Goal: Task Accomplishment & Management: Manage account settings

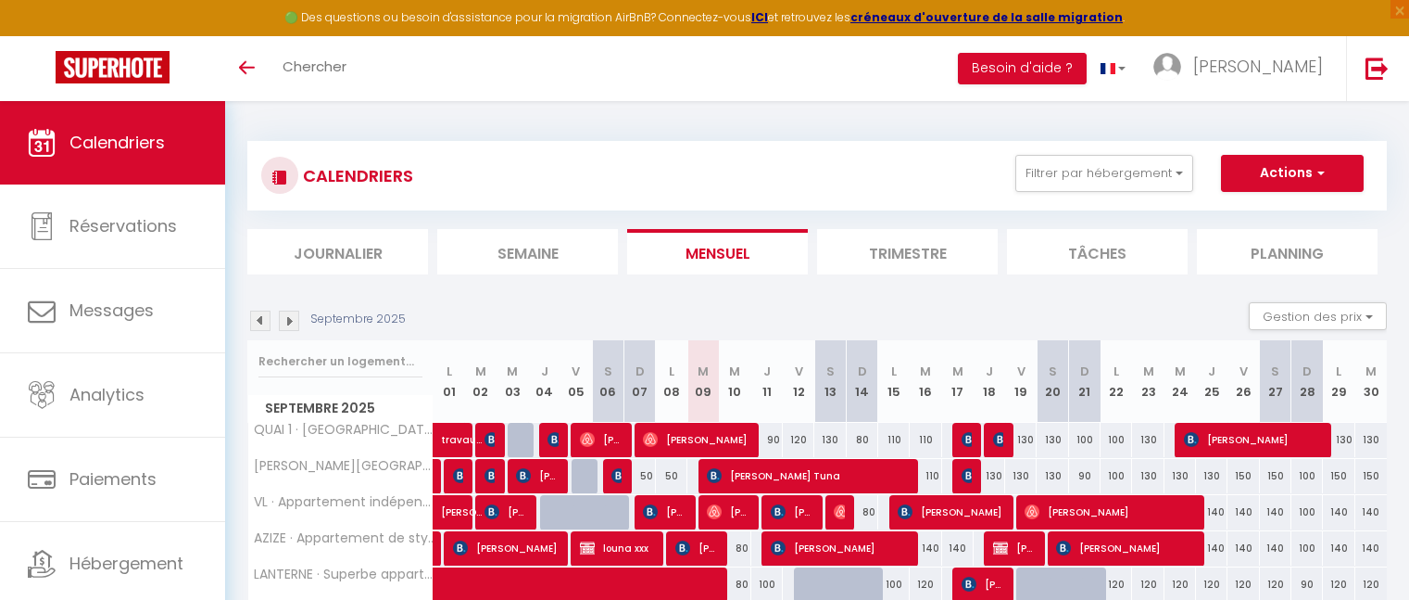
scroll to position [423, 0]
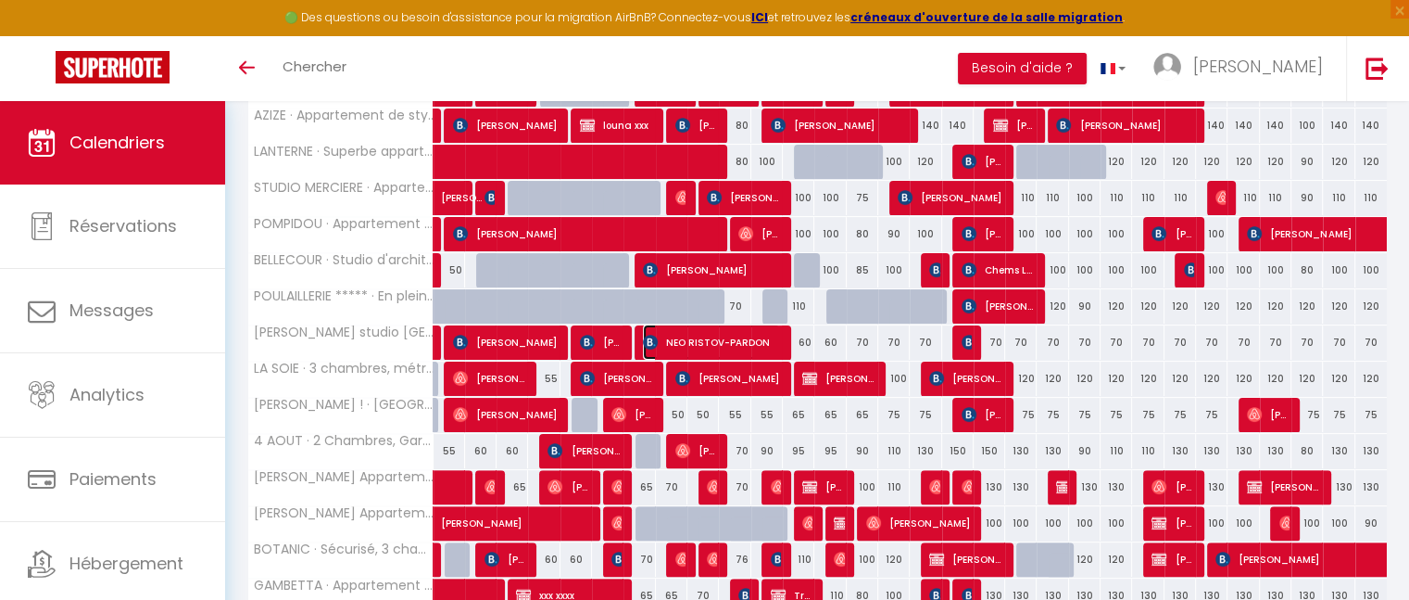
drag, startPoint x: 0, startPoint y: 0, endPoint x: 752, endPoint y: 321, distance: 817.9
click at [752, 324] on span "NEO RISTOV-PARDON" at bounding box center [711, 341] width 136 height 35
select select "OK"
select select "KO"
select select "0"
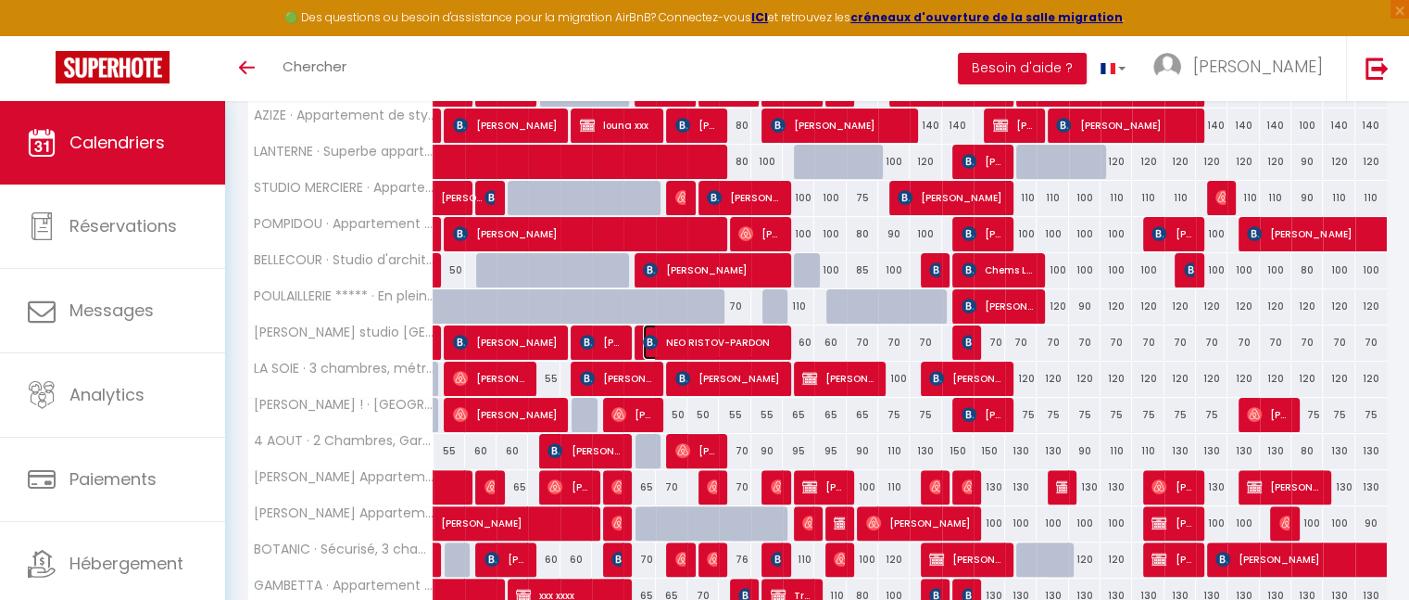
select select "0"
select select "1"
select select
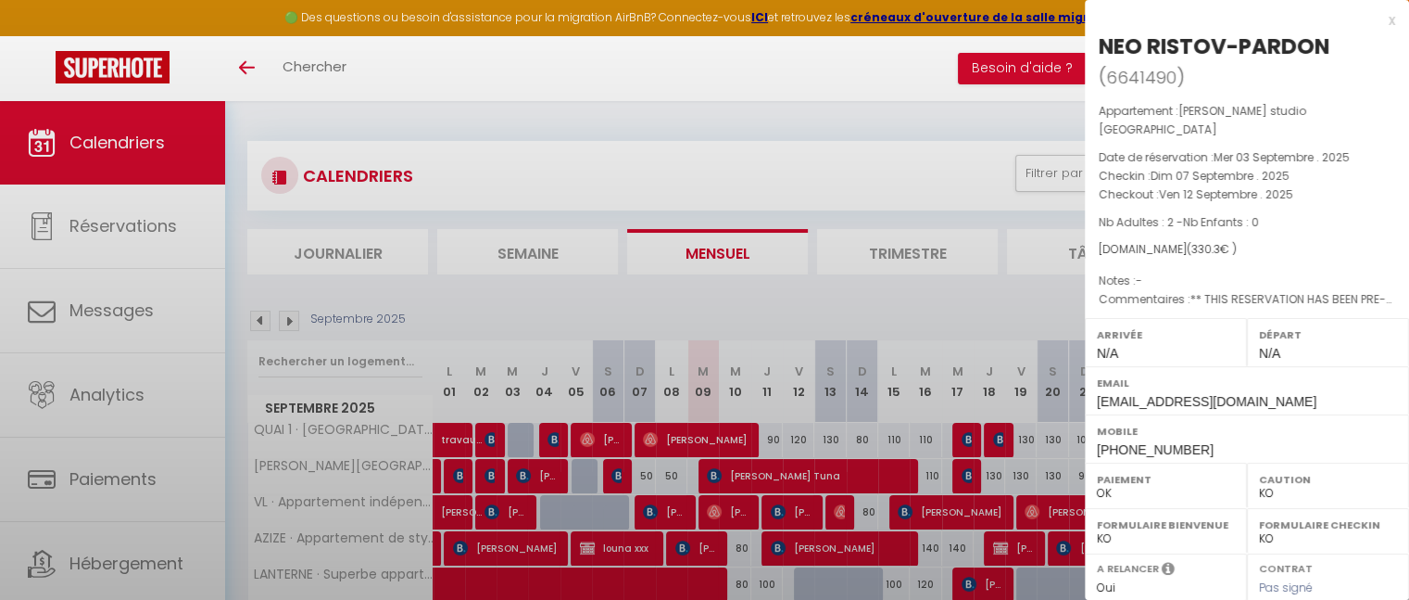
scroll to position [0, 0]
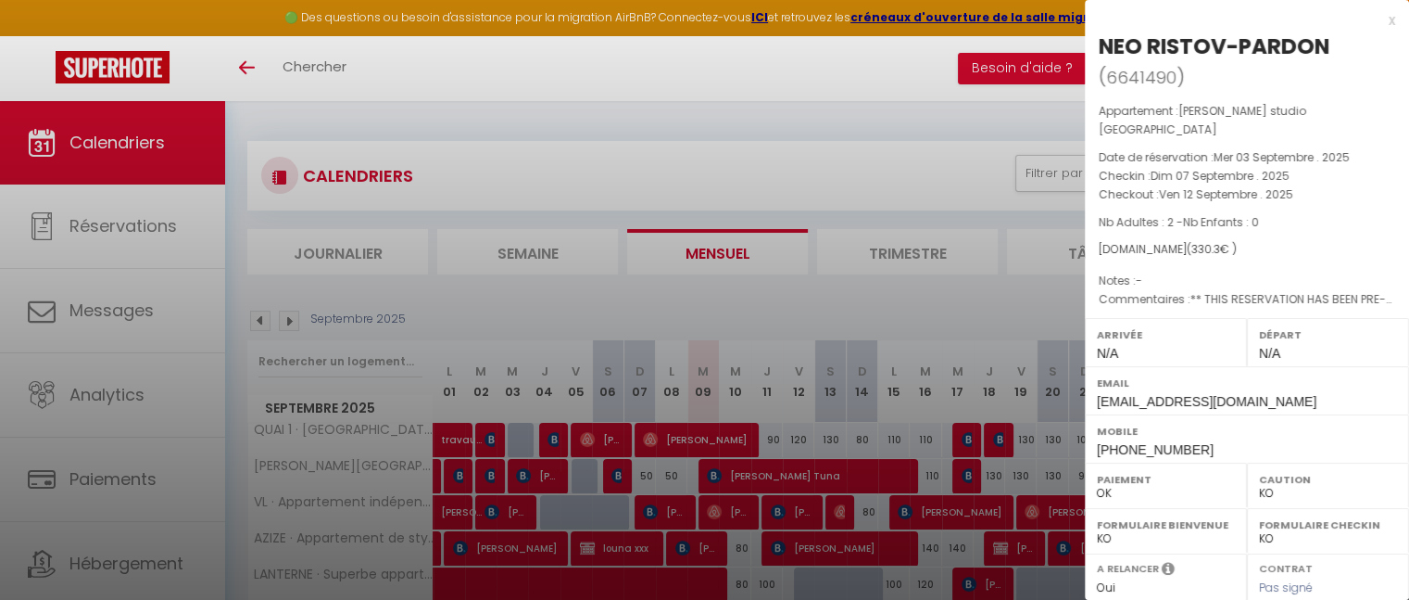
click at [1374, 21] on div "x" at bounding box center [1240, 20] width 310 height 22
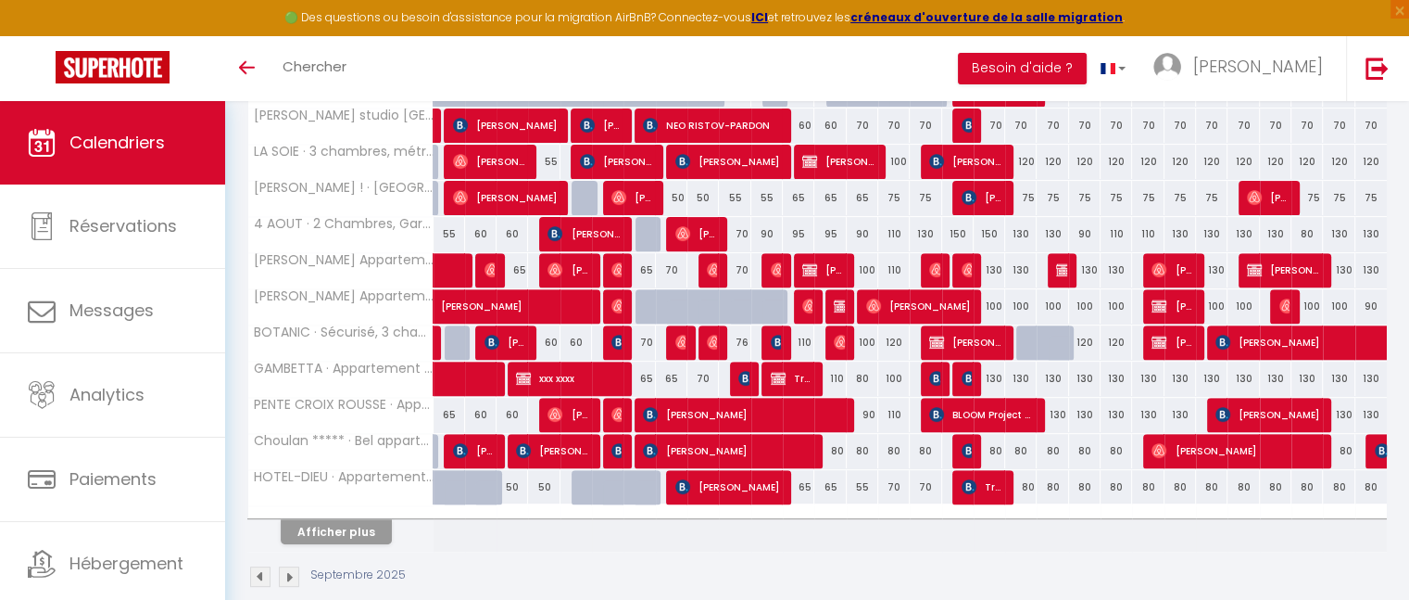
scroll to position [662, 0]
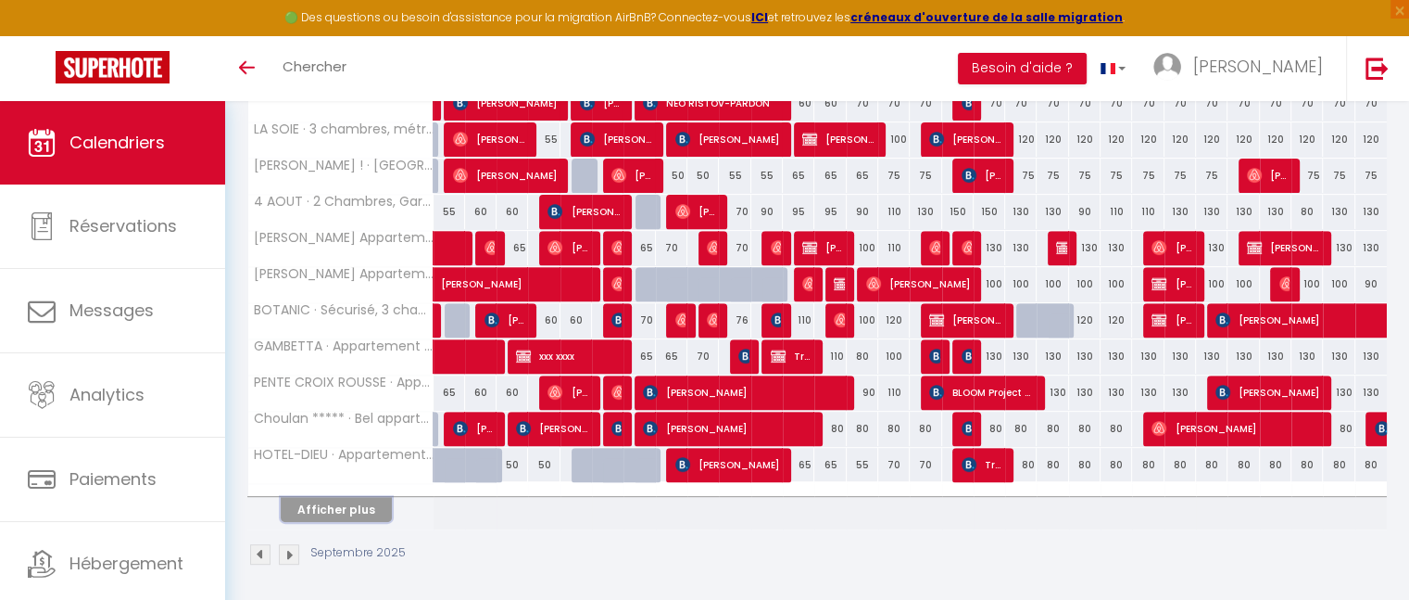
click at [317, 509] on button "Afficher plus" at bounding box center [336, 509] width 111 height 25
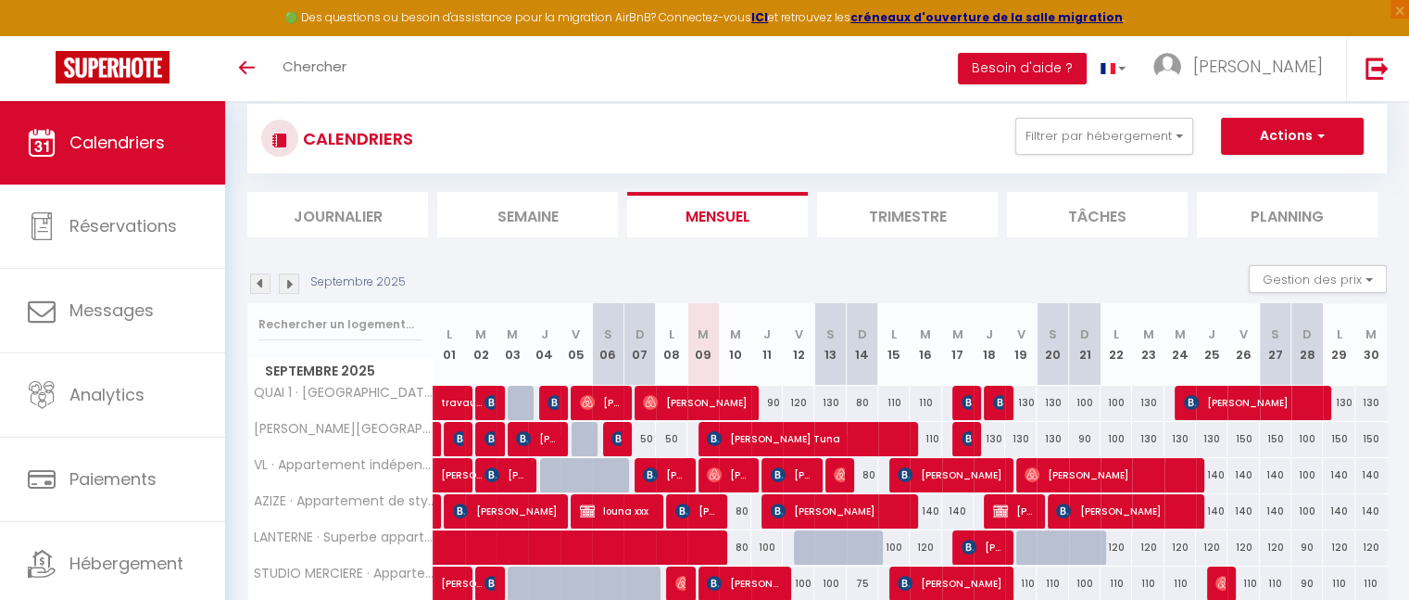
scroll to position [32, 0]
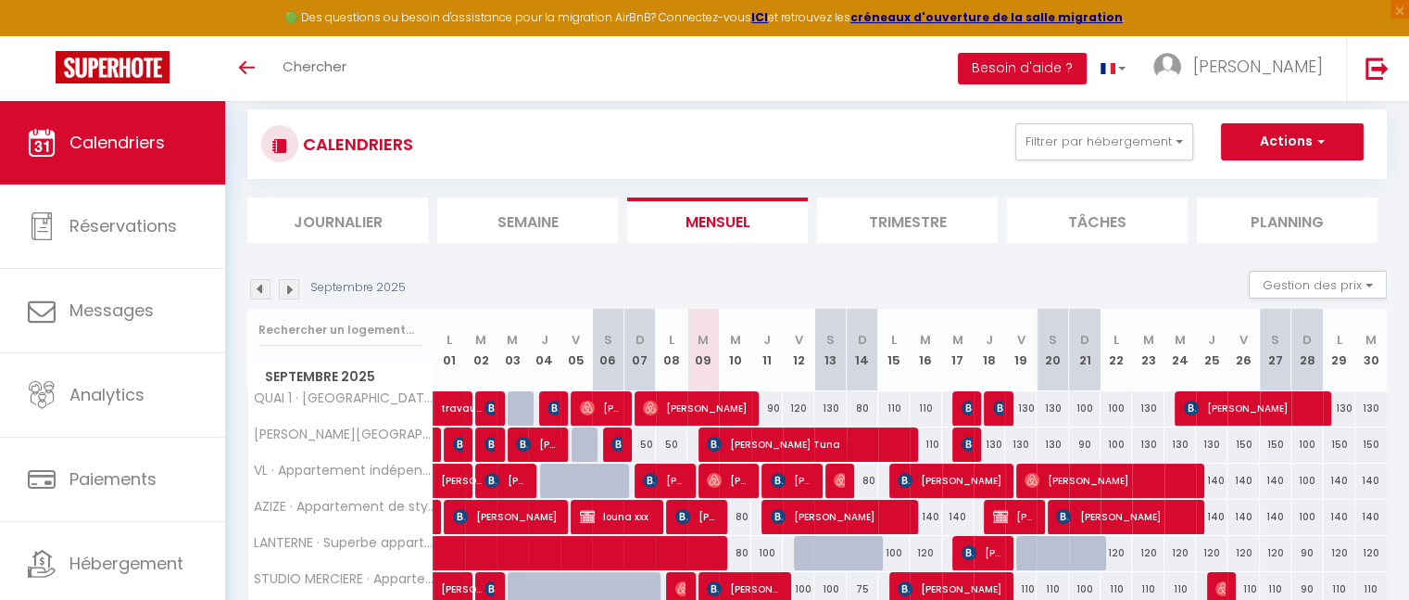
click at [295, 294] on img at bounding box center [289, 289] width 20 height 20
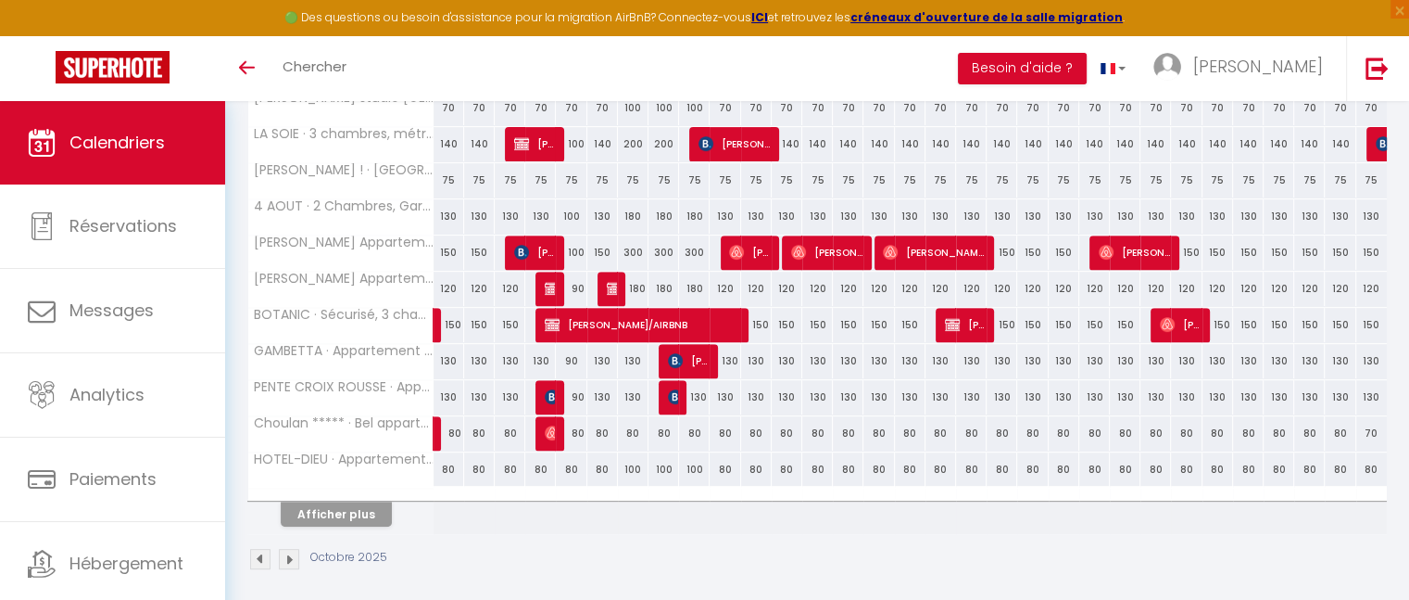
scroll to position [662, 0]
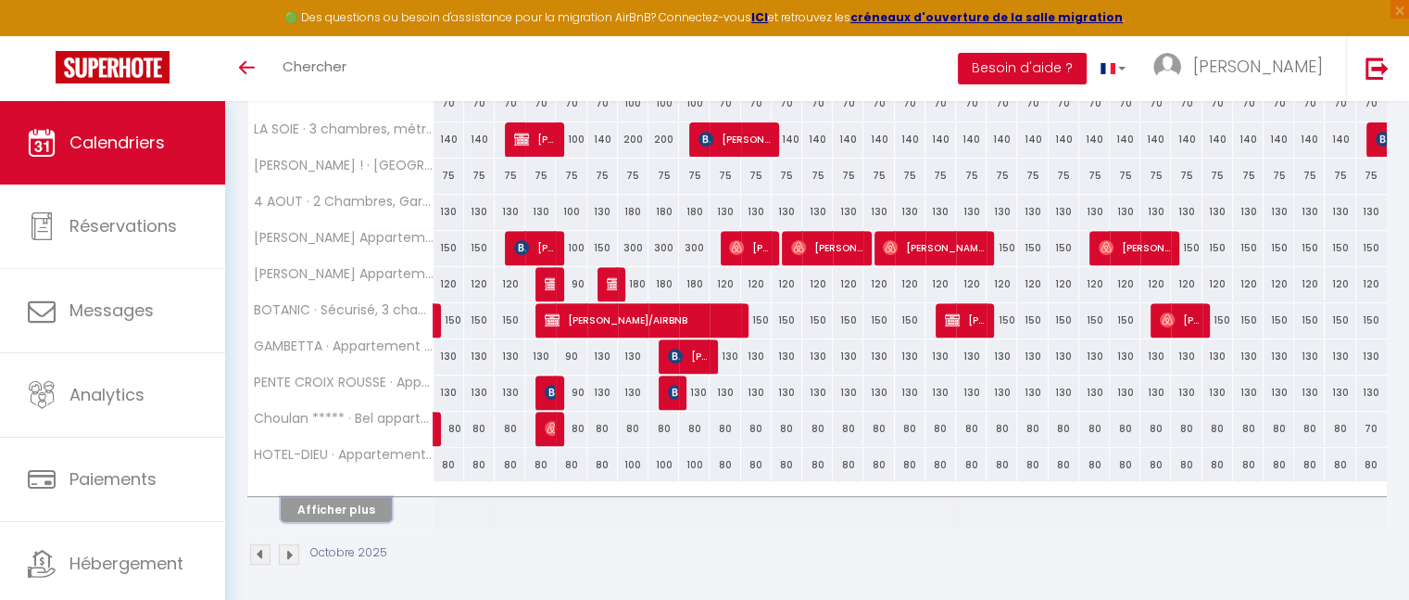
click at [364, 503] on button "Afficher plus" at bounding box center [336, 509] width 111 height 25
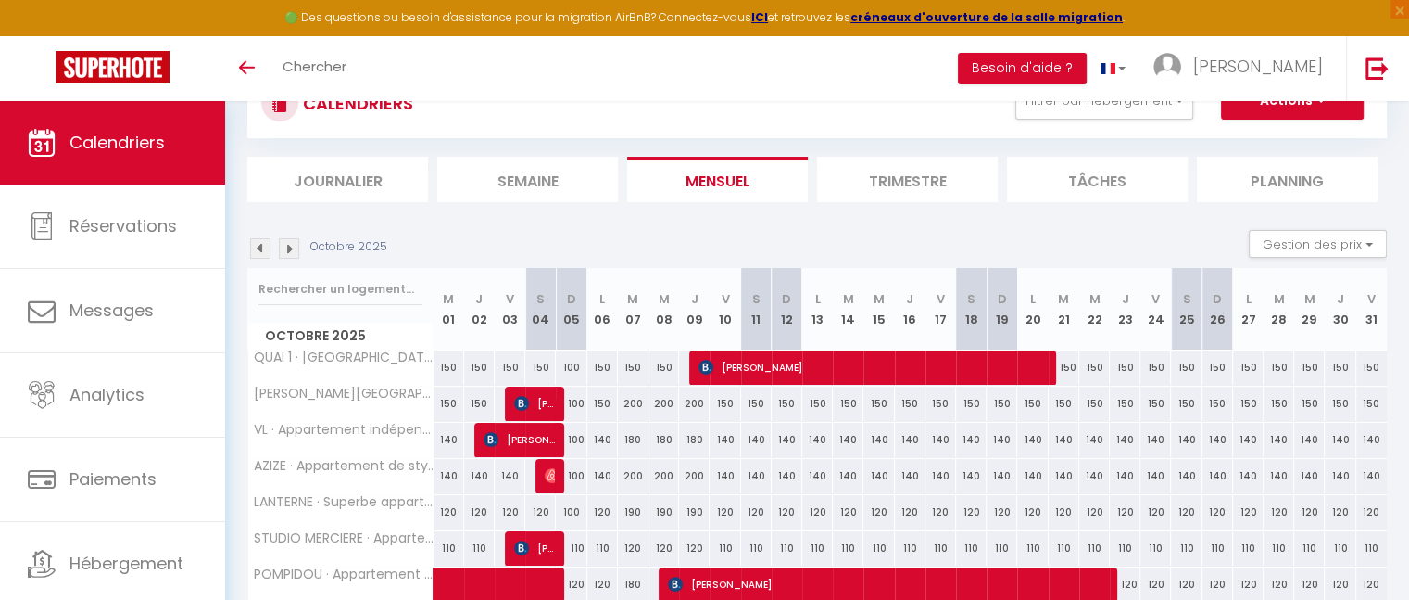
scroll to position [0, 0]
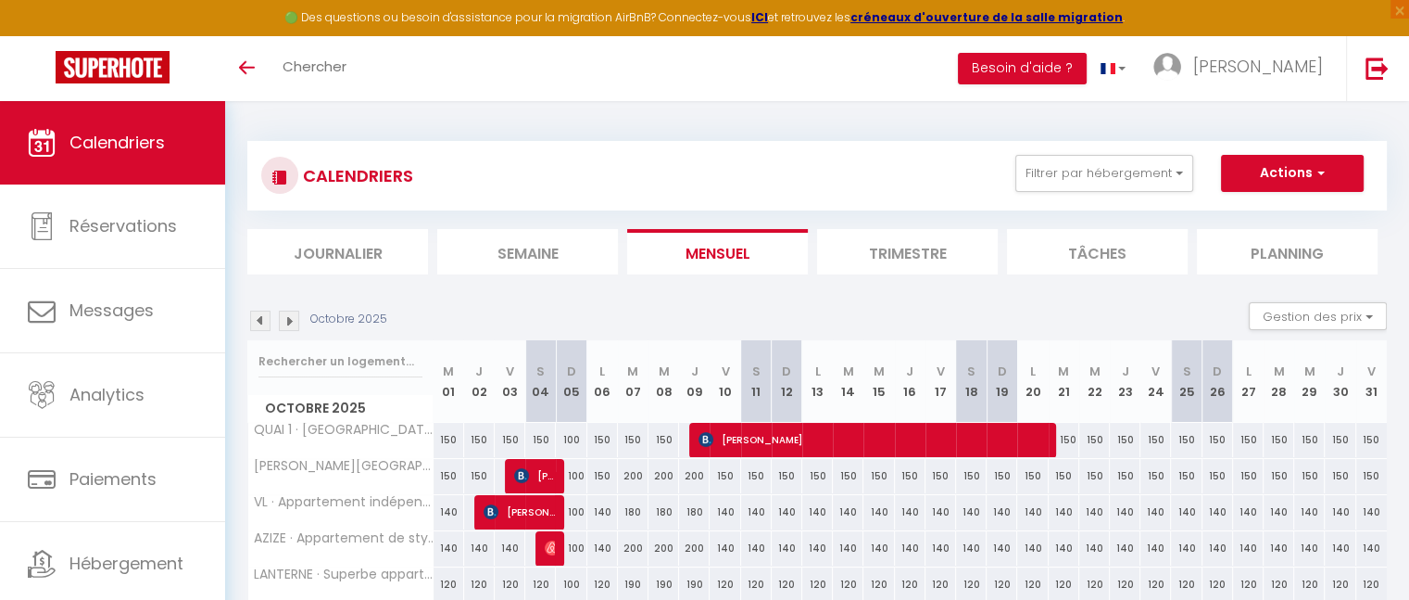
click at [255, 322] on img at bounding box center [260, 320] width 20 height 20
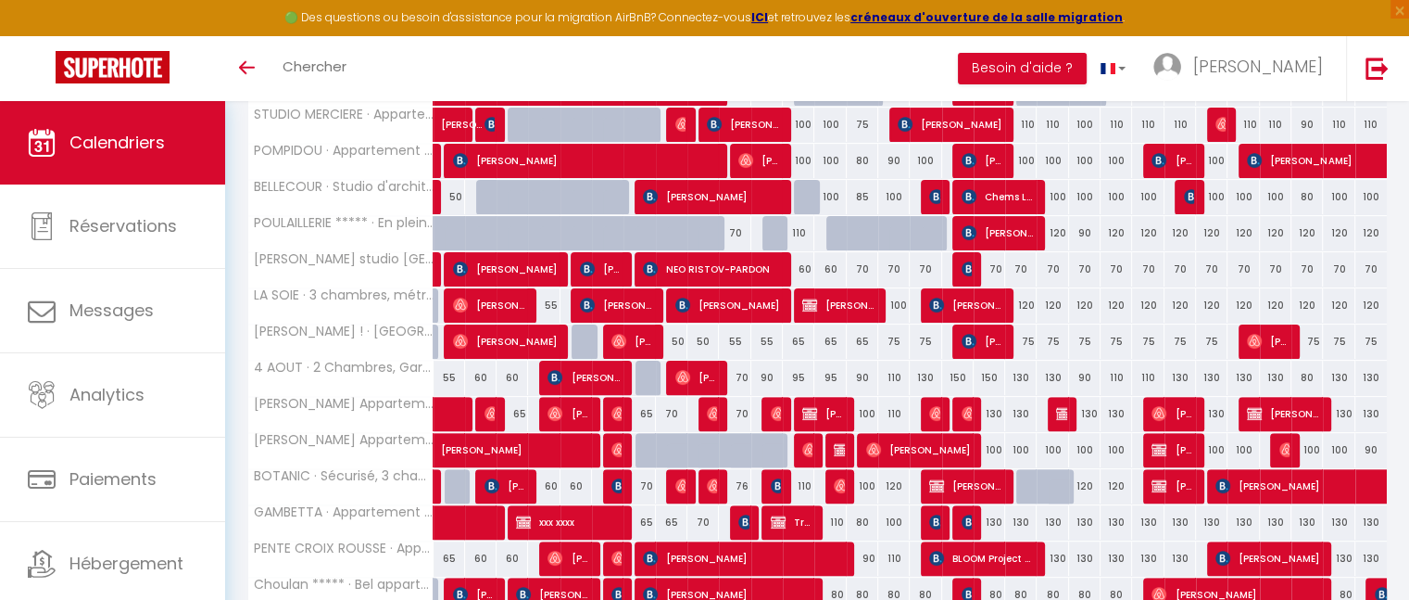
scroll to position [662, 0]
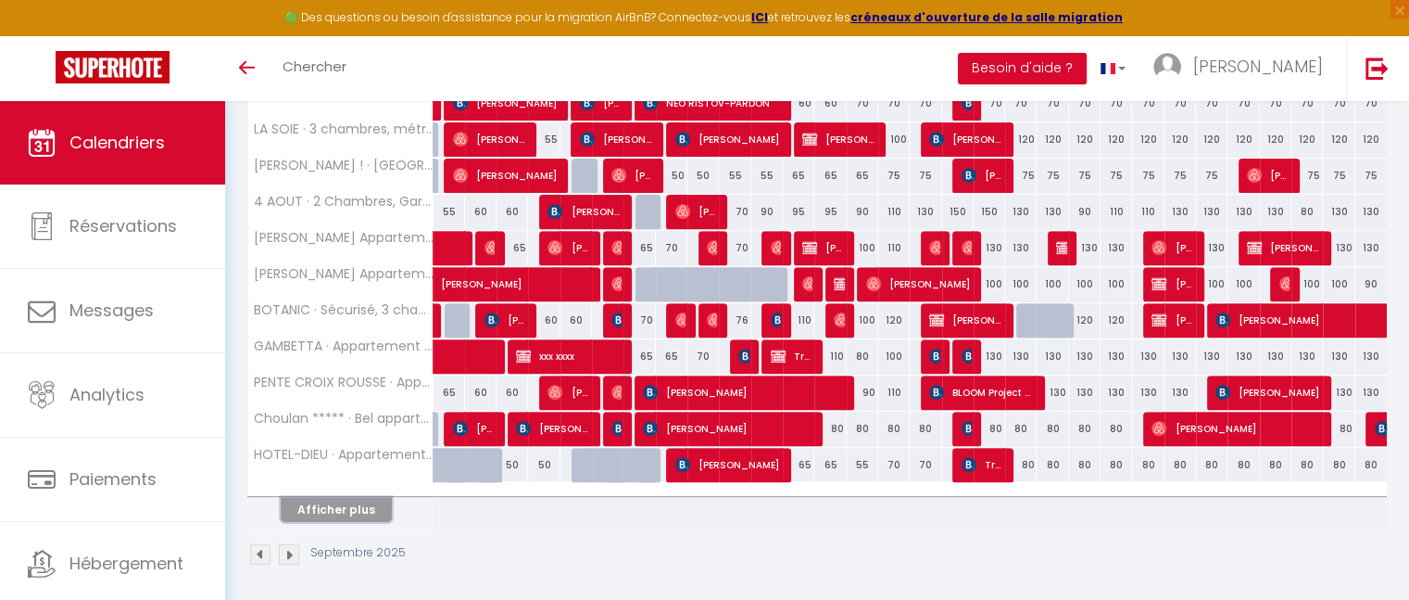
click at [352, 499] on button "Afficher plus" at bounding box center [336, 509] width 111 height 25
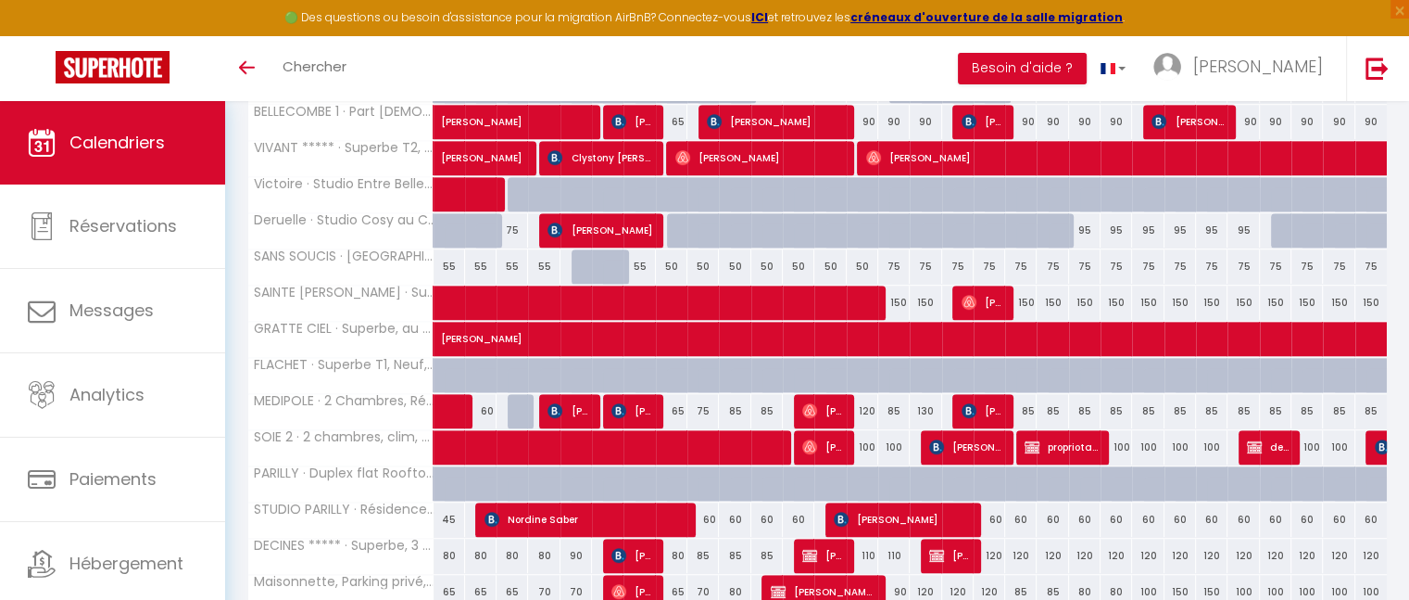
scroll to position [1336, 0]
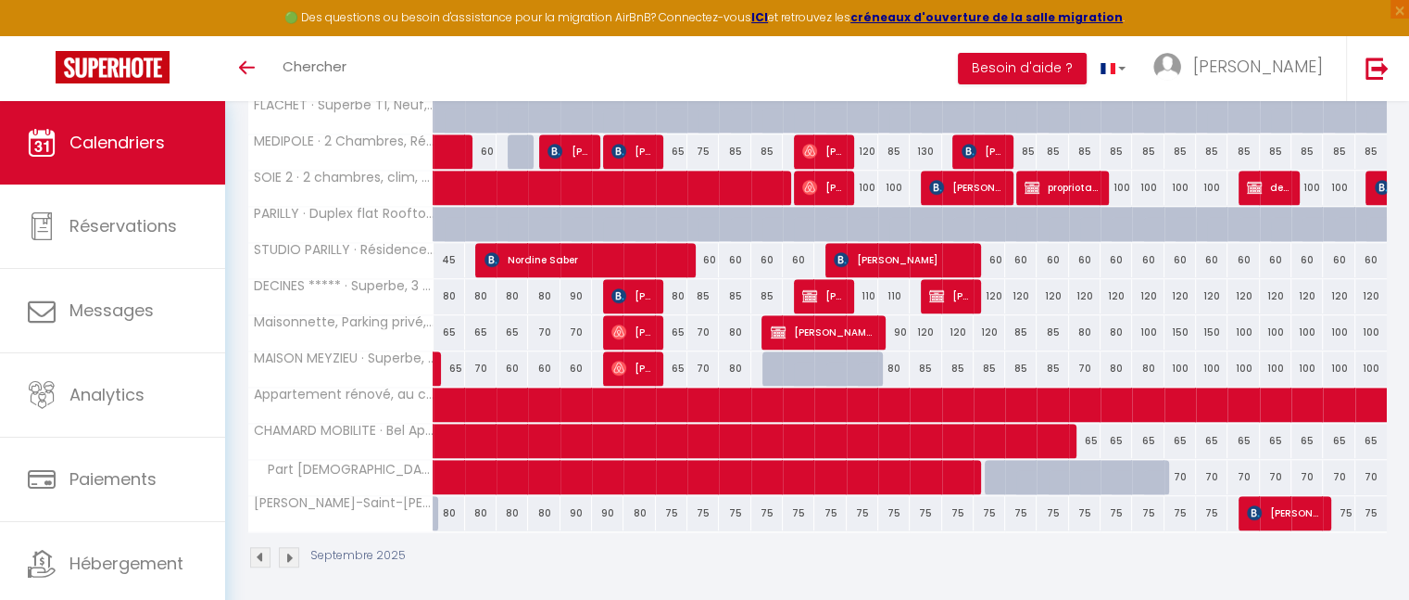
click at [1180, 473] on div "70" at bounding box center [1181, 477] width 32 height 34
type input "70"
type input "Mer 24 Septembre 2025"
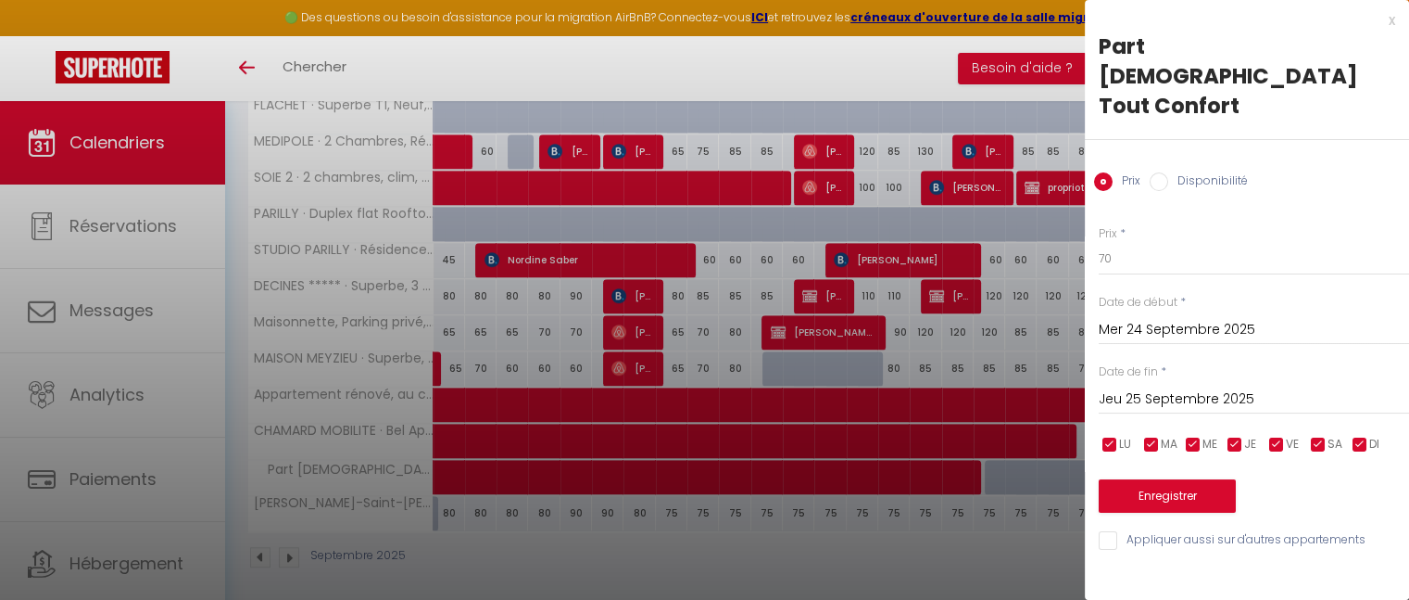
click at [1191, 381] on div "Jeu 25 Septembre 2025 < [DATE] > Dim Lun Mar Mer Jeu Ven Sam 1 2 3 4 5 6 7 8 9 …" at bounding box center [1254, 397] width 310 height 33
click at [1187, 387] on input "Jeu 25 Septembre 2025" at bounding box center [1254, 399] width 310 height 24
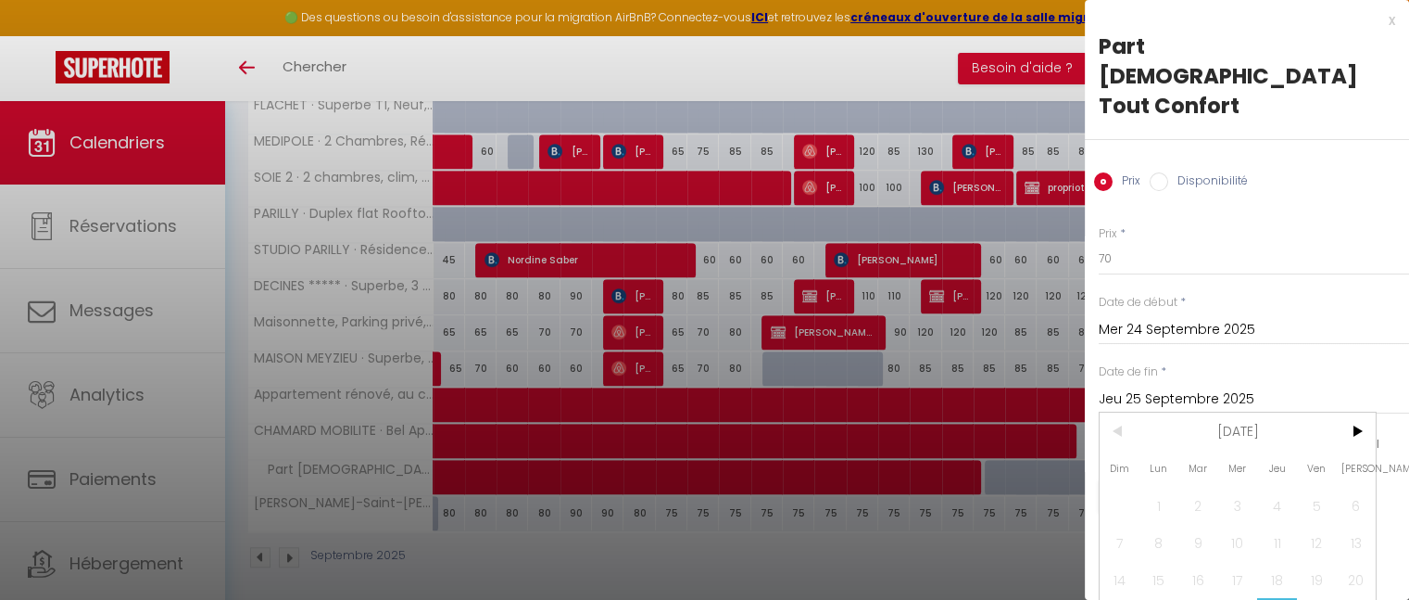
scroll to position [26, 0]
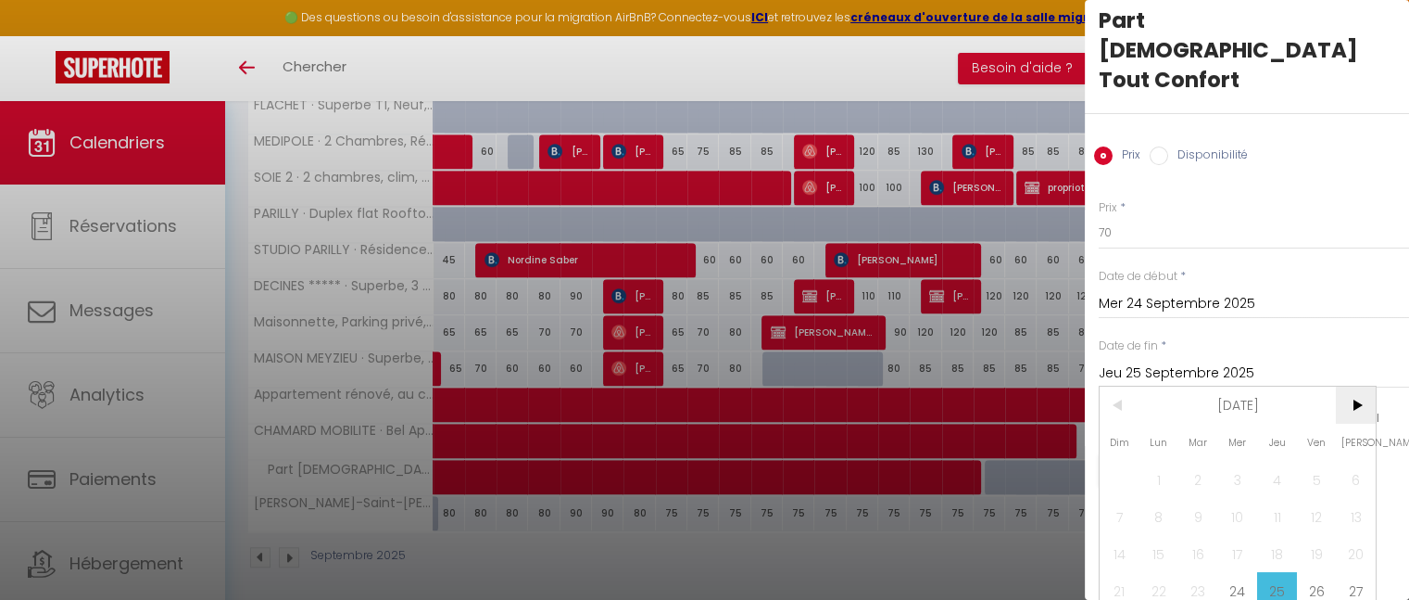
click at [1359, 386] on span ">" at bounding box center [1356, 404] width 40 height 37
click at [1356, 386] on span ">" at bounding box center [1356, 404] width 40 height 37
type input "[PERSON_NAME] 29 Novembre 2025"
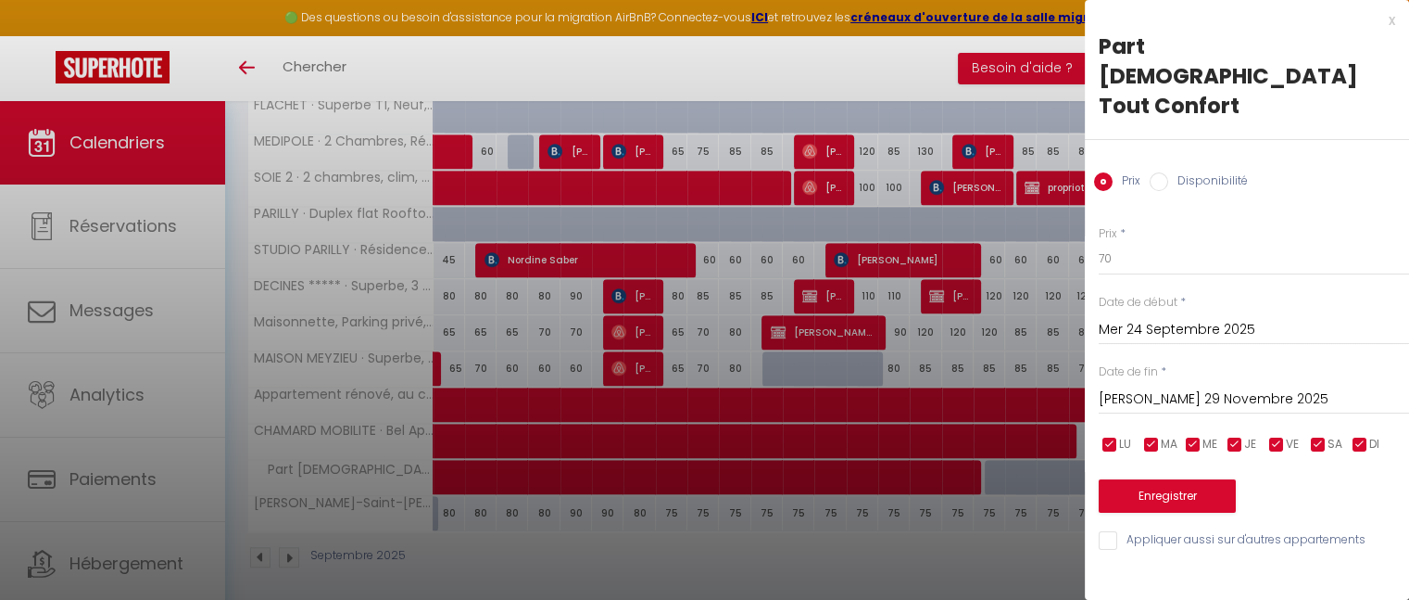
scroll to position [0, 0]
click at [1119, 221] on div "Prix * 70 Statut * Disponible Indisponible Date de début * Mer 24 Septembre 202…" at bounding box center [1247, 377] width 324 height 350
click at [1119, 242] on input "70" at bounding box center [1254, 258] width 310 height 33
type input "7"
type input "8"
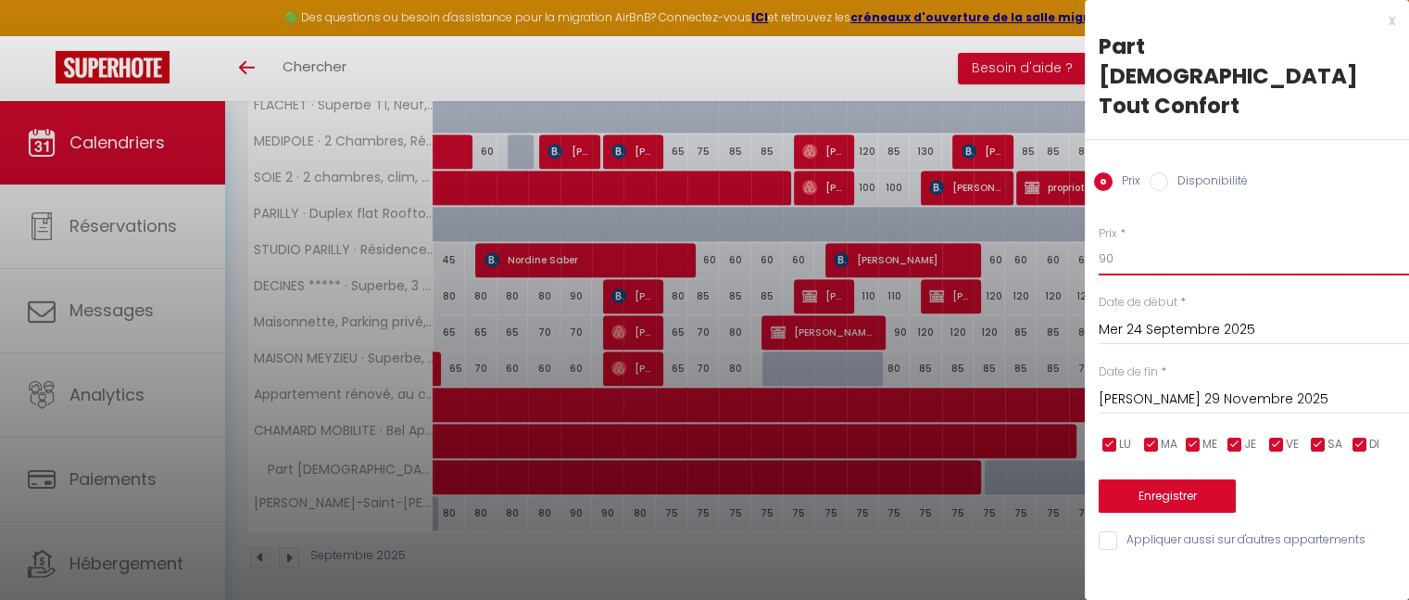
type input "90"
click at [1171, 479] on button "Enregistrer" at bounding box center [1167, 495] width 137 height 33
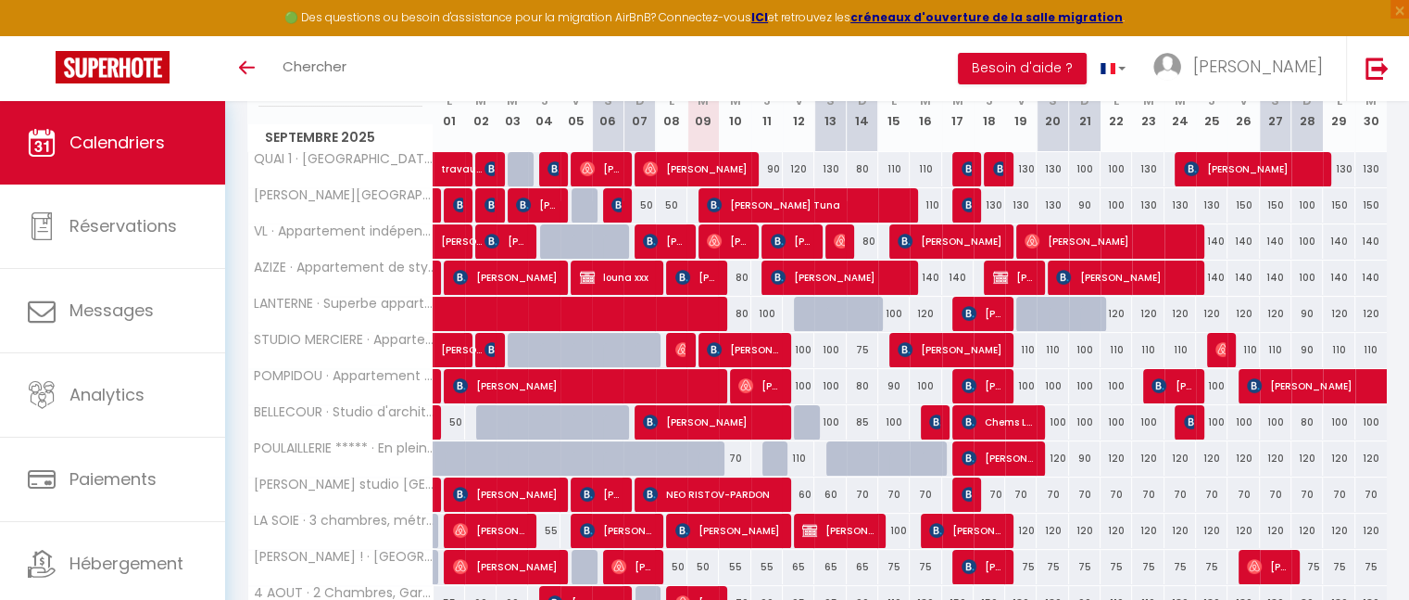
scroll to position [274, 0]
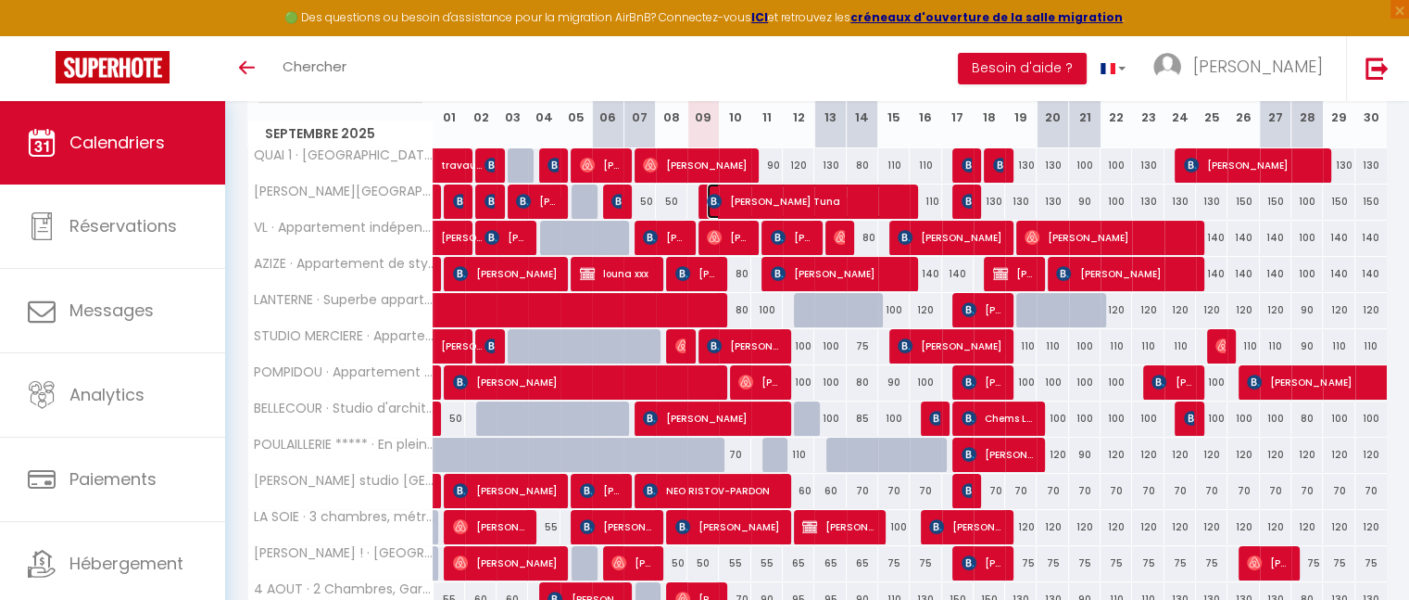
click at [777, 207] on span "[PERSON_NAME] Tuna" at bounding box center [806, 200] width 199 height 35
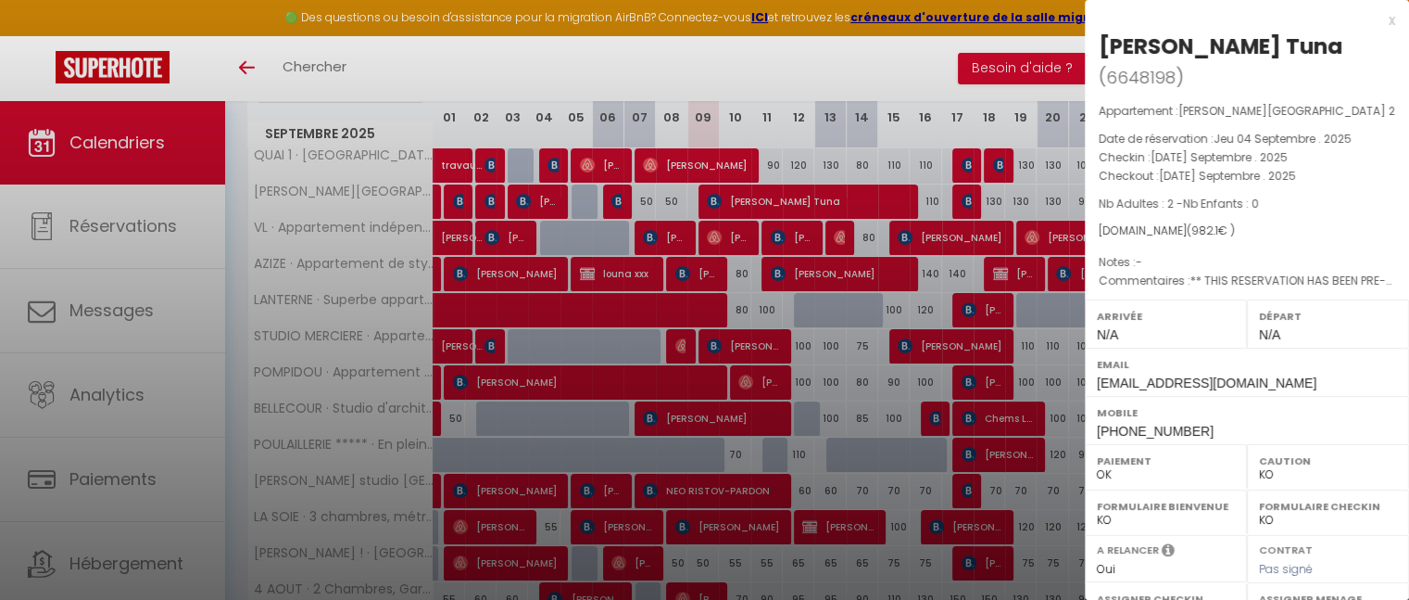
click at [1377, 21] on div "x" at bounding box center [1240, 20] width 310 height 22
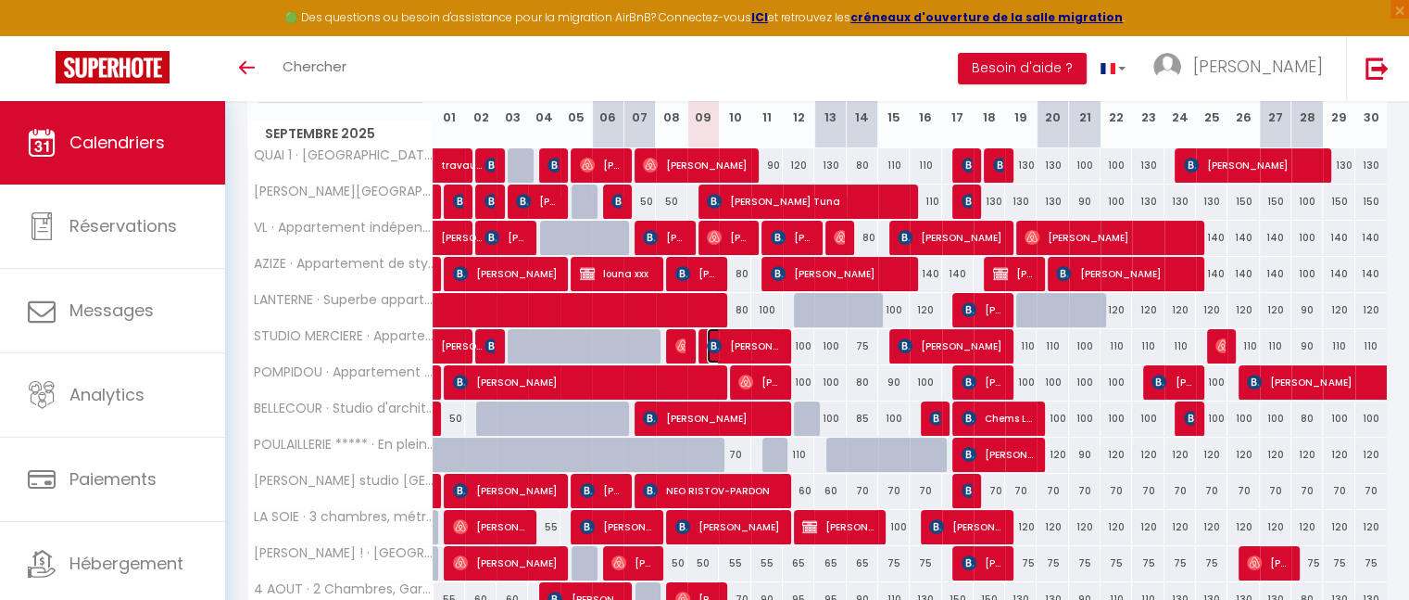
click at [767, 344] on span "[PERSON_NAME]" at bounding box center [743, 345] width 73 height 35
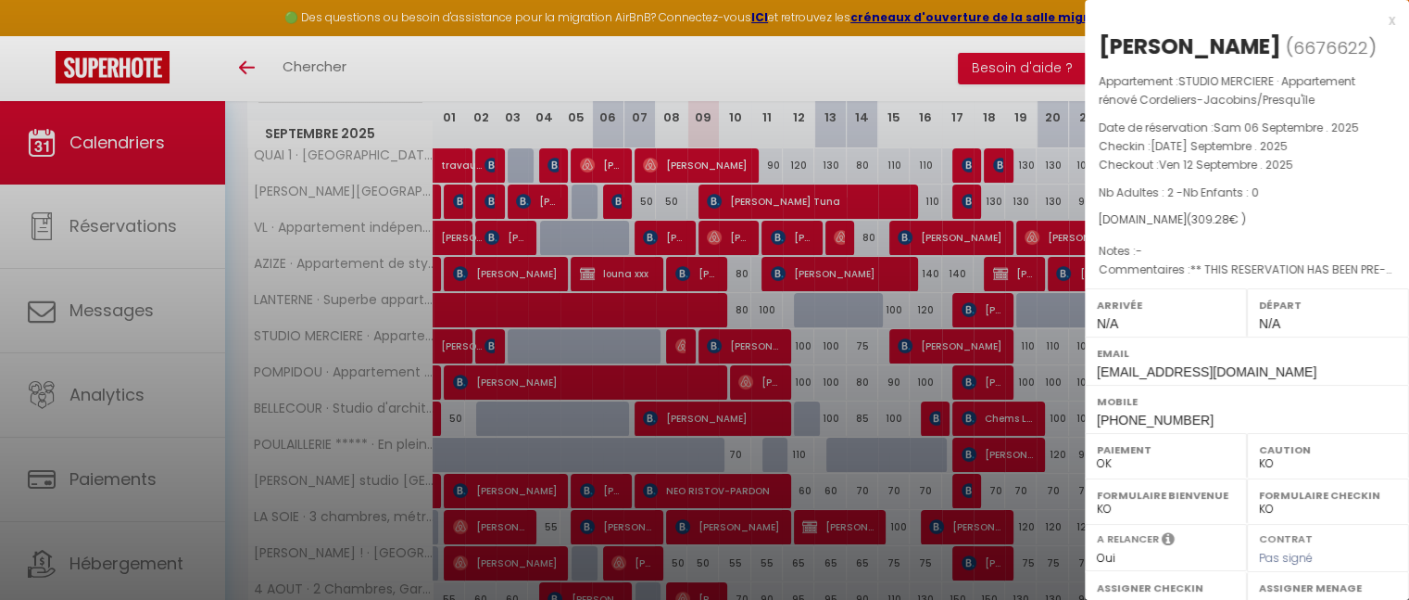
click at [1379, 19] on div "x" at bounding box center [1240, 20] width 310 height 22
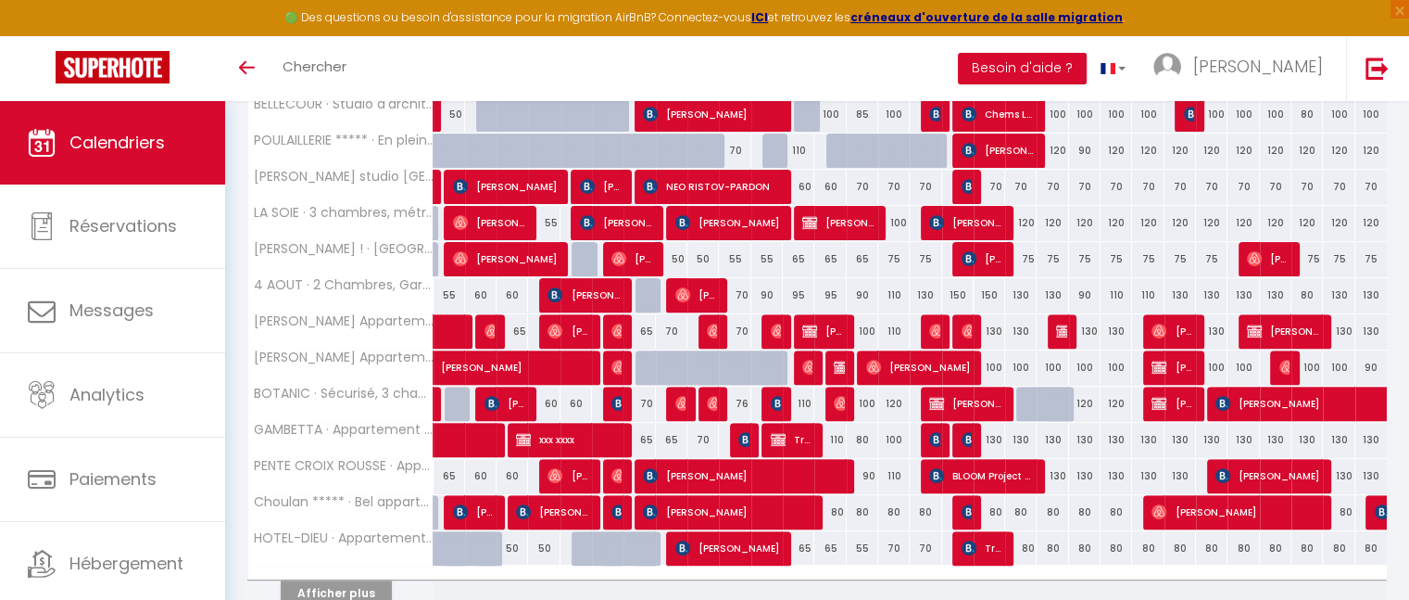
scroll to position [662, 0]
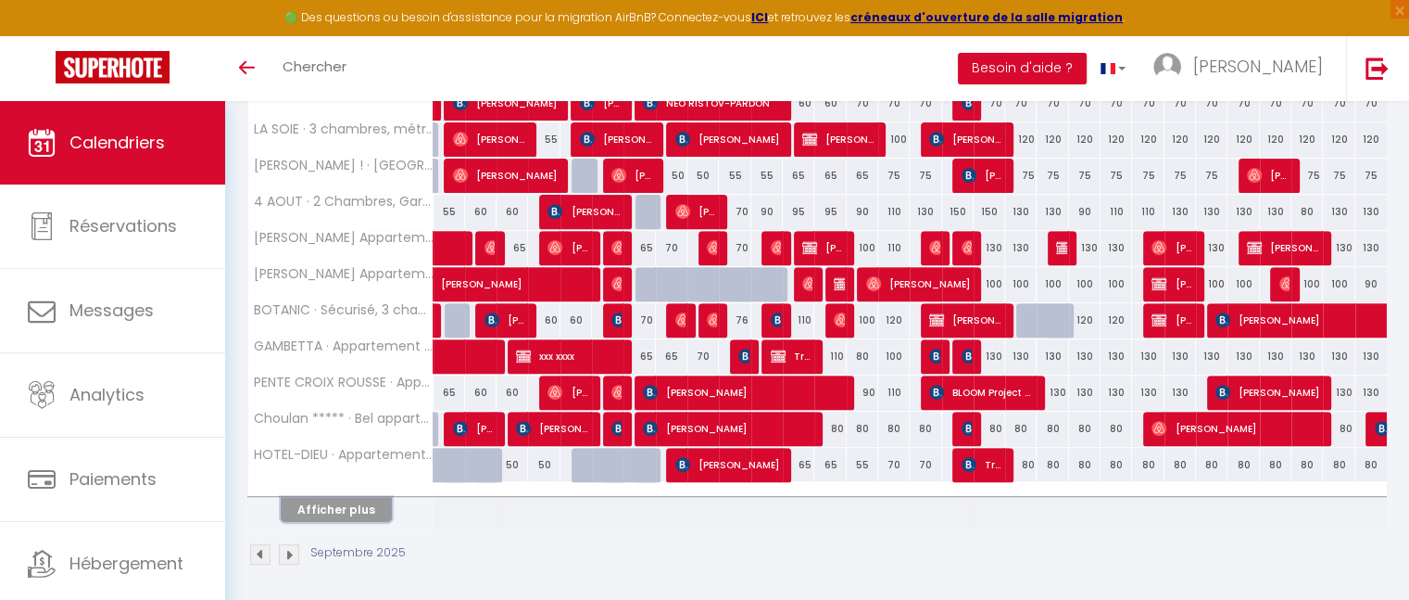
click at [357, 509] on button "Afficher plus" at bounding box center [336, 509] width 111 height 25
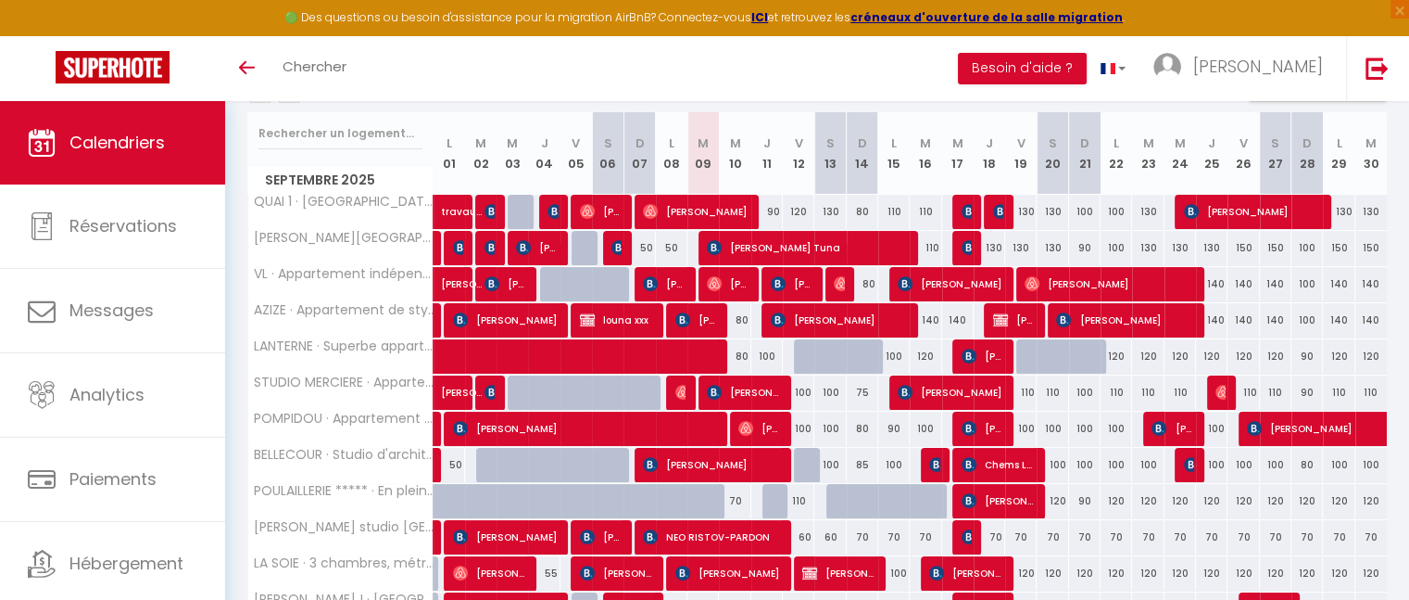
scroll to position [226, 0]
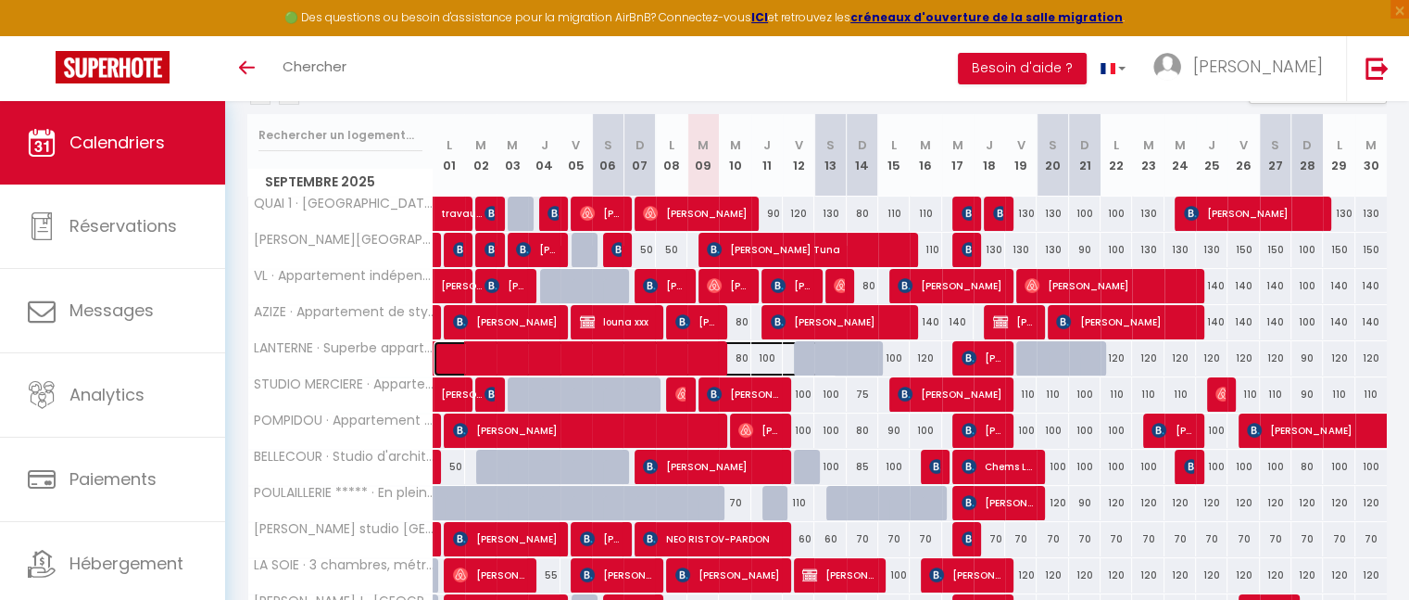
click at [739, 354] on span at bounding box center [645, 358] width 384 height 35
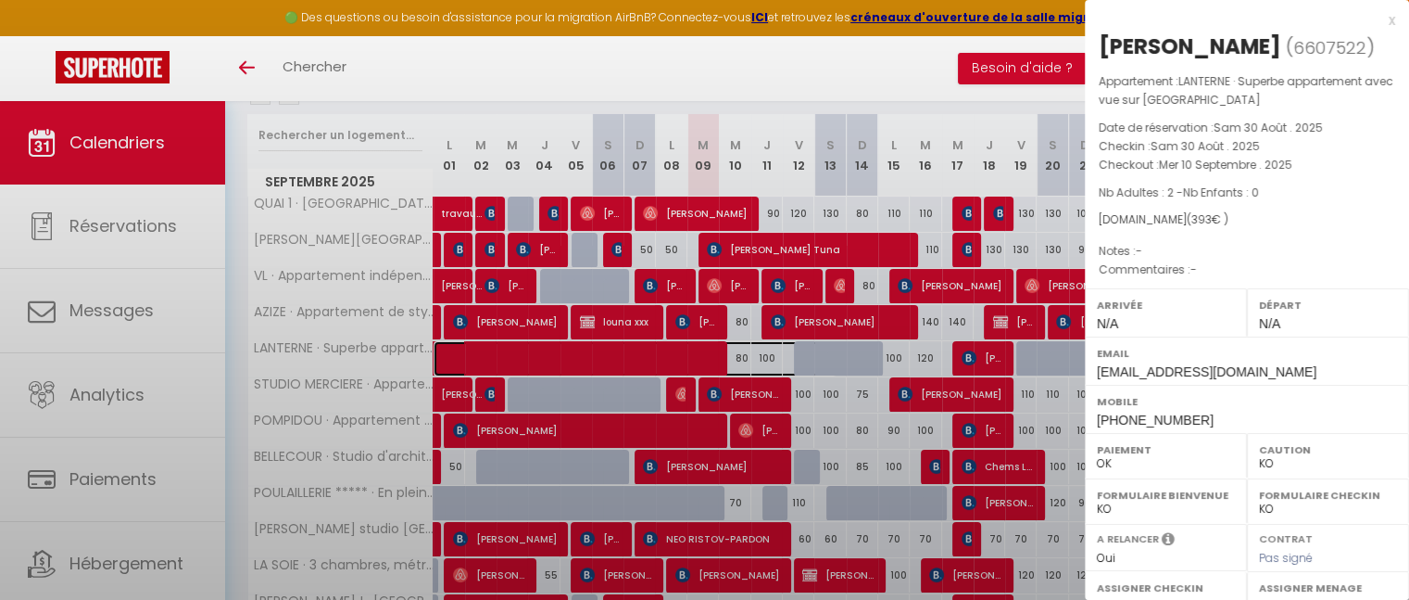
select select "OK"
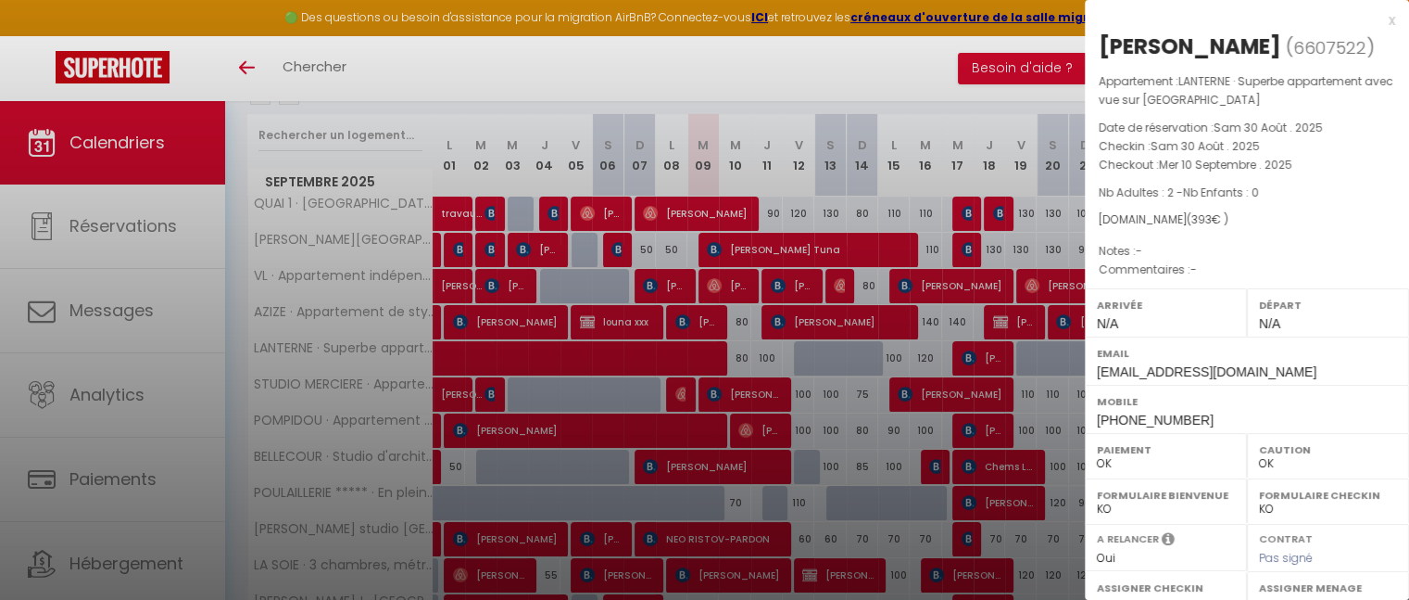
click at [1377, 29] on div "x" at bounding box center [1240, 20] width 310 height 22
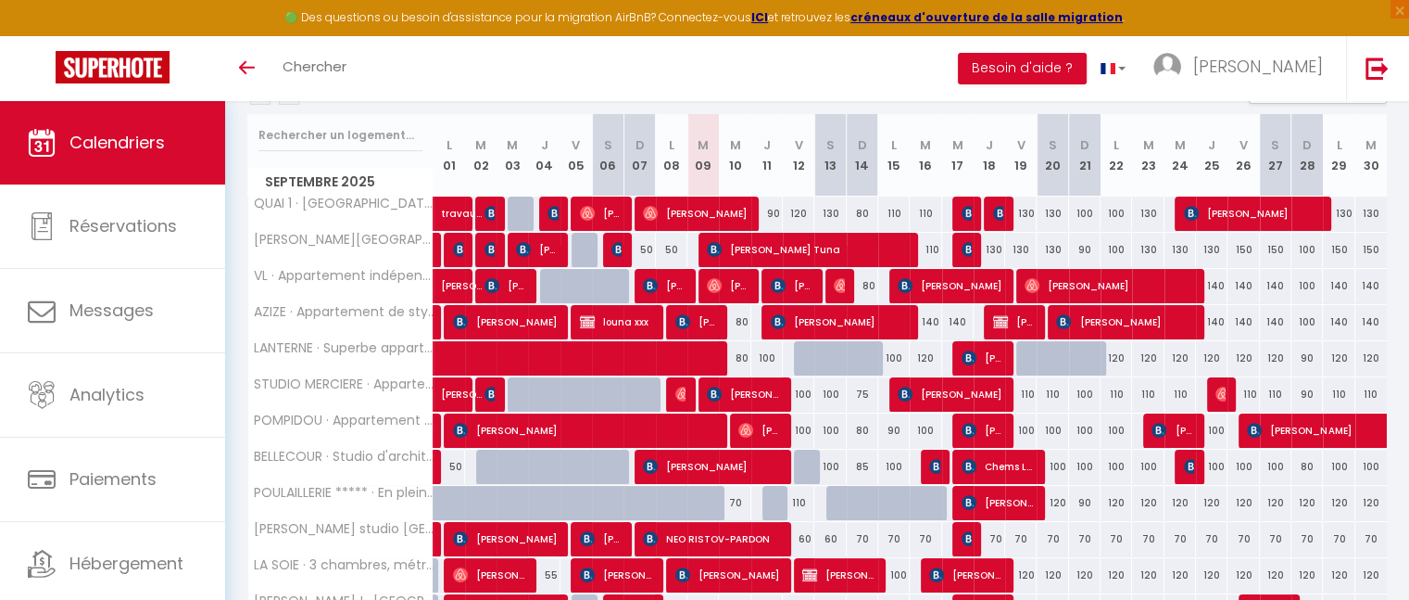
click at [1181, 354] on div "120" at bounding box center [1181, 358] width 32 height 34
type input "120"
type input "Mer 24 Septembre 2025"
type input "Jeu 25 Septembre 2025"
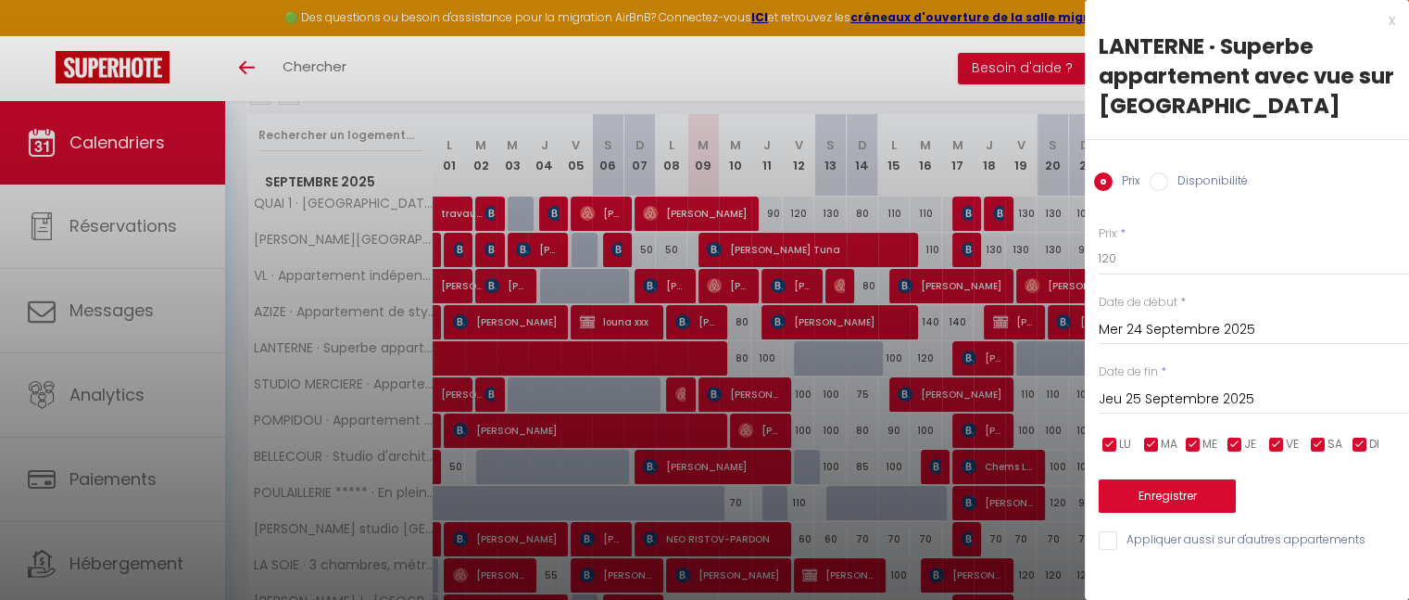
click at [1138, 327] on input "Mer 24 Septembre 2025" at bounding box center [1254, 330] width 310 height 24
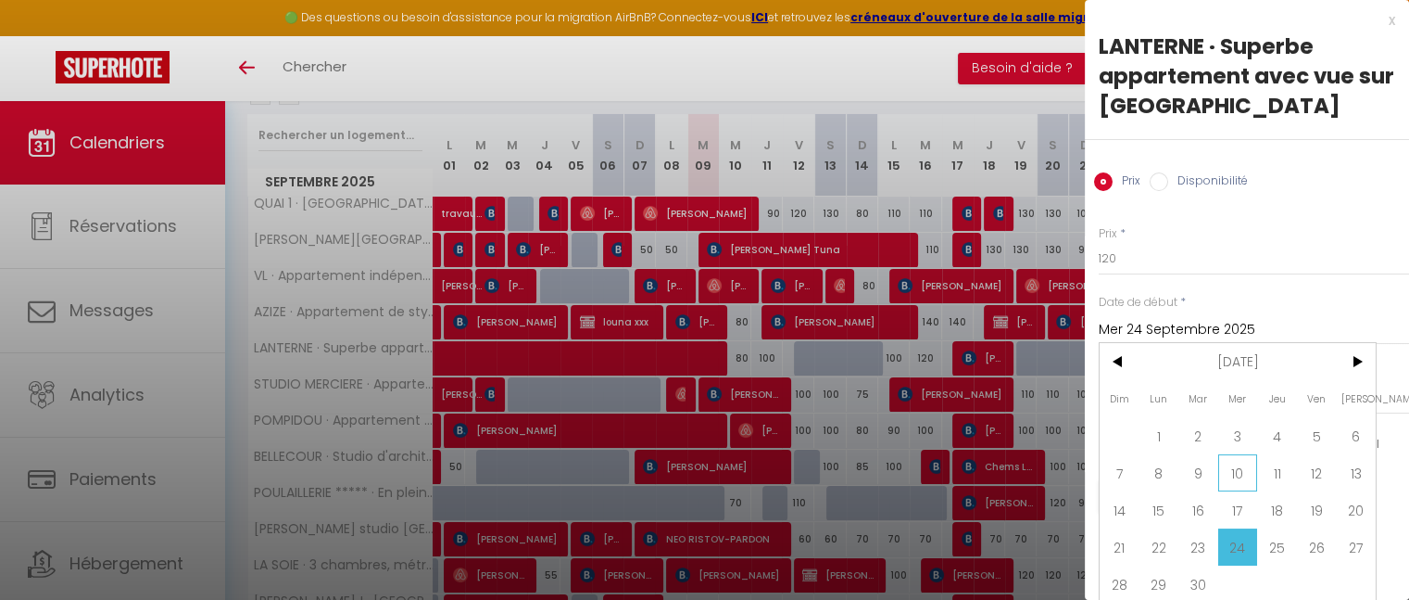
click at [1235, 470] on span "10" at bounding box center [1238, 472] width 40 height 37
type input "Mer 10 Septembre 2025"
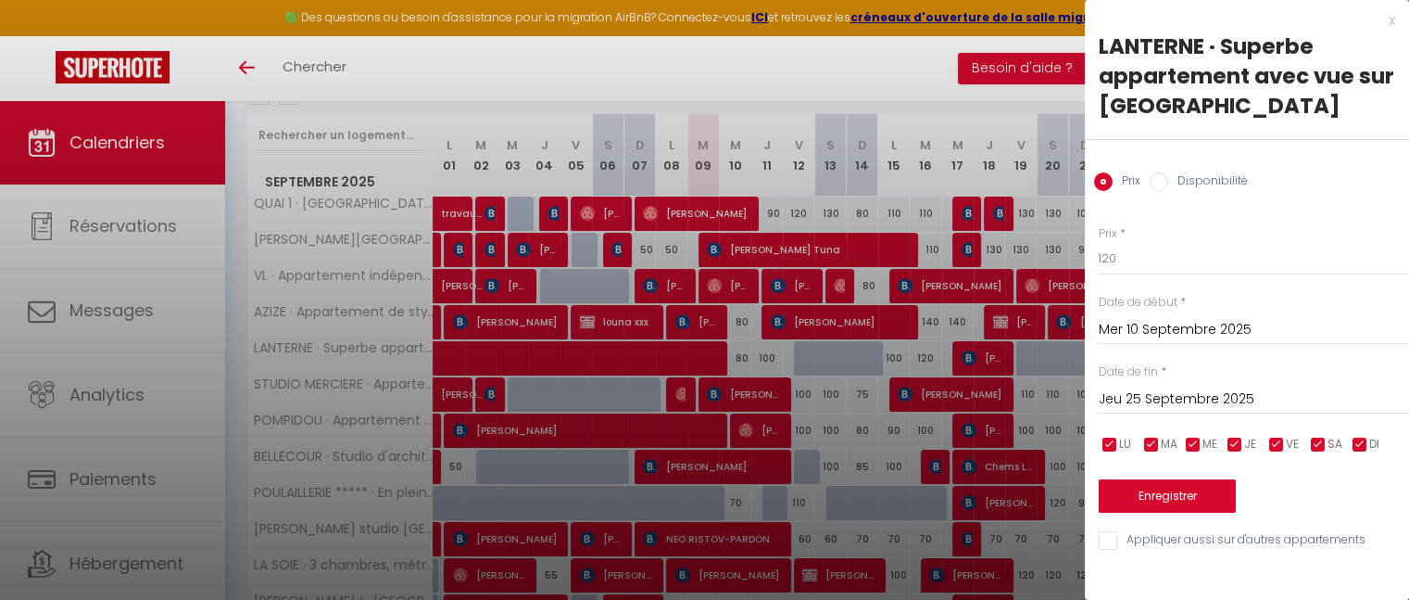
click at [1147, 388] on input "Jeu 25 Septembre 2025" at bounding box center [1254, 399] width 310 height 24
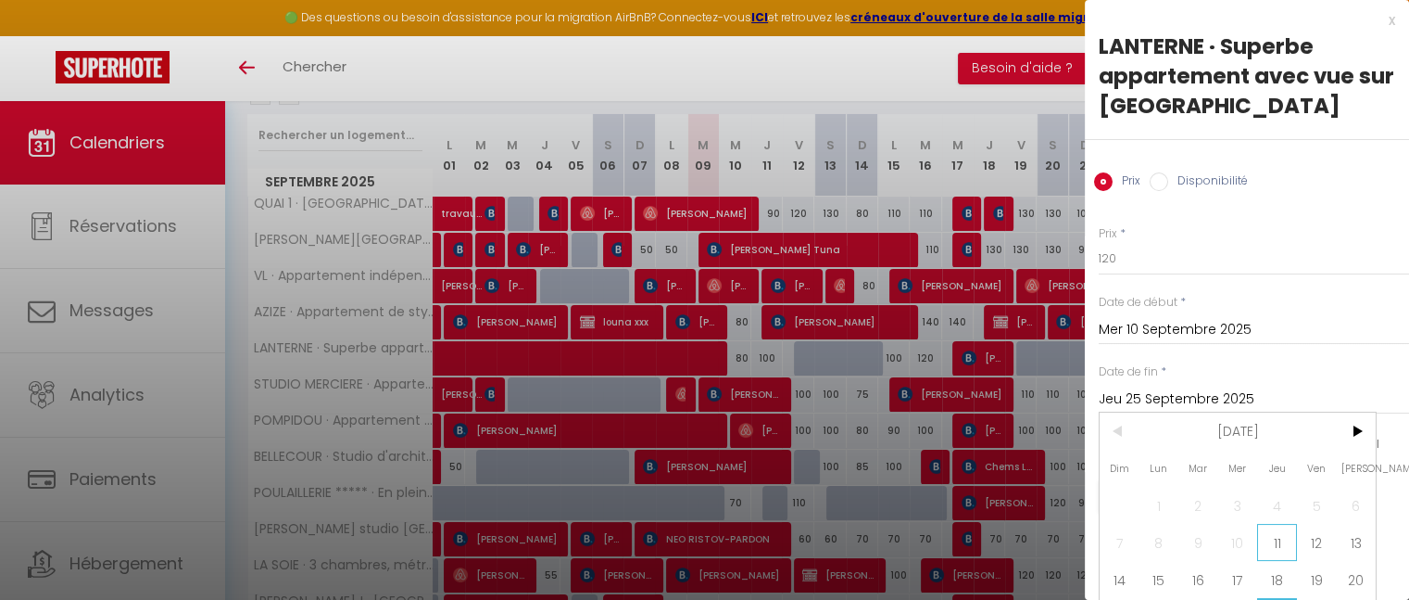
click at [1274, 540] on span "11" at bounding box center [1277, 542] width 40 height 37
type input "Jeu 11 Septembre 2025"
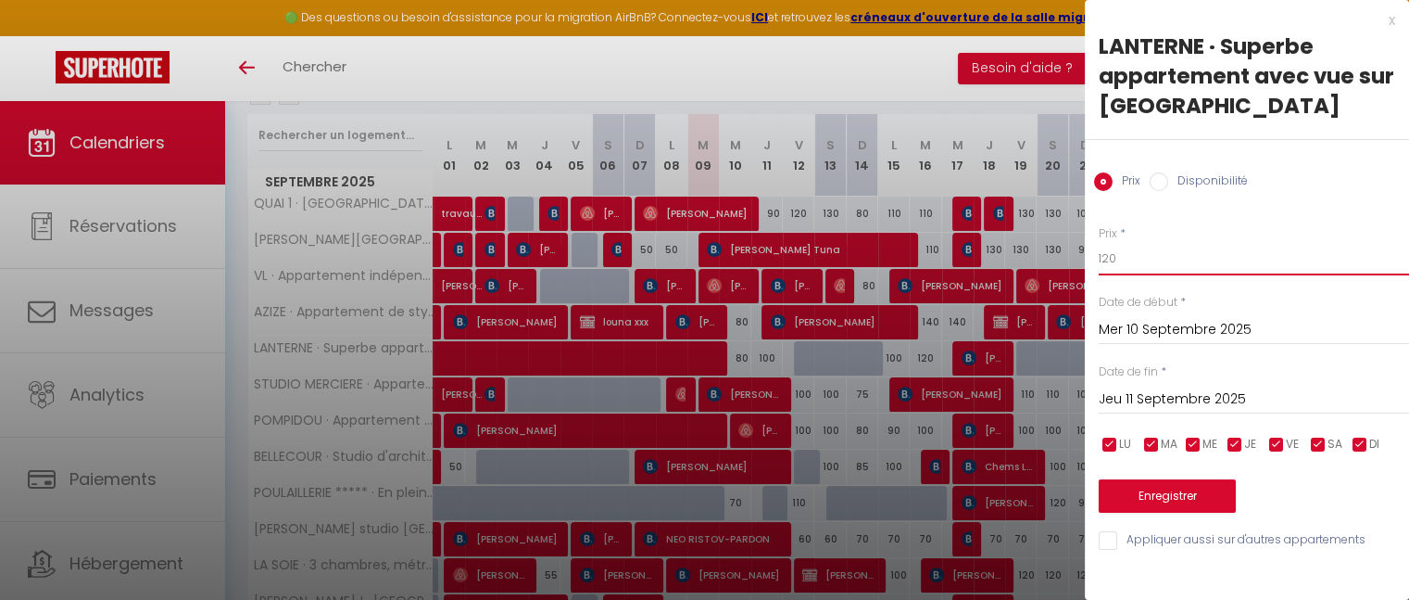
click at [1134, 262] on input "120" at bounding box center [1254, 258] width 310 height 33
click at [1392, 28] on div "x" at bounding box center [1240, 20] width 310 height 22
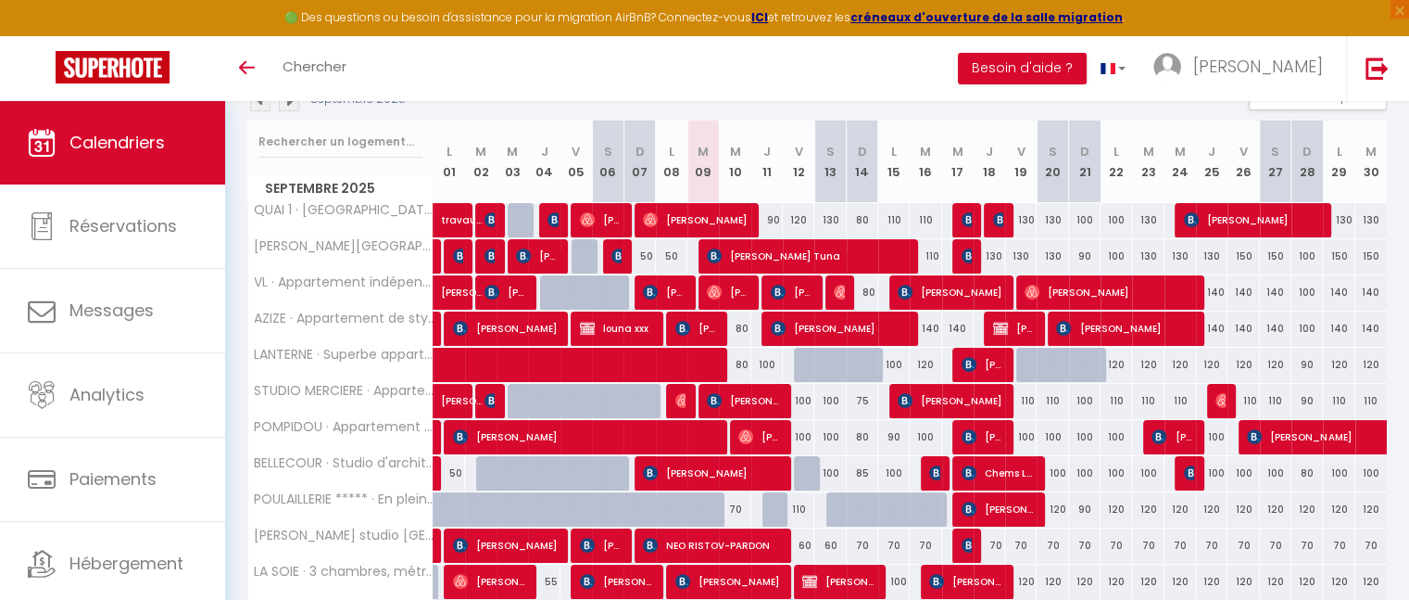
scroll to position [219, 0]
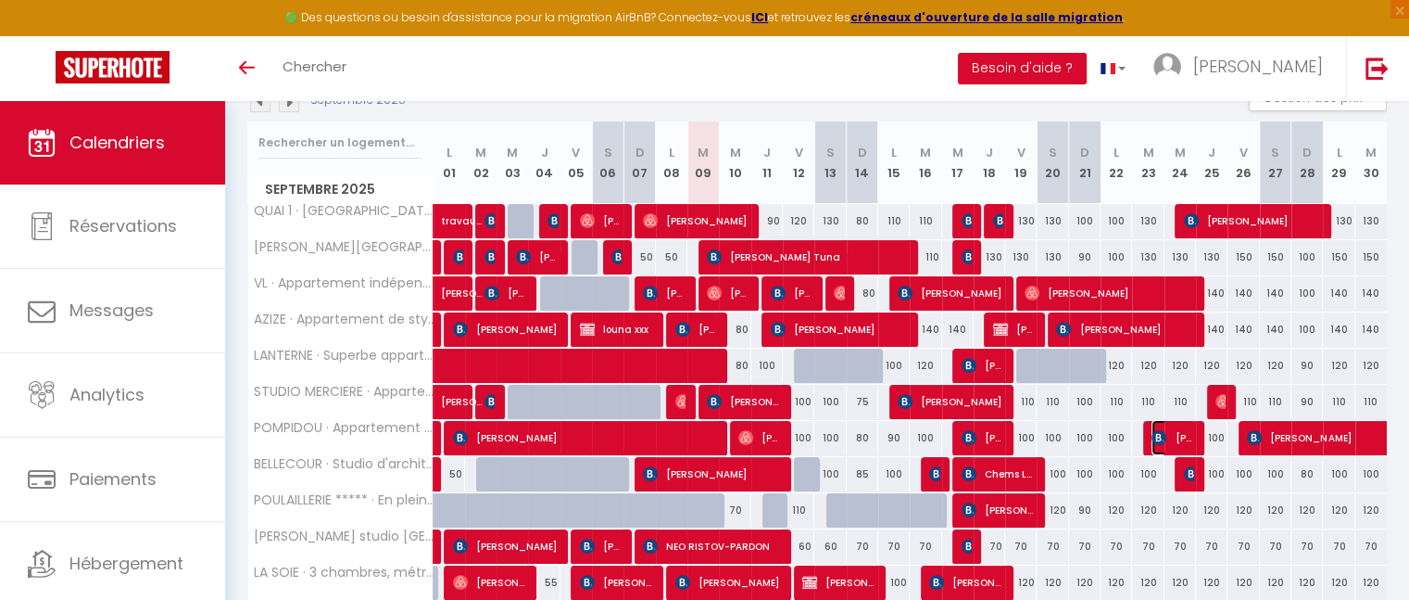
click at [1177, 429] on span "[PERSON_NAME]" at bounding box center [1173, 437] width 42 height 35
select select "KO"
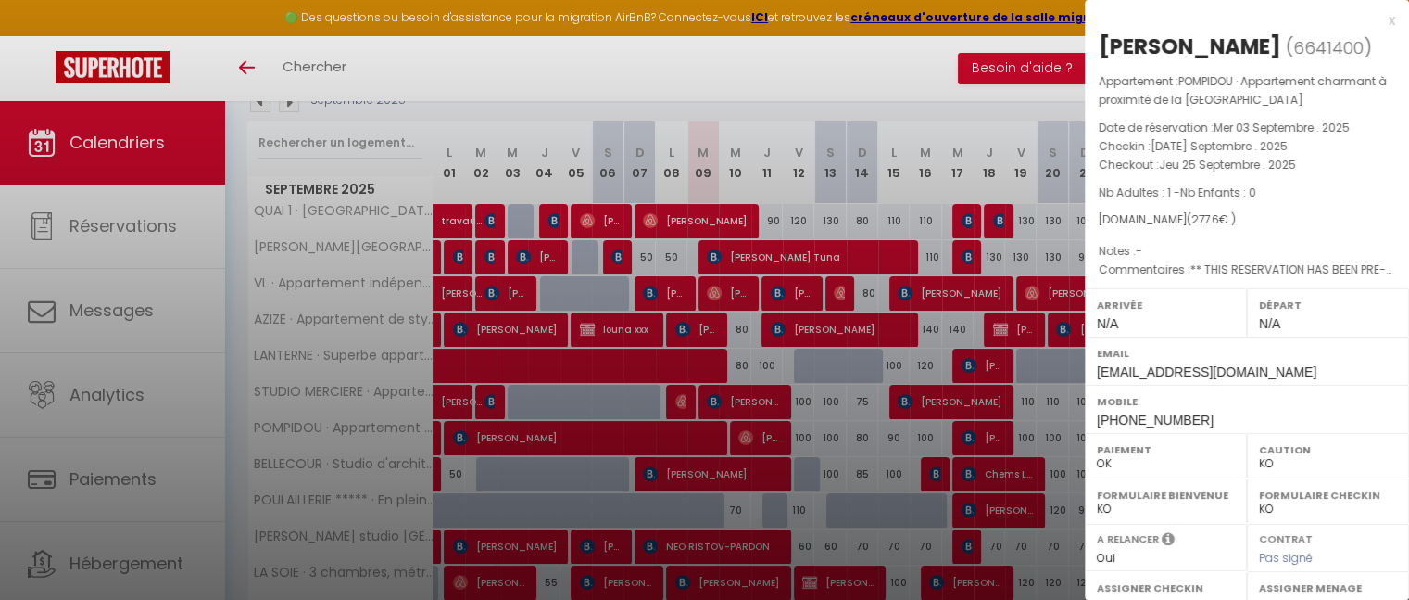
click at [1377, 19] on div "x" at bounding box center [1240, 20] width 310 height 22
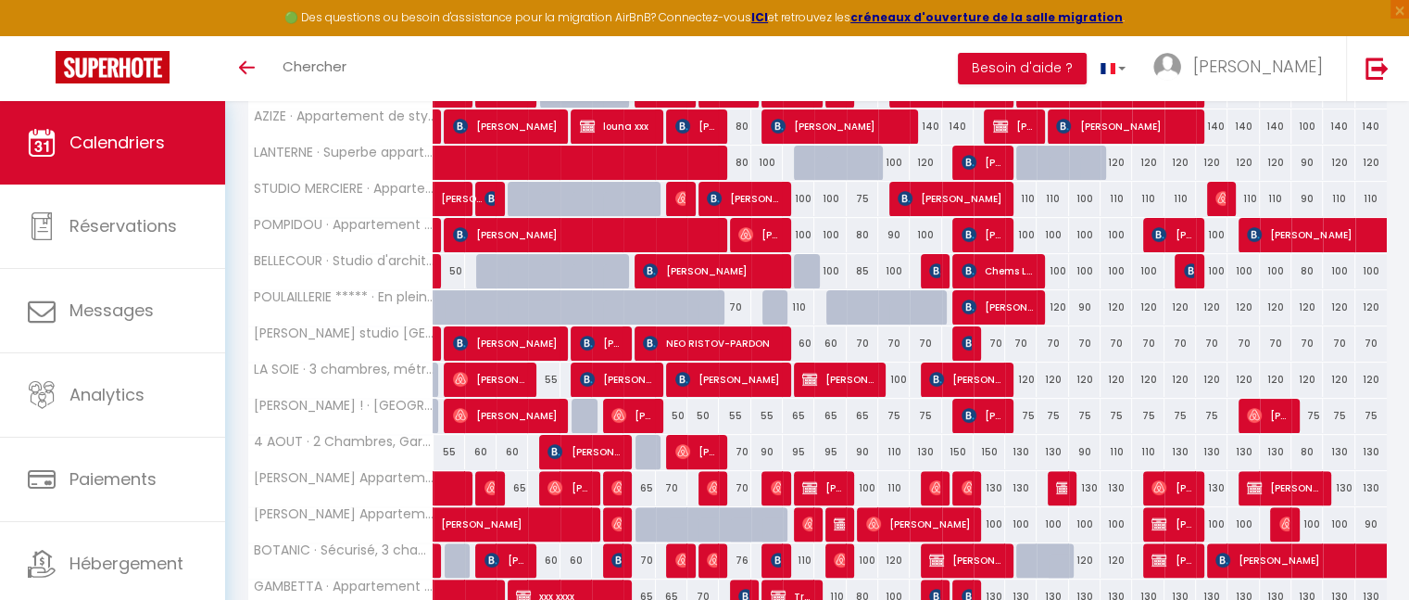
scroll to position [423, 0]
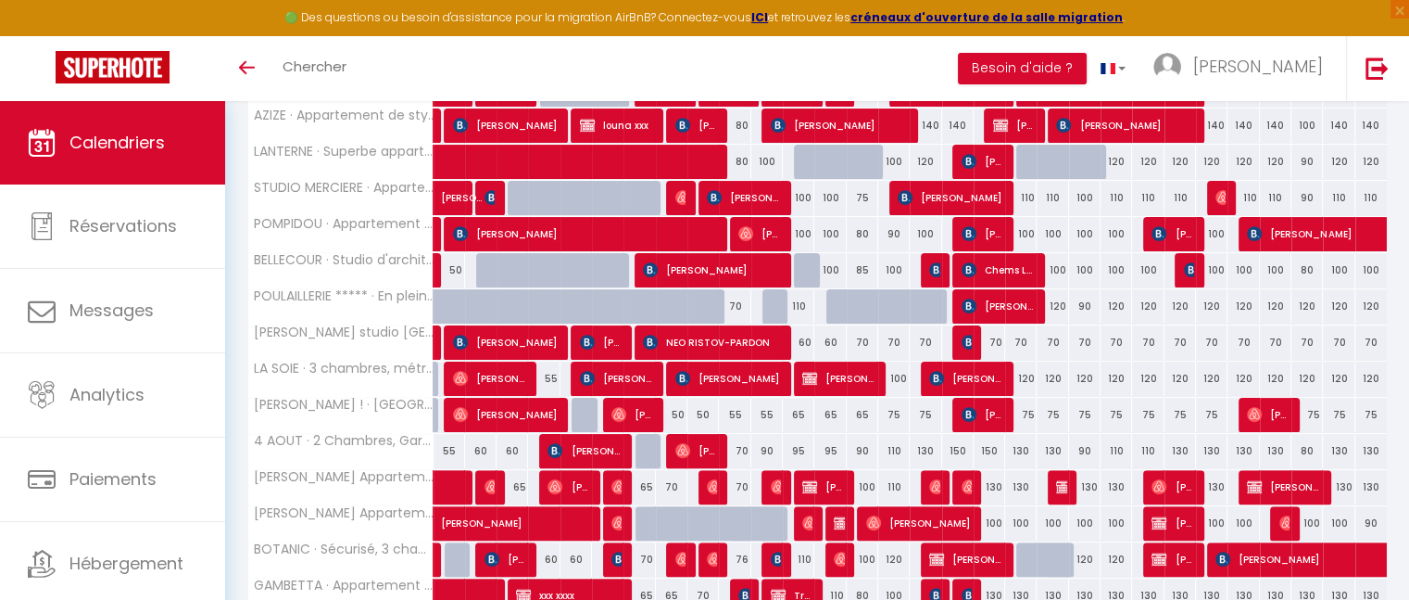
click at [1115, 451] on div "110" at bounding box center [1117, 451] width 32 height 34
type input "110"
type input "Lun 22 Septembre 2025"
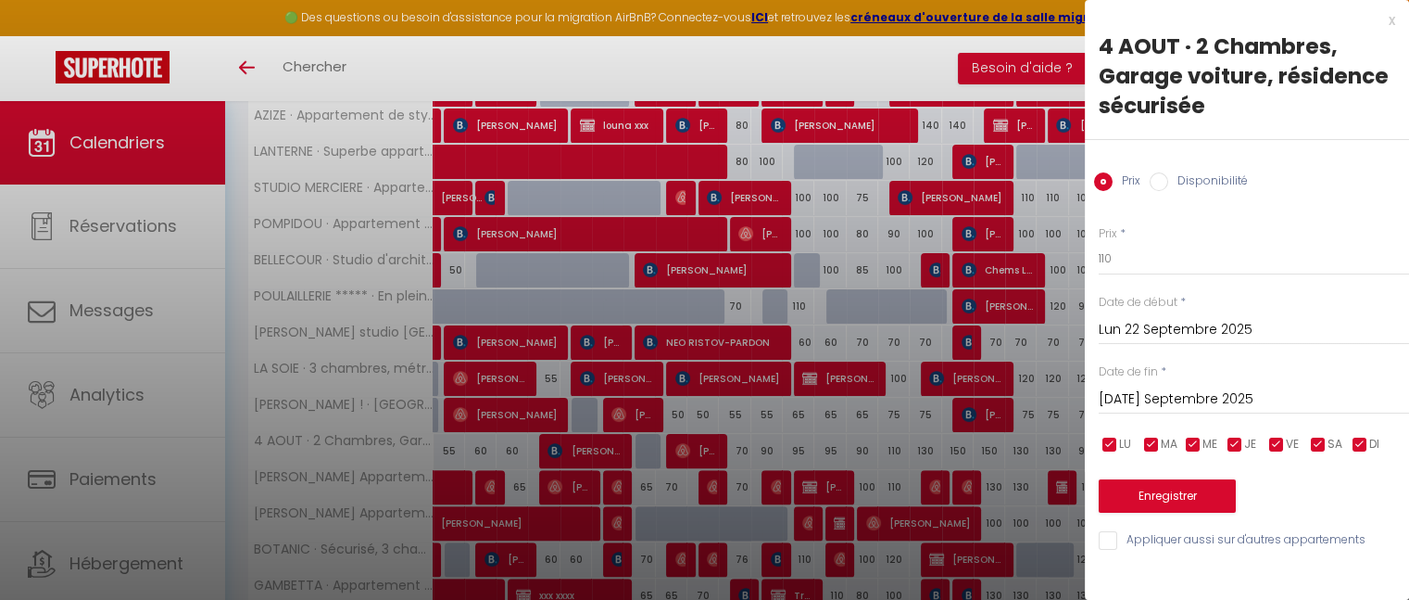
click at [1155, 405] on input "[DATE] Septembre 2025" at bounding box center [1254, 399] width 310 height 24
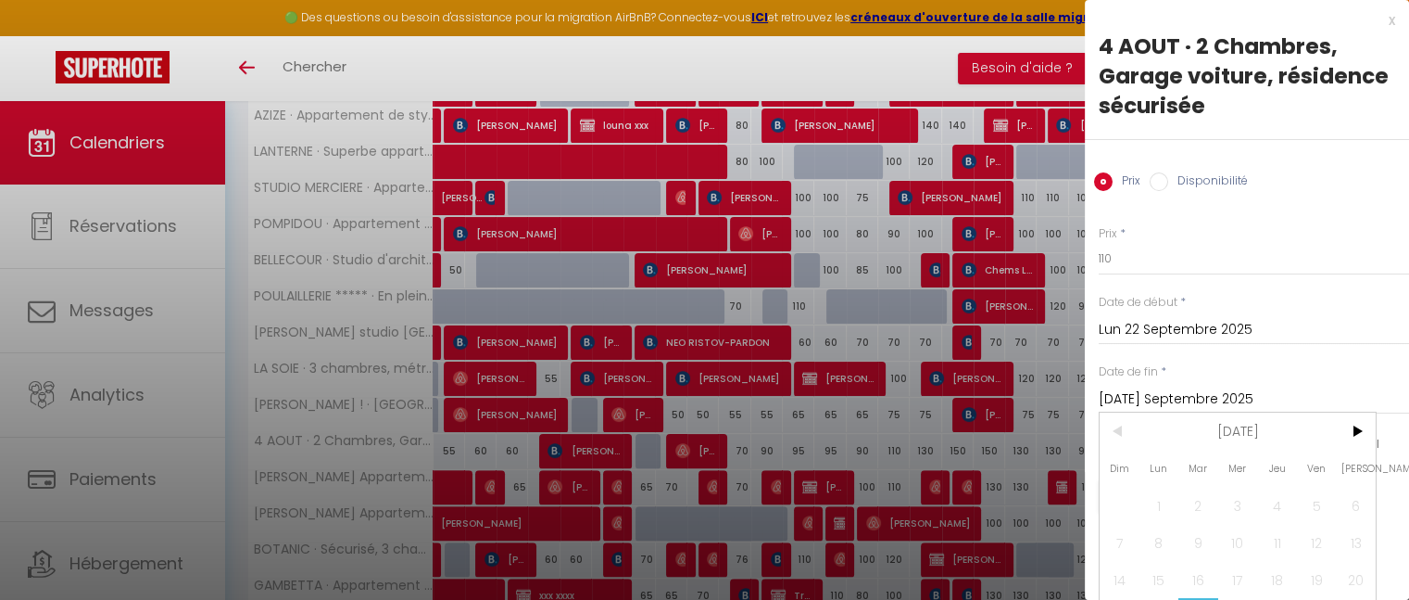
scroll to position [85, 0]
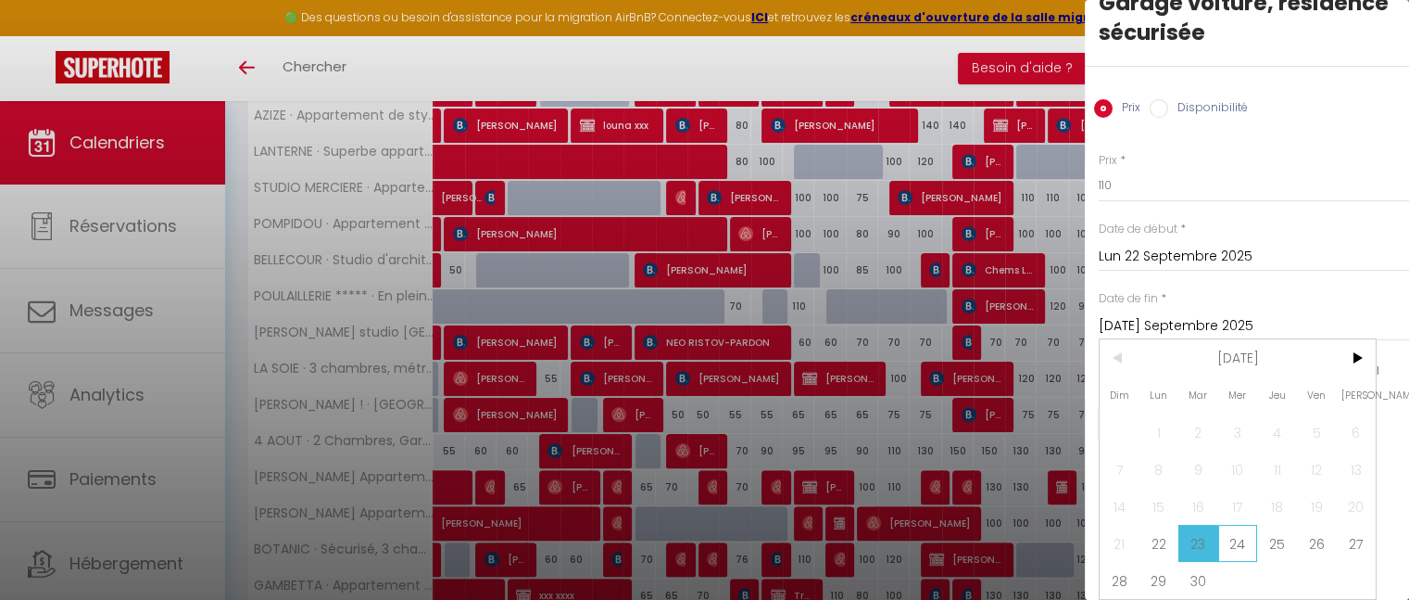
click at [1231, 530] on span "24" at bounding box center [1238, 542] width 40 height 37
type input "Mer 24 Septembre 2025"
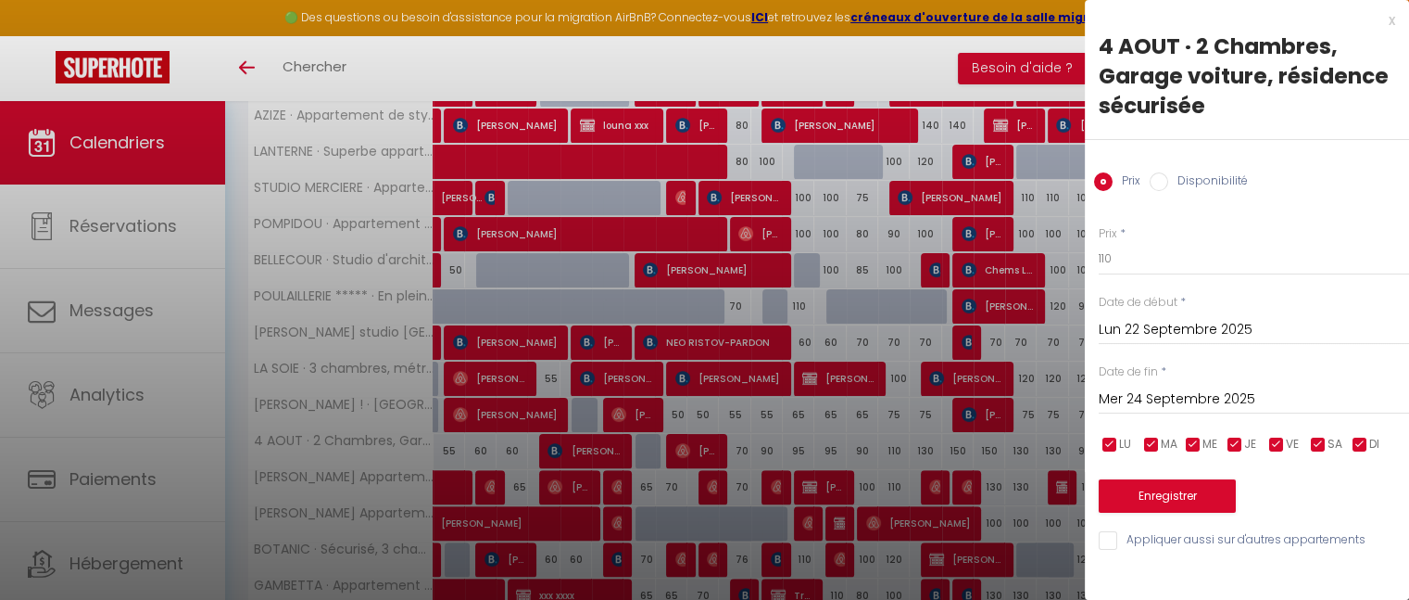
scroll to position [0, 0]
click at [1158, 177] on input "Disponibilité" at bounding box center [1159, 181] width 19 height 19
radio input "true"
radio input "false"
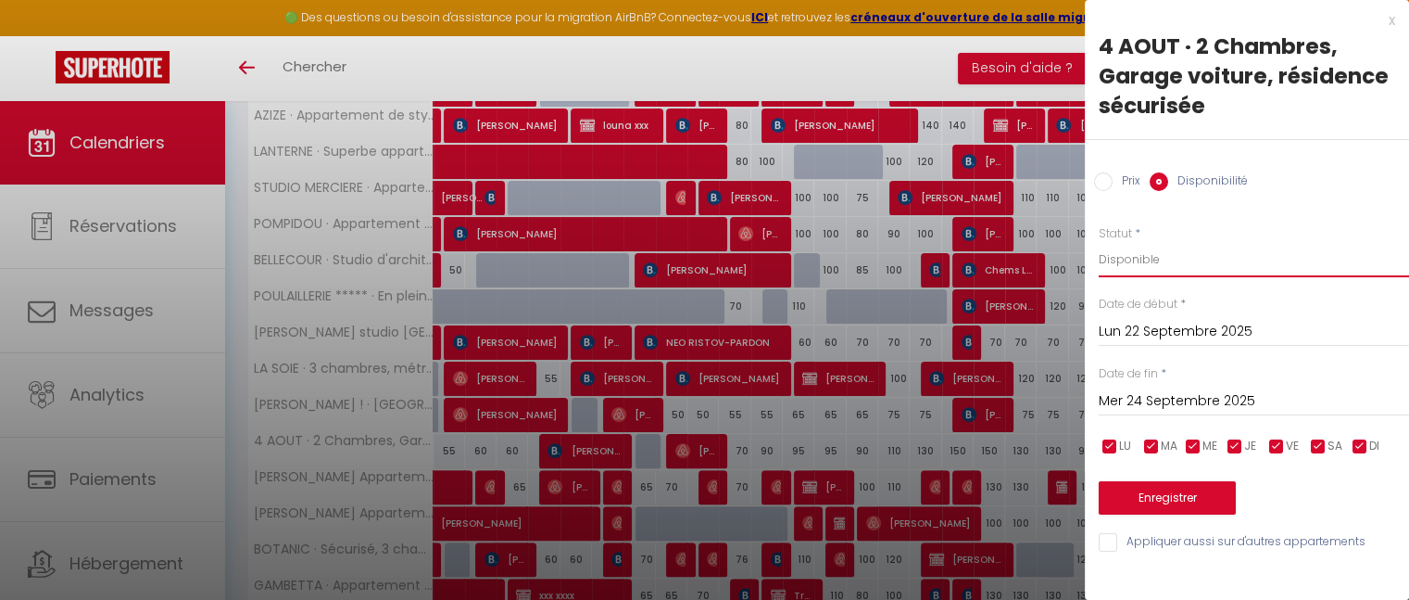
click at [1139, 259] on select "Disponible Indisponible" at bounding box center [1254, 259] width 310 height 35
select select "0"
click at [1099, 242] on select "Disponible Indisponible" at bounding box center [1254, 259] width 310 height 35
click at [1157, 507] on button "Enregistrer" at bounding box center [1167, 497] width 137 height 33
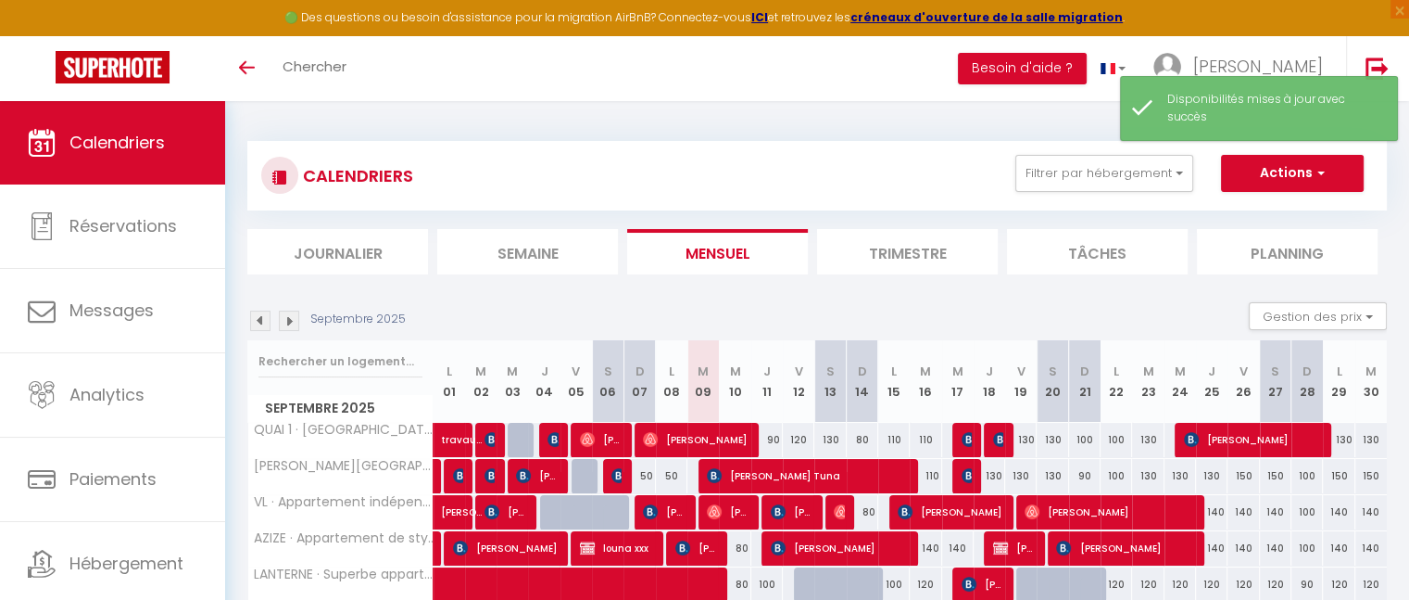
click at [292, 324] on img at bounding box center [289, 320] width 20 height 20
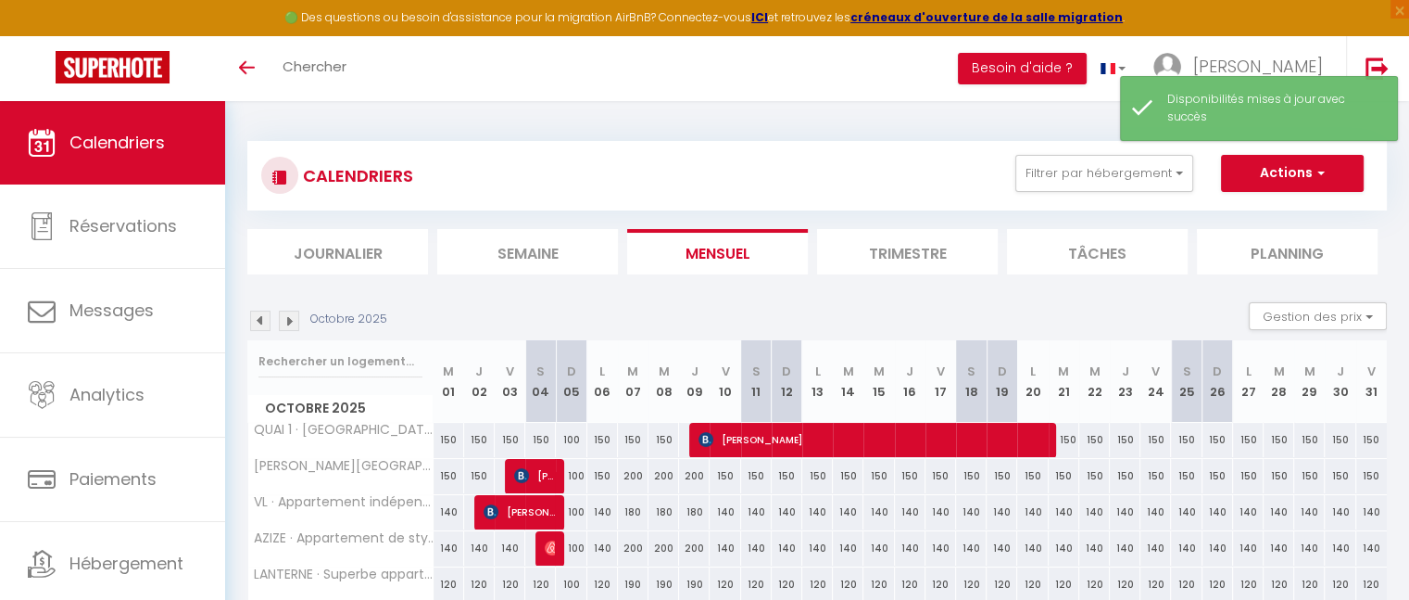
click at [292, 324] on img at bounding box center [289, 320] width 20 height 20
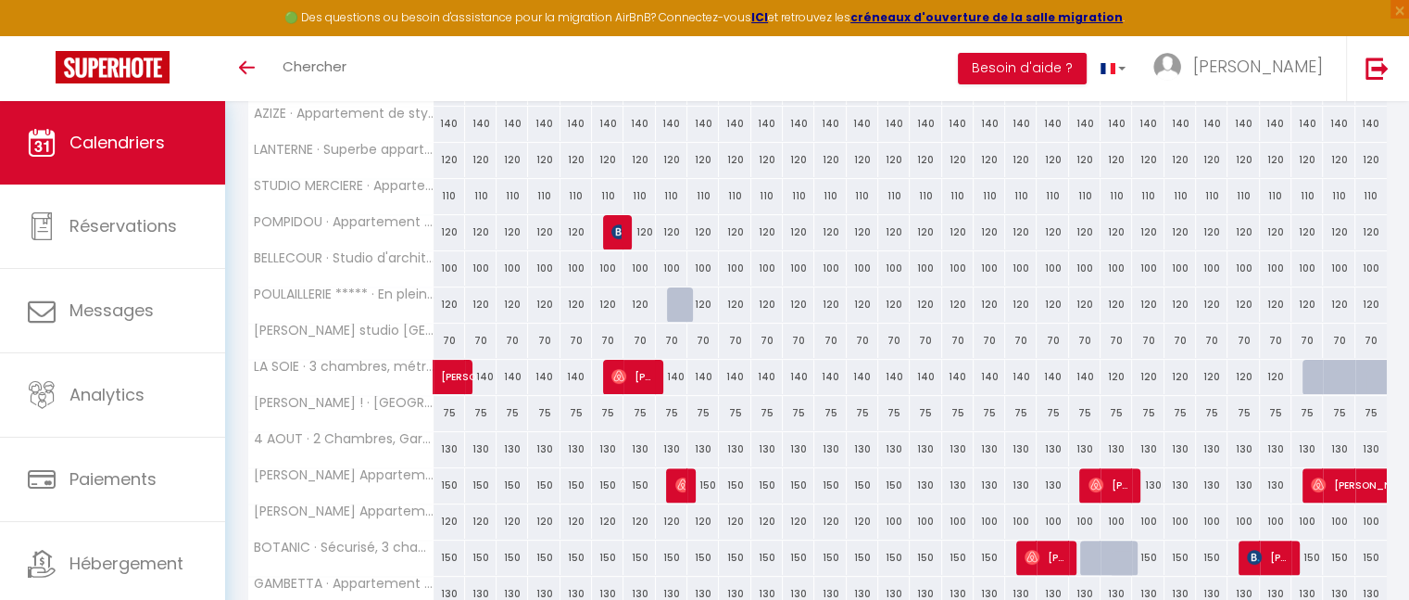
scroll to position [662, 0]
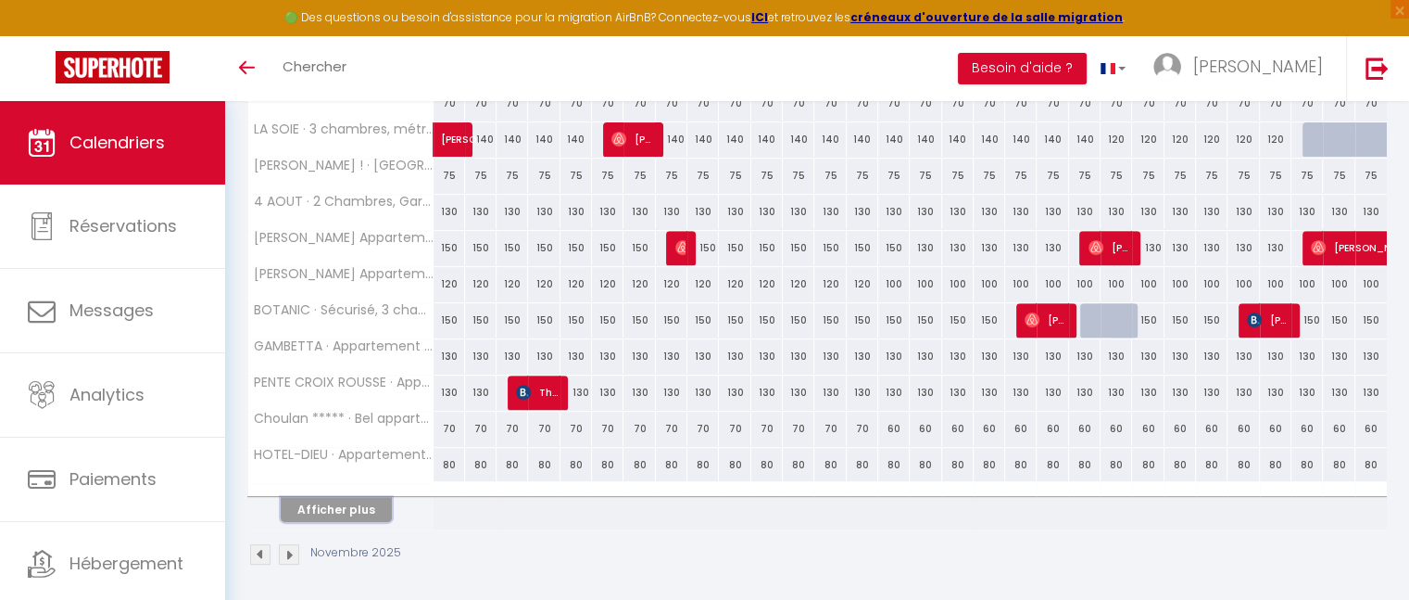
click at [376, 506] on button "Afficher plus" at bounding box center [336, 509] width 111 height 25
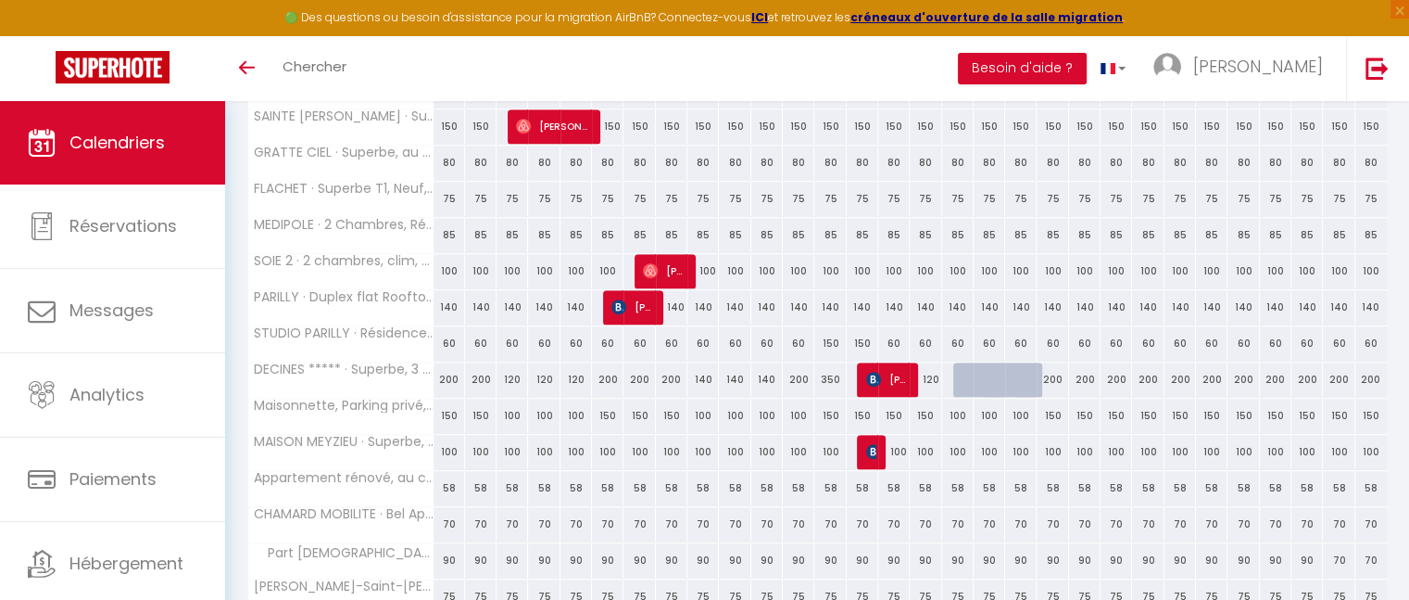
scroll to position [1336, 0]
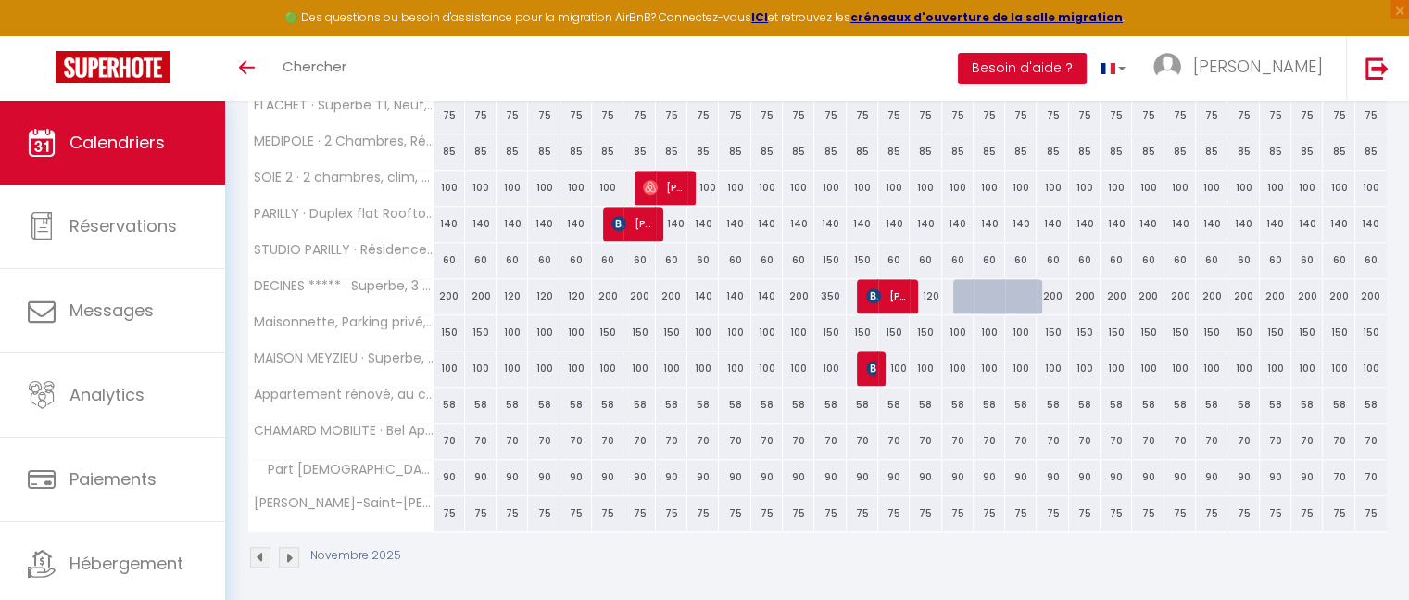
click at [446, 466] on div "90" at bounding box center [450, 477] width 32 height 34
select select "1"
type input "[PERSON_NAME] 01 Novembre 2025"
type input "Dim 02 Novembre 2025"
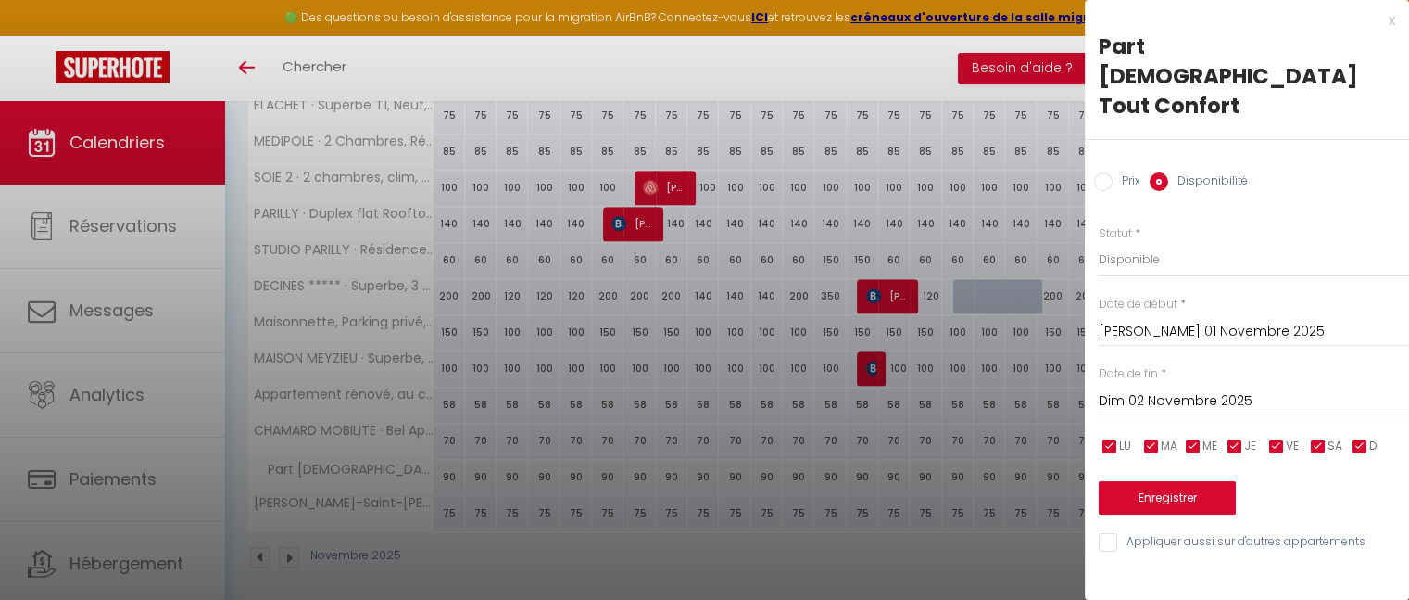
click at [1160, 320] on input "[PERSON_NAME] 01 Novembre 2025" at bounding box center [1254, 332] width 310 height 24
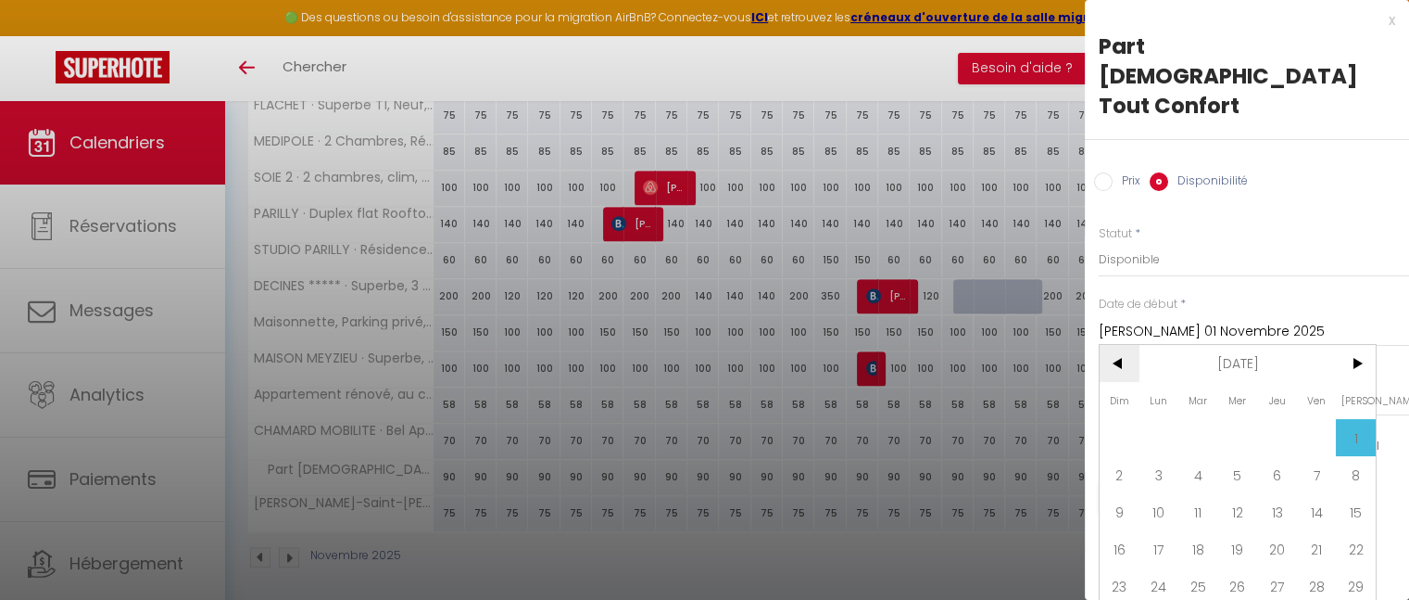
click at [1119, 345] on span "<" at bounding box center [1120, 363] width 40 height 37
click at [1238, 530] on span "24" at bounding box center [1238, 548] width 40 height 37
type input "Mer 24 Septembre 2025"
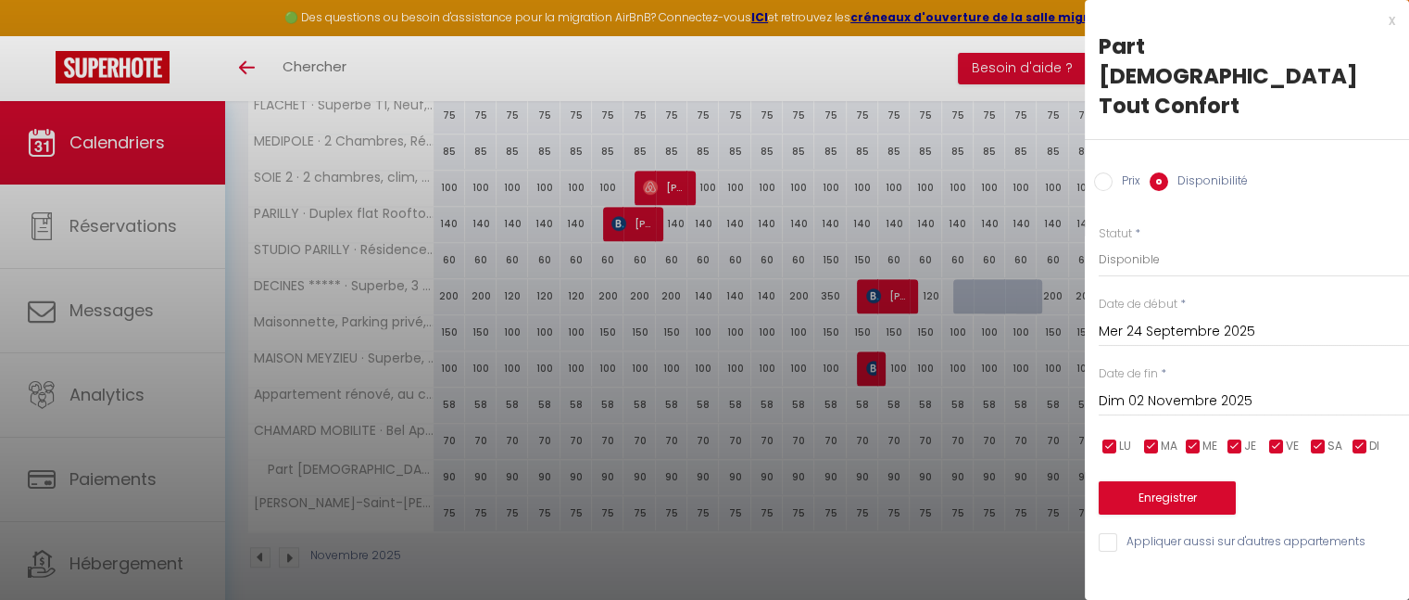
click at [1193, 389] on input "Dim 02 Novembre 2025" at bounding box center [1254, 401] width 310 height 24
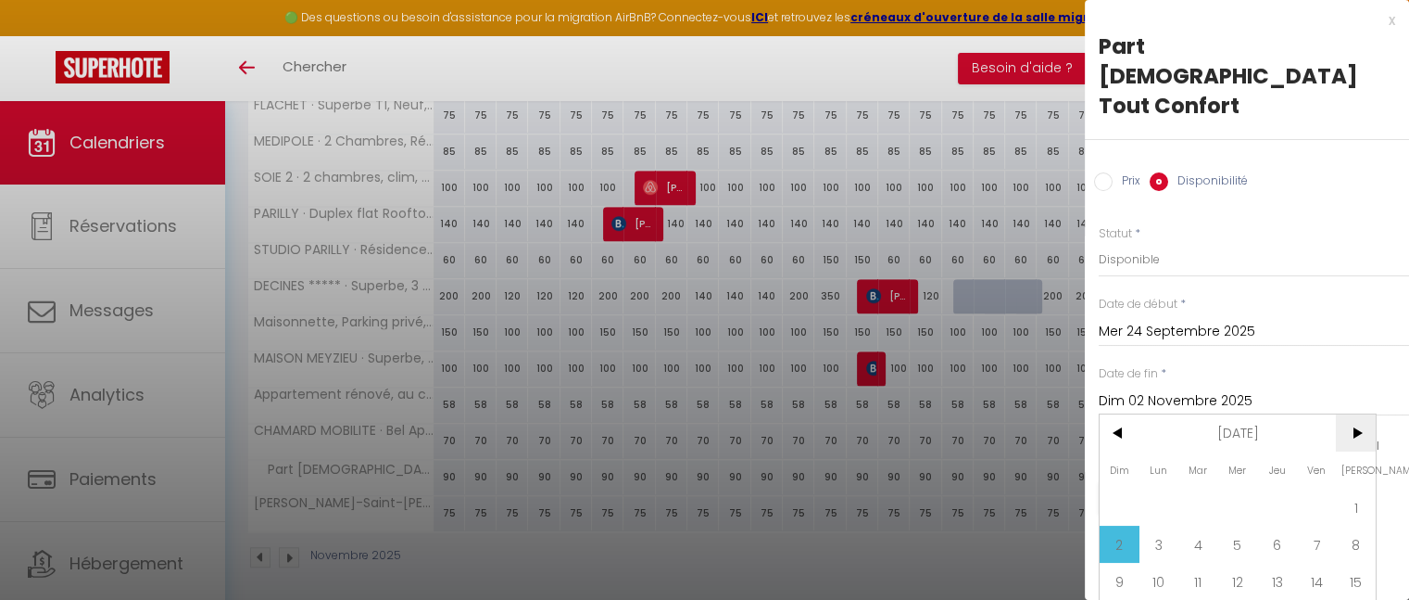
click at [1352, 414] on span ">" at bounding box center [1356, 432] width 40 height 37
click at [1124, 414] on span "<" at bounding box center [1120, 432] width 40 height 37
click at [1348, 525] on span "8" at bounding box center [1356, 543] width 40 height 37
type input "[PERSON_NAME] 08 Novembre 2025"
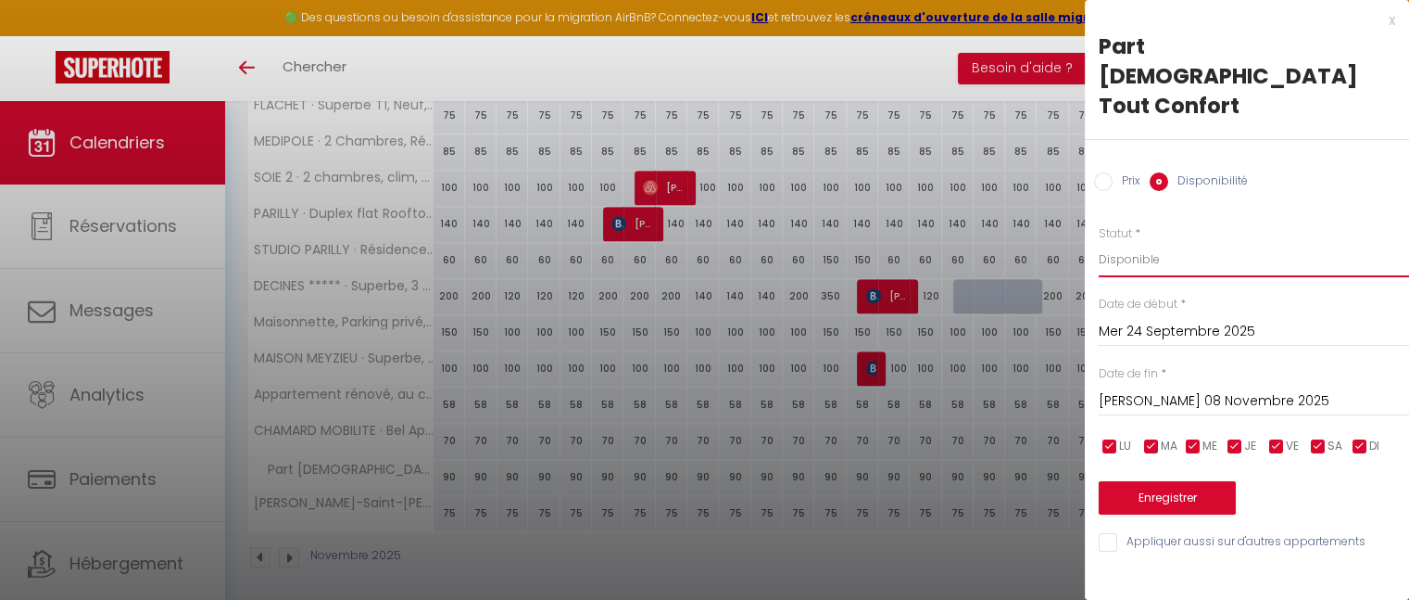
click at [1137, 242] on select "Disponible Indisponible" at bounding box center [1254, 259] width 310 height 35
select select "0"
click at [1099, 242] on select "Disponible Indisponible" at bounding box center [1254, 259] width 310 height 35
click at [1168, 481] on button "Enregistrer" at bounding box center [1167, 497] width 137 height 33
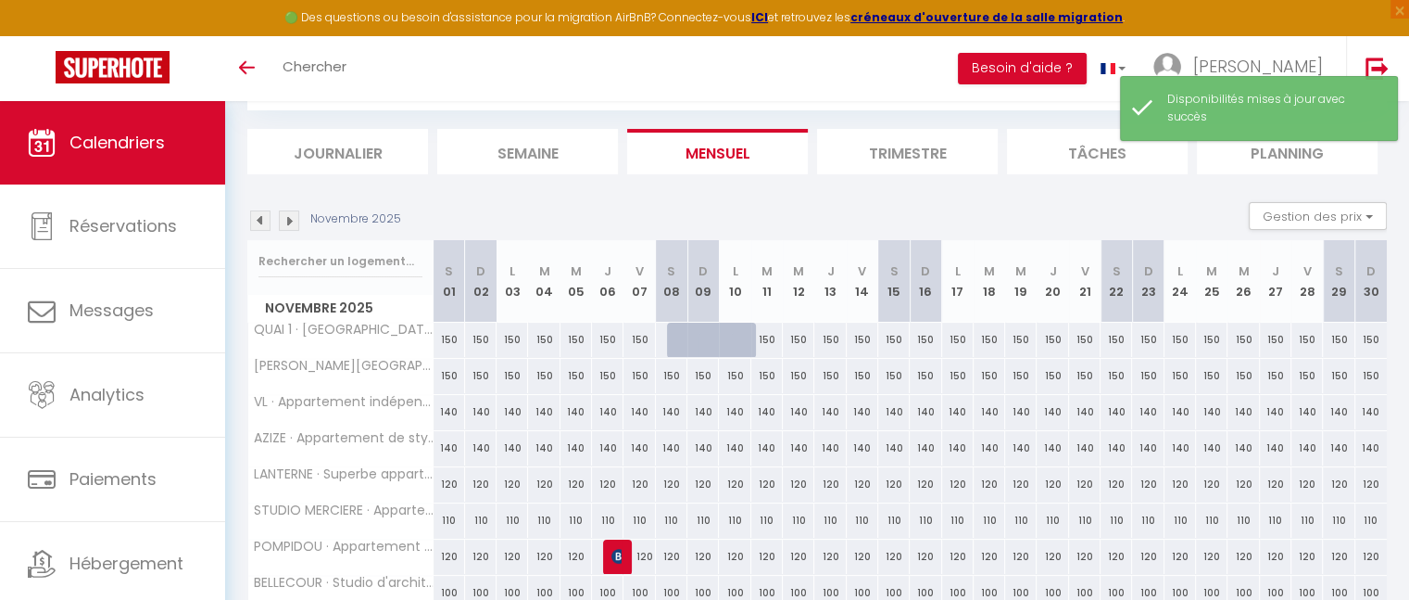
scroll to position [662, 0]
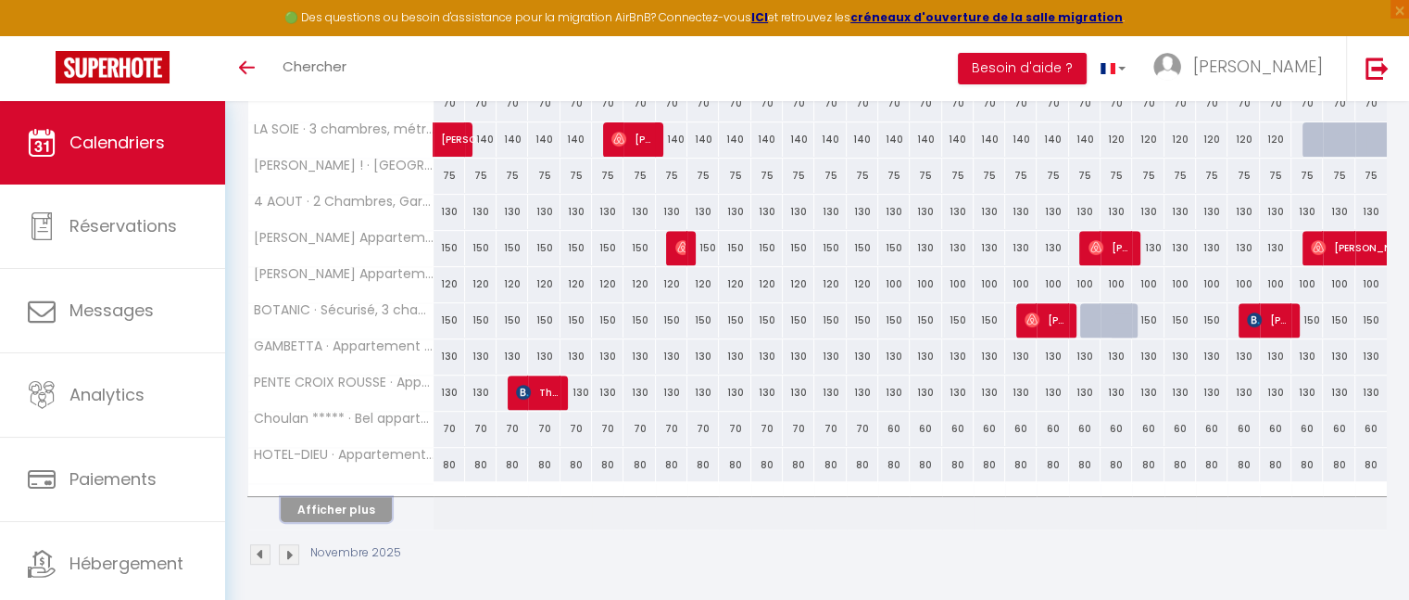
click at [341, 502] on button "Afficher plus" at bounding box center [336, 509] width 111 height 25
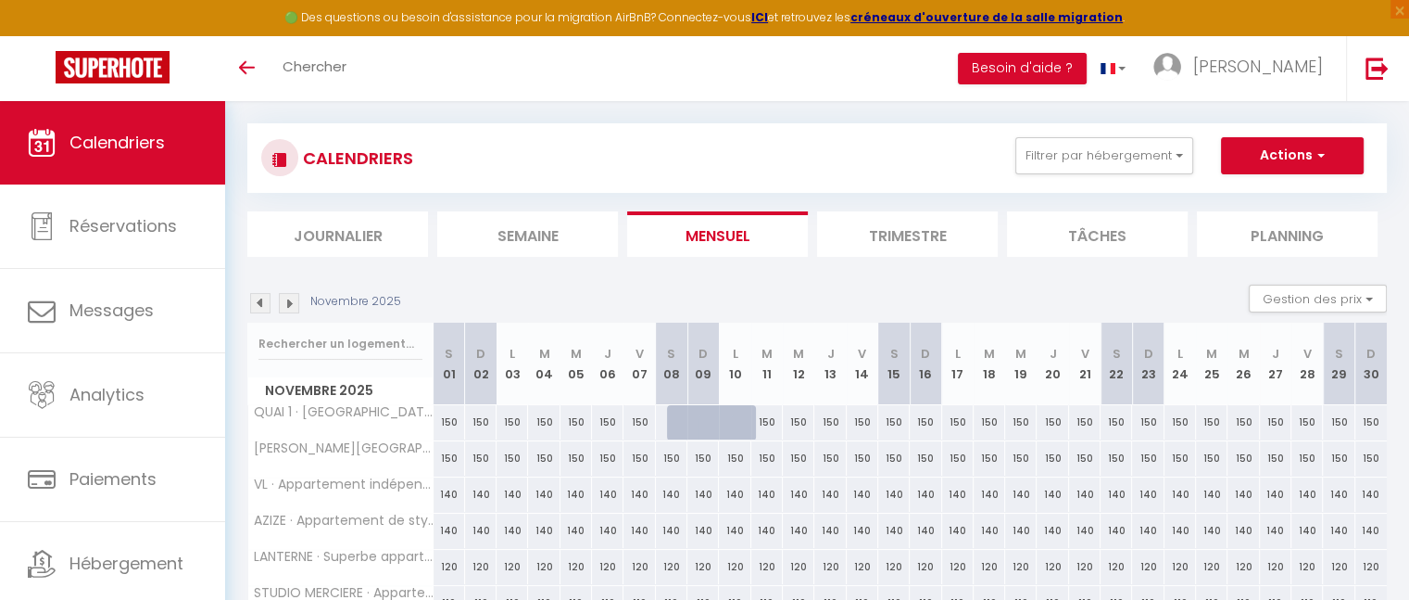
scroll to position [0, 0]
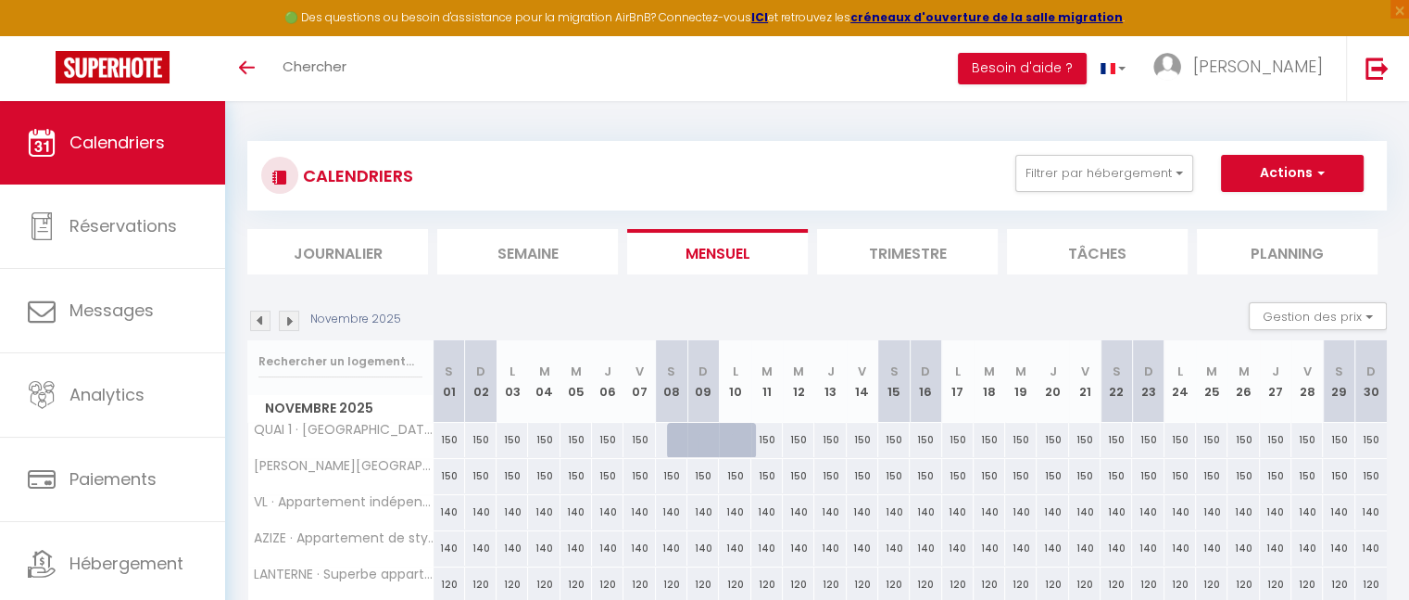
click at [259, 318] on img at bounding box center [260, 320] width 20 height 20
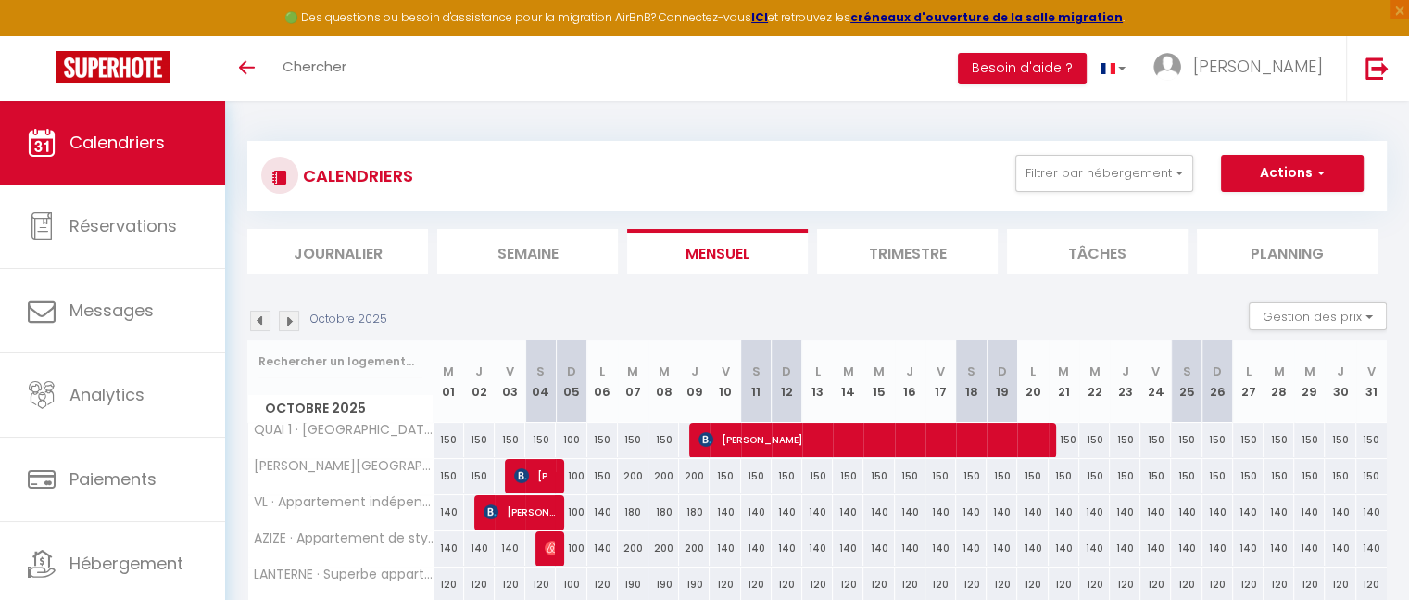
scroll to position [662, 0]
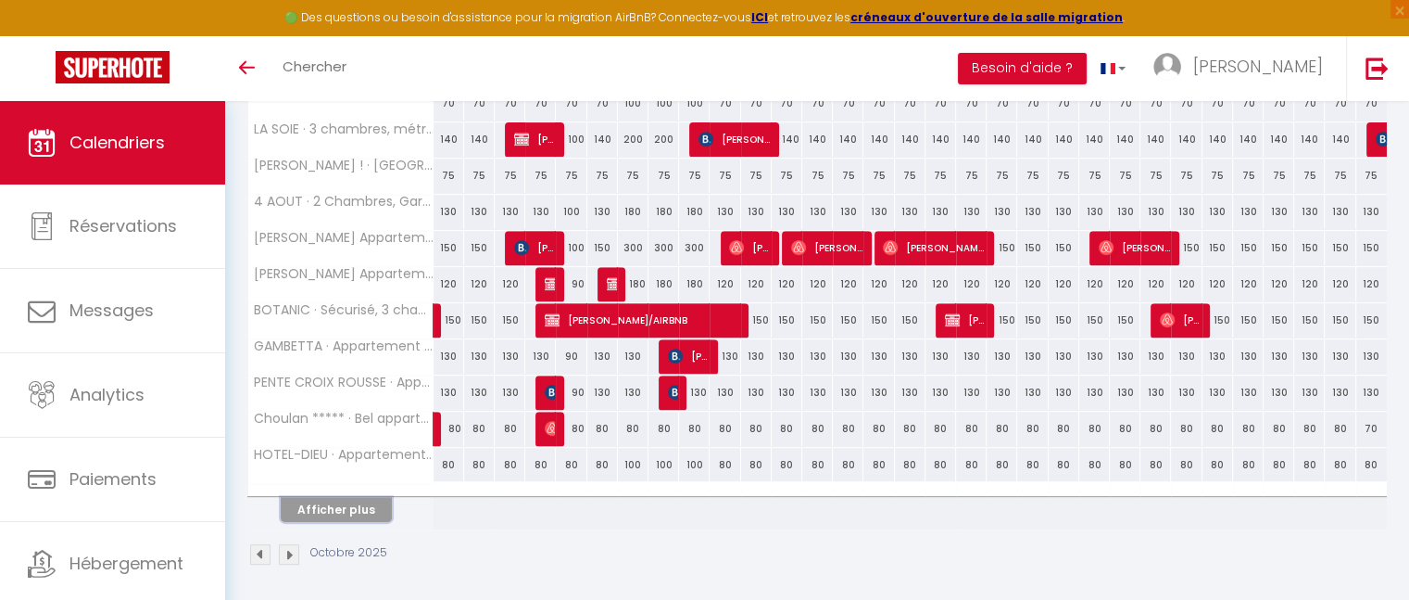
click at [351, 513] on button "Afficher plus" at bounding box center [336, 509] width 111 height 25
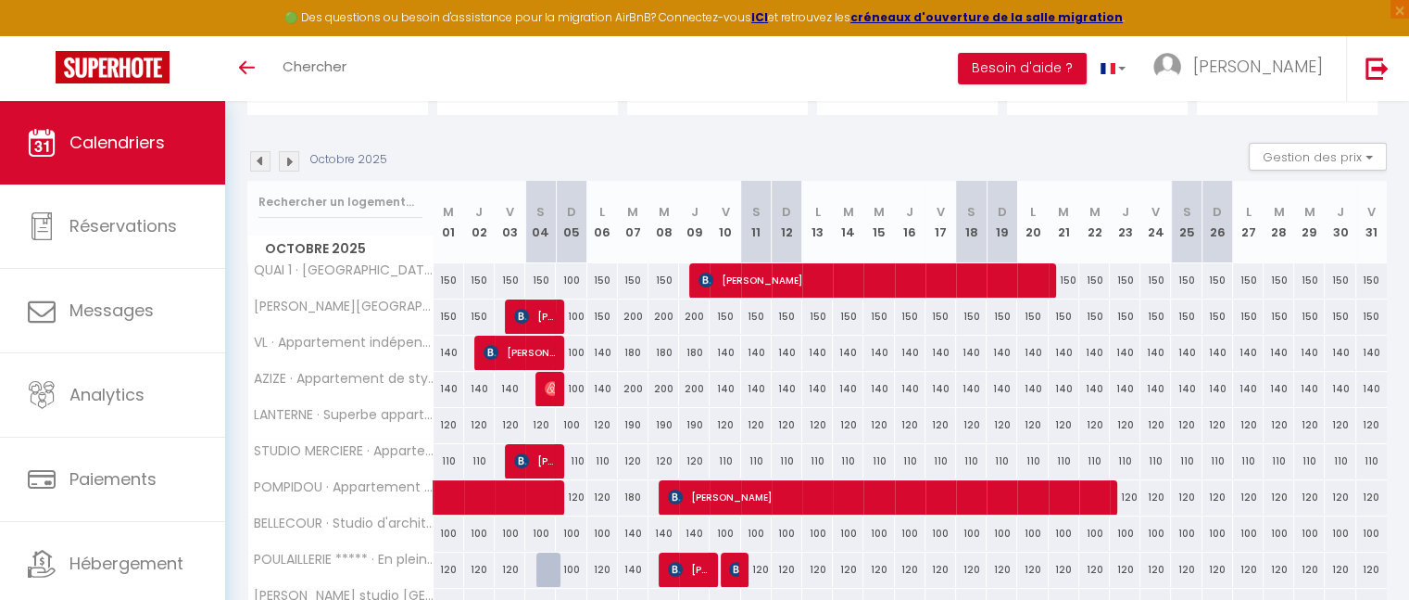
scroll to position [0, 0]
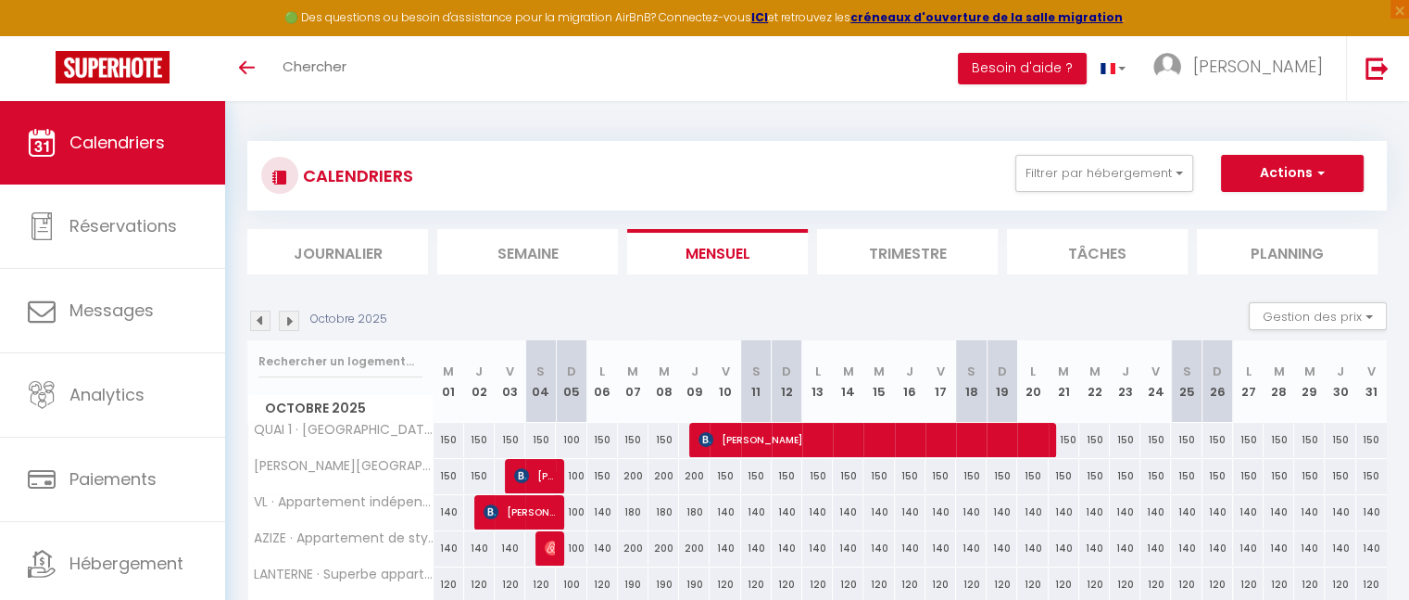
click at [265, 311] on img at bounding box center [260, 320] width 20 height 20
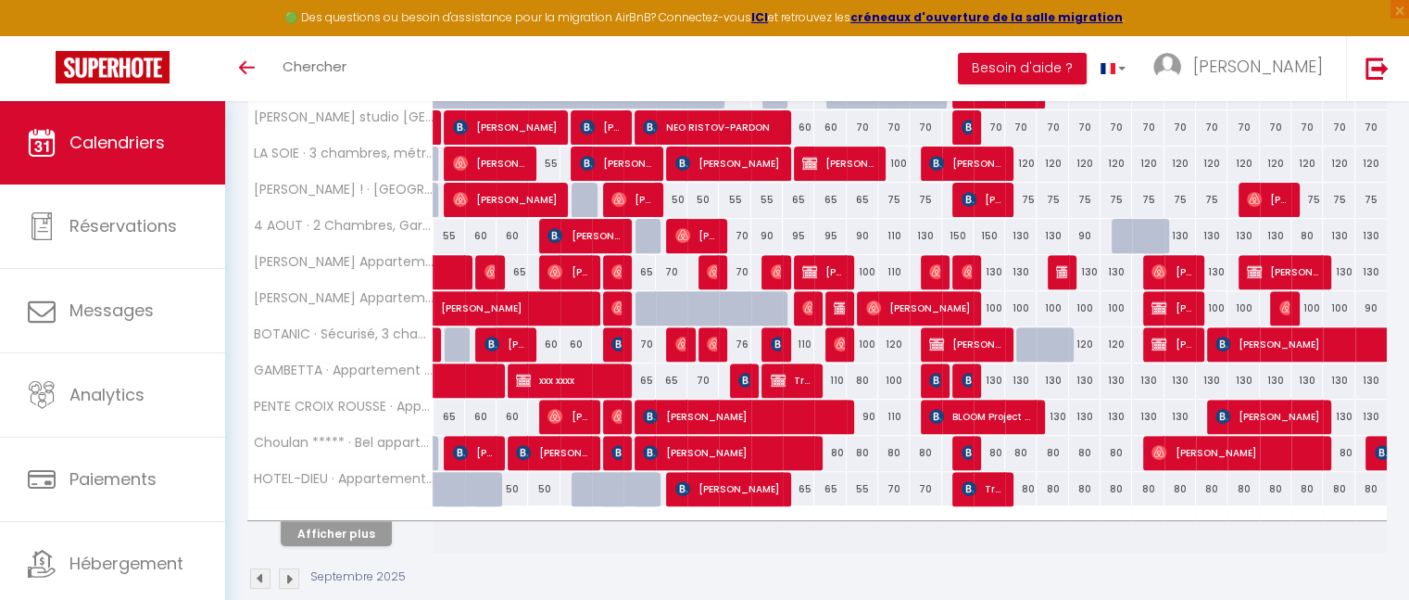
scroll to position [662, 0]
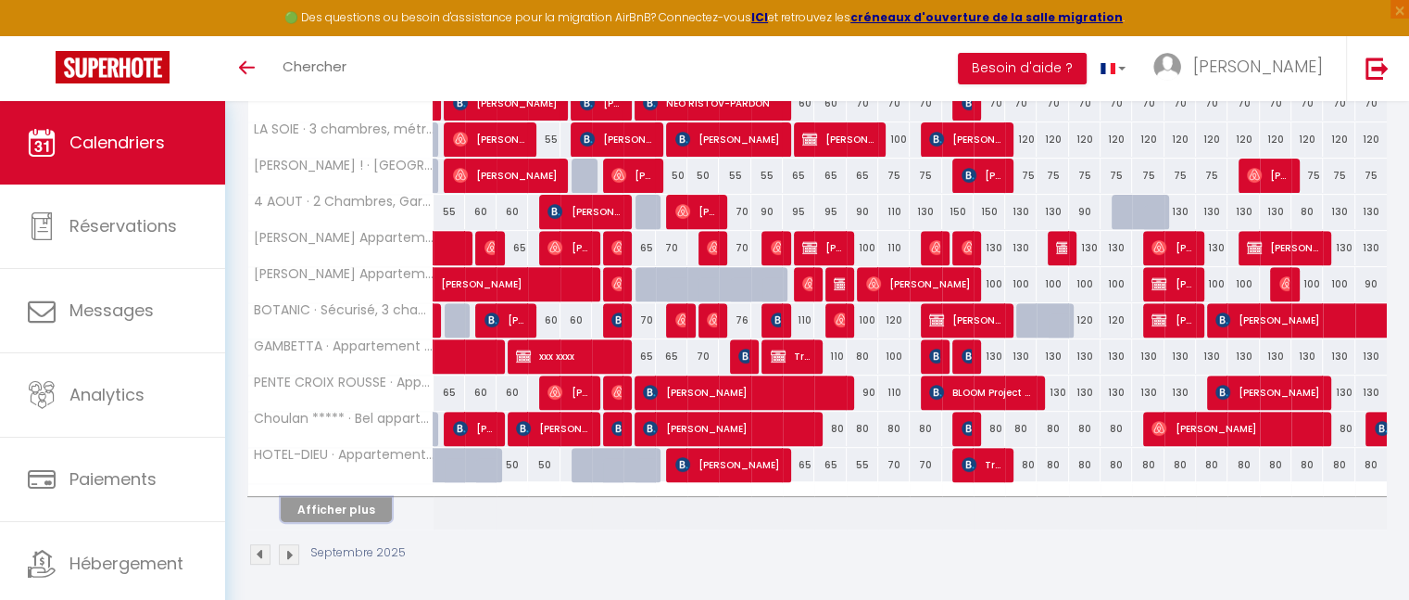
click at [348, 507] on button "Afficher plus" at bounding box center [336, 509] width 111 height 25
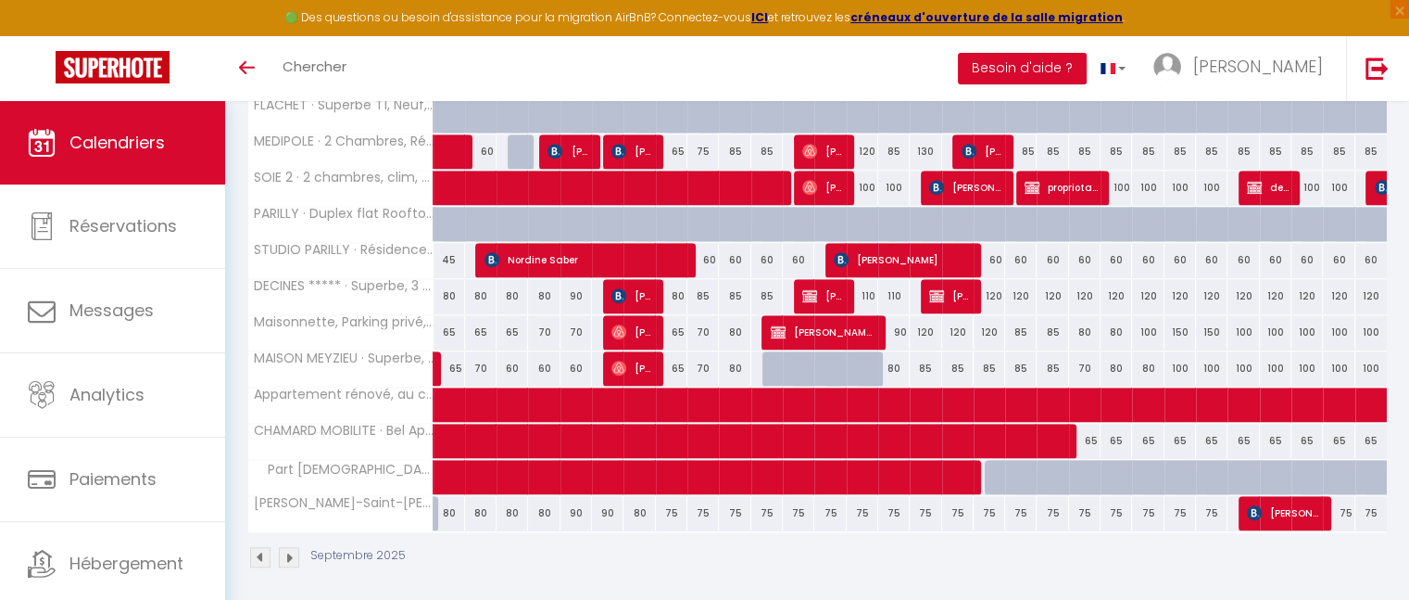
scroll to position [1335, 0]
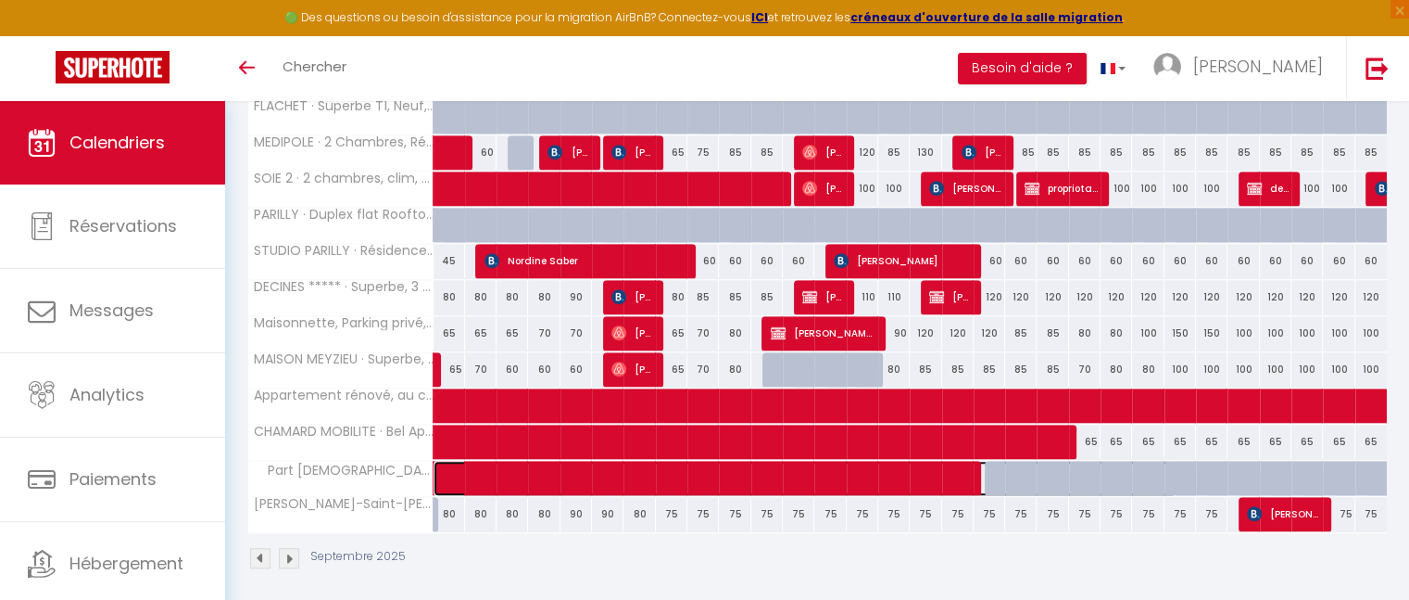
click at [601, 468] on span at bounding box center [815, 478] width 725 height 35
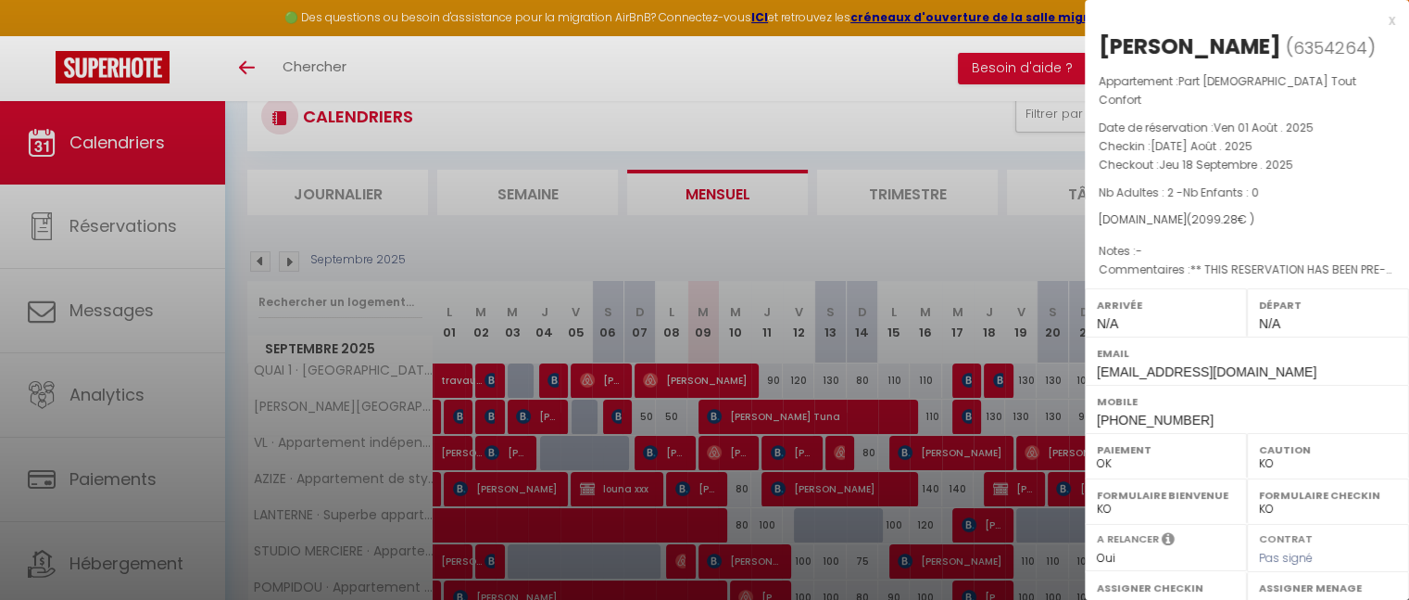
scroll to position [0, 0]
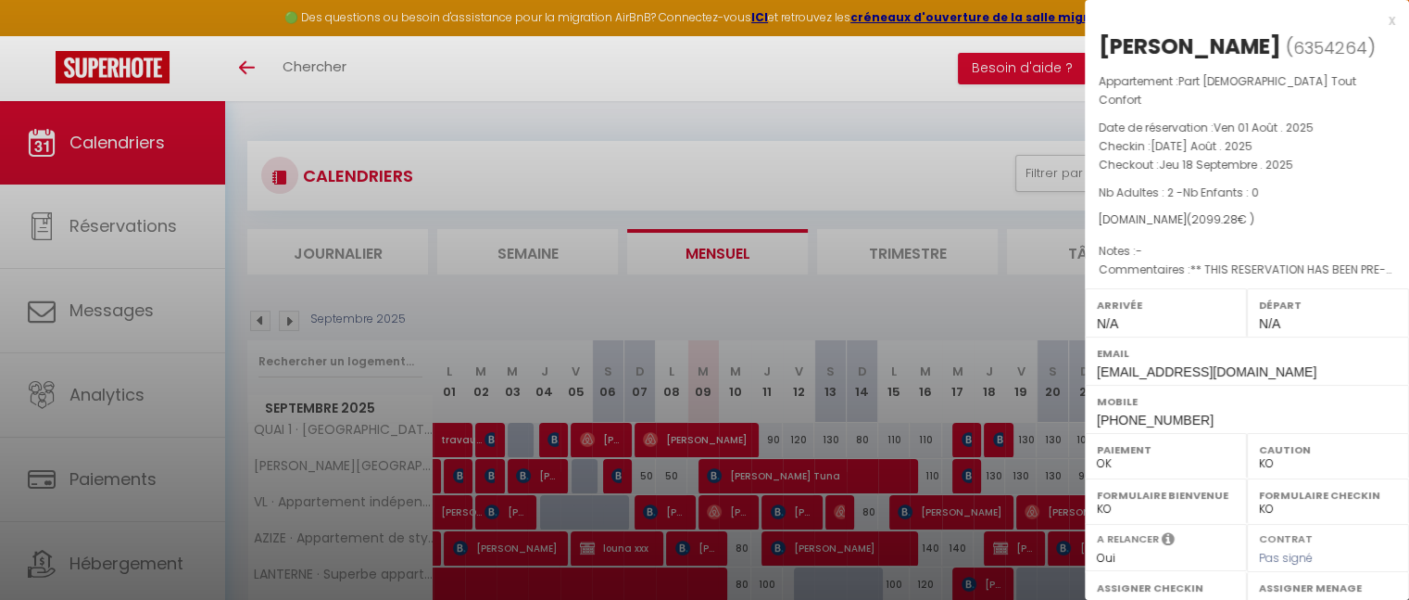
click at [1376, 20] on div "x" at bounding box center [1240, 20] width 310 height 22
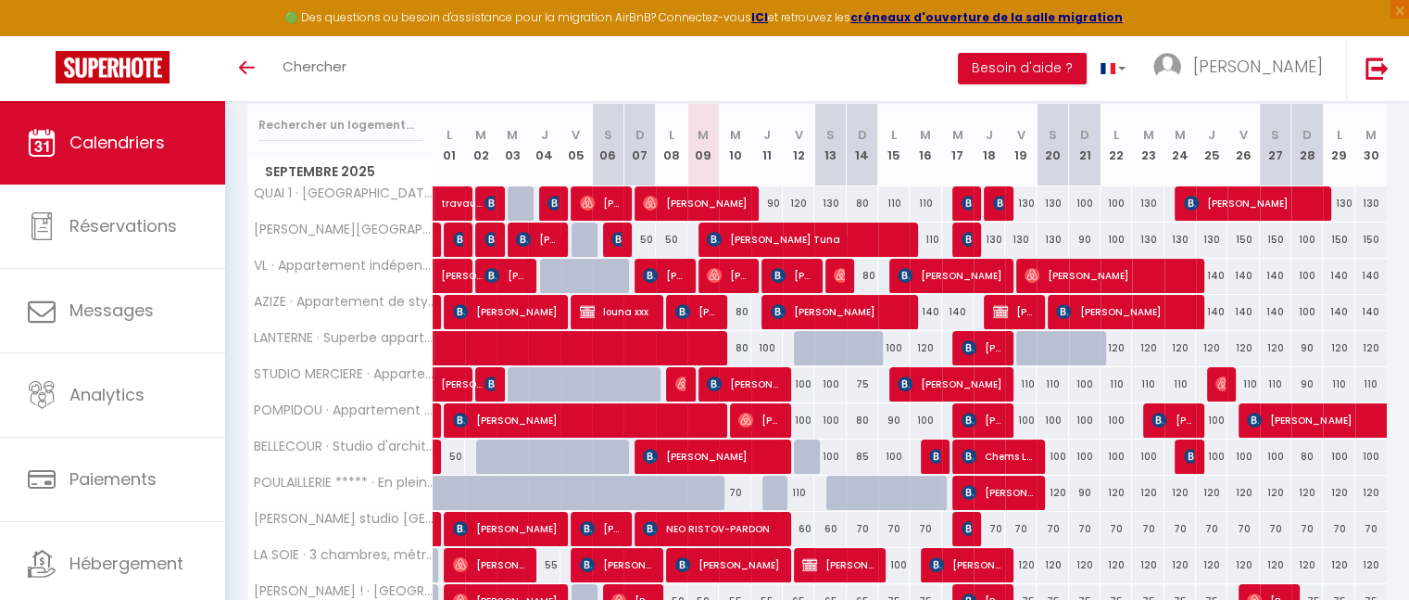
scroll to position [237, 0]
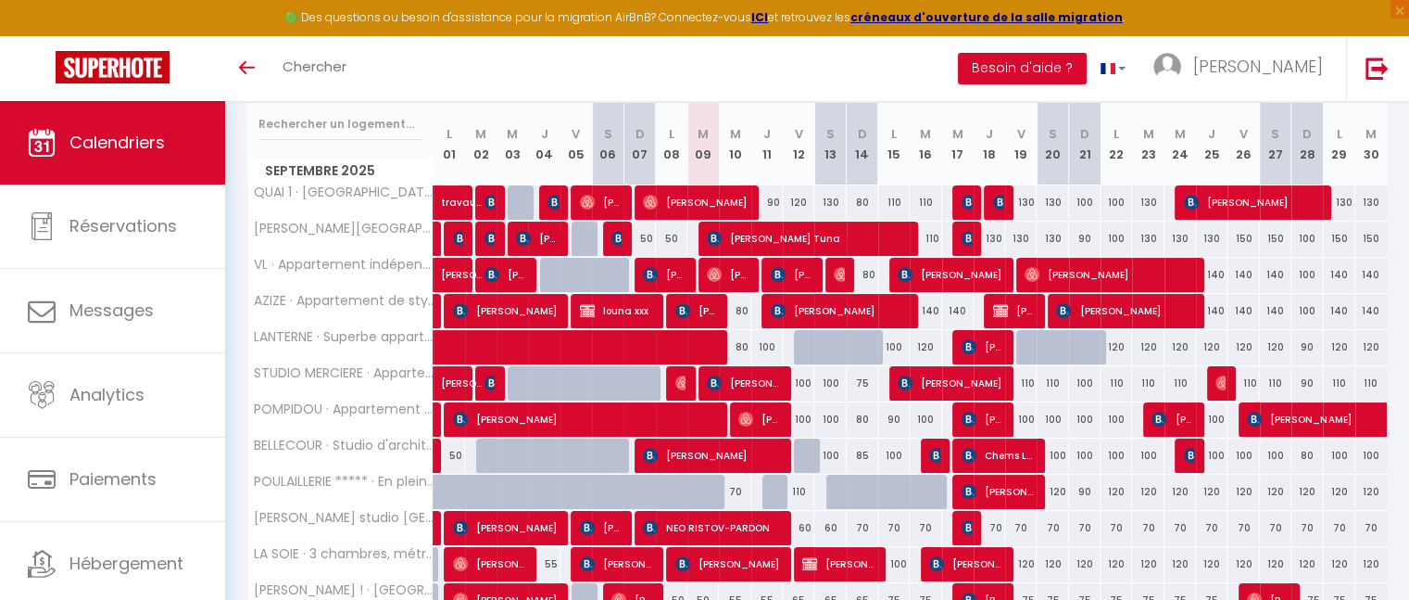
click at [860, 468] on div "85" at bounding box center [863, 455] width 32 height 34
drag, startPoint x: 860, startPoint y: 468, endPoint x: 647, endPoint y: 176, distance: 361.4
click at [0, 0] on div at bounding box center [0, 0] width 0 height 0
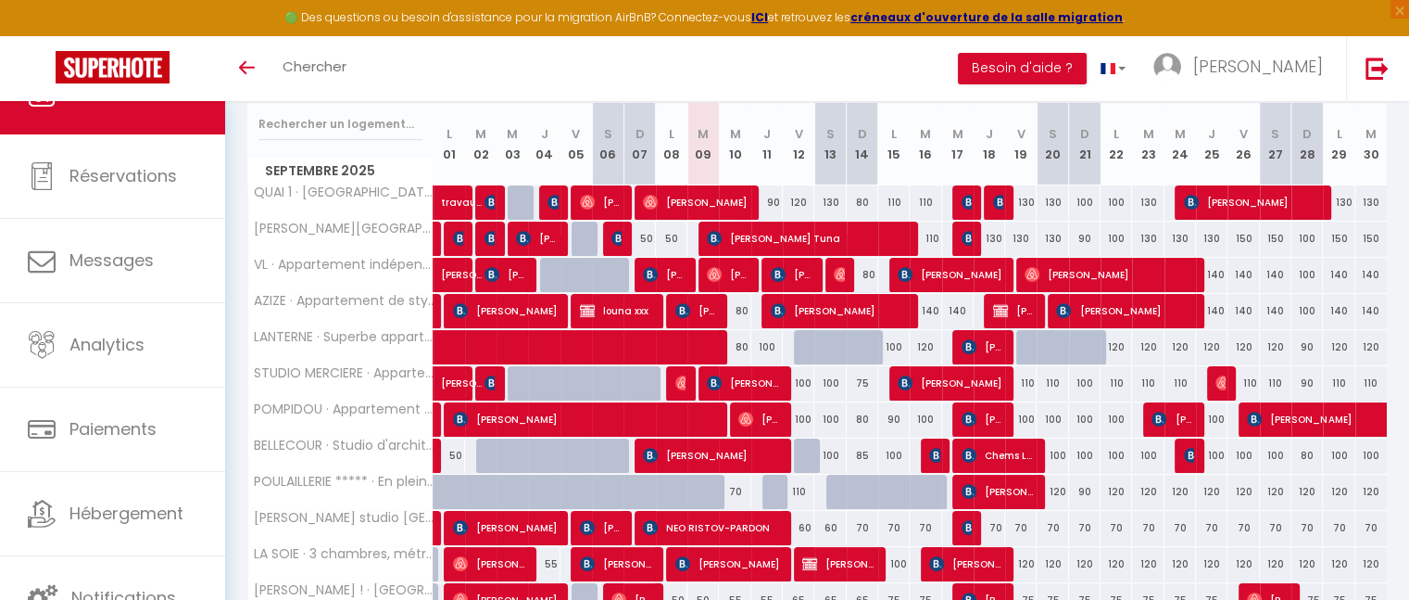
scroll to position [0, 0]
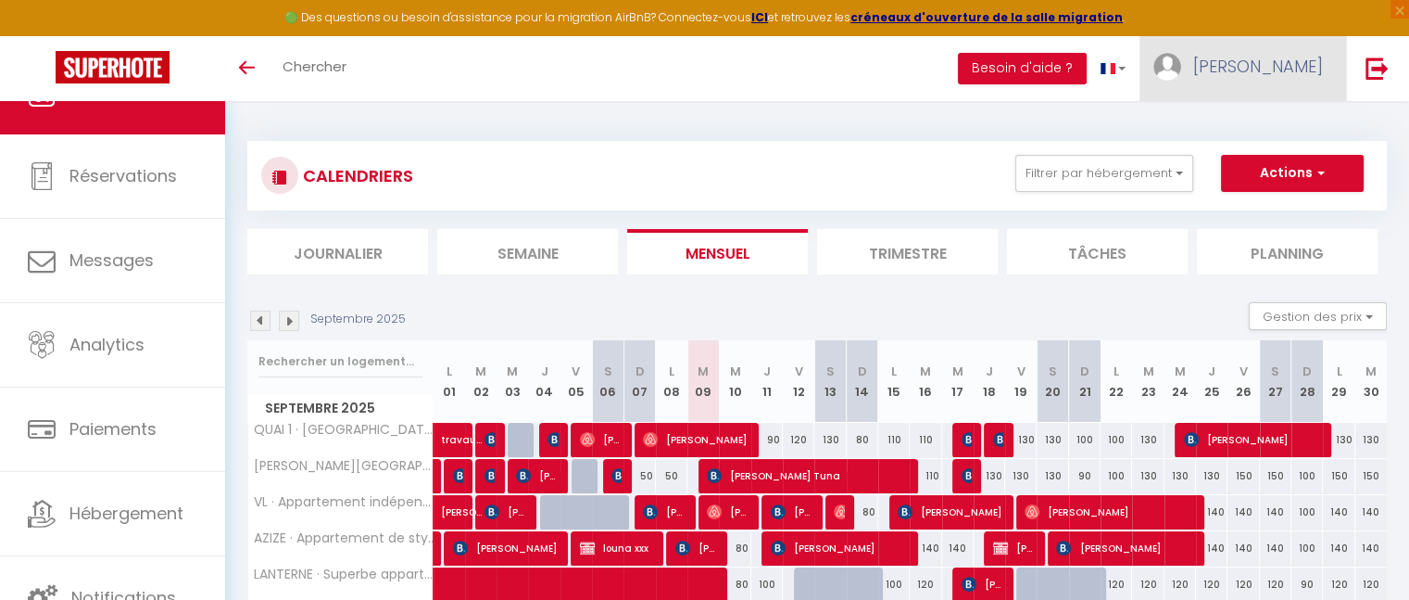
click at [1275, 76] on link "[PERSON_NAME]" at bounding box center [1243, 68] width 207 height 65
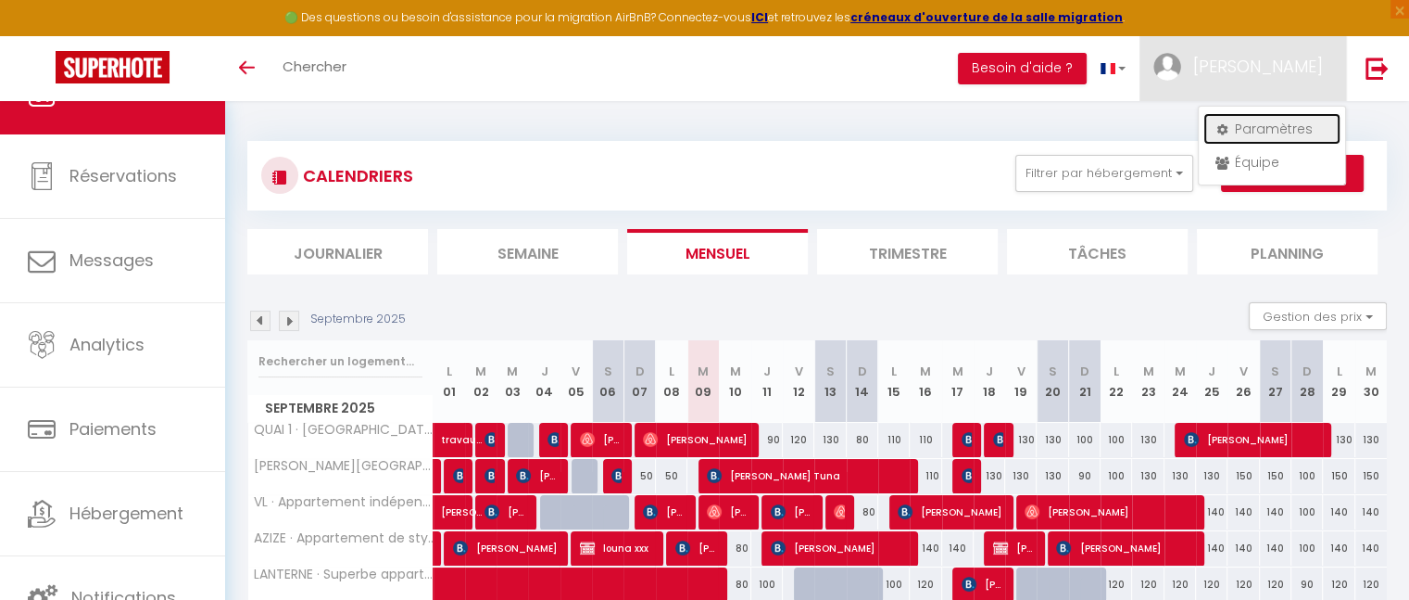
click at [1267, 131] on link "Paramètres" at bounding box center [1272, 129] width 137 height 32
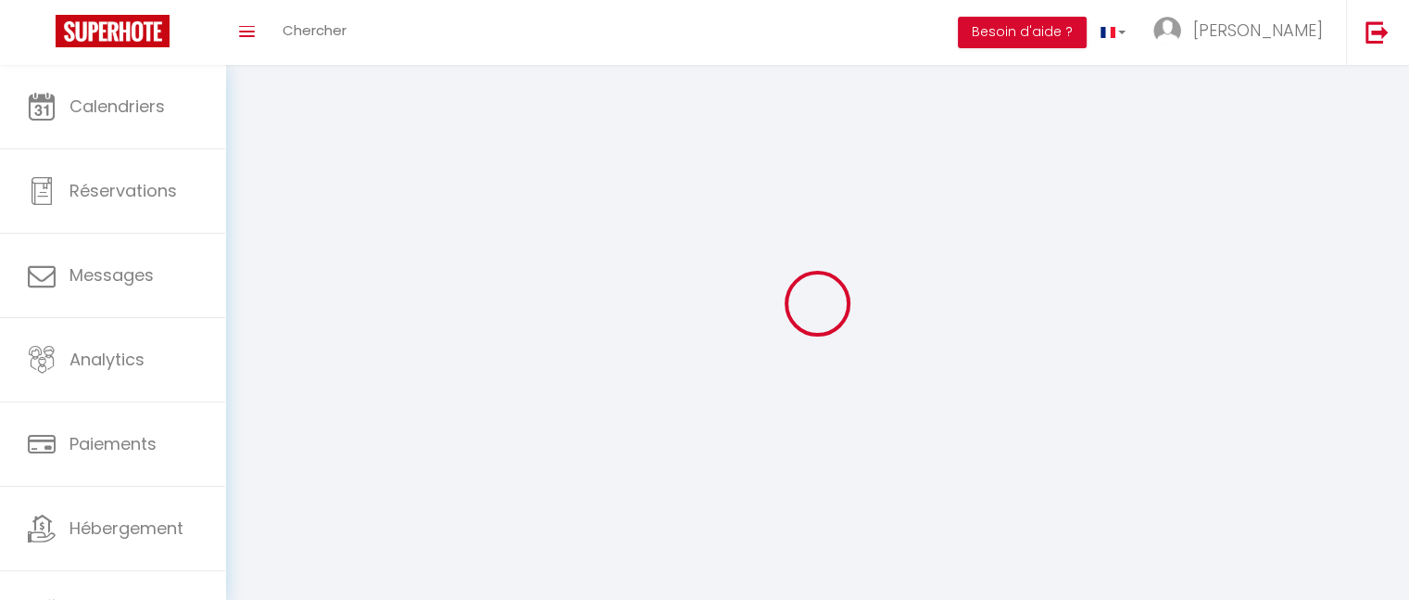
type input "[PERSON_NAME]"
type input "SERI"
type input "0611417727"
type input "[STREET_ADDRESS]"
type input "69150"
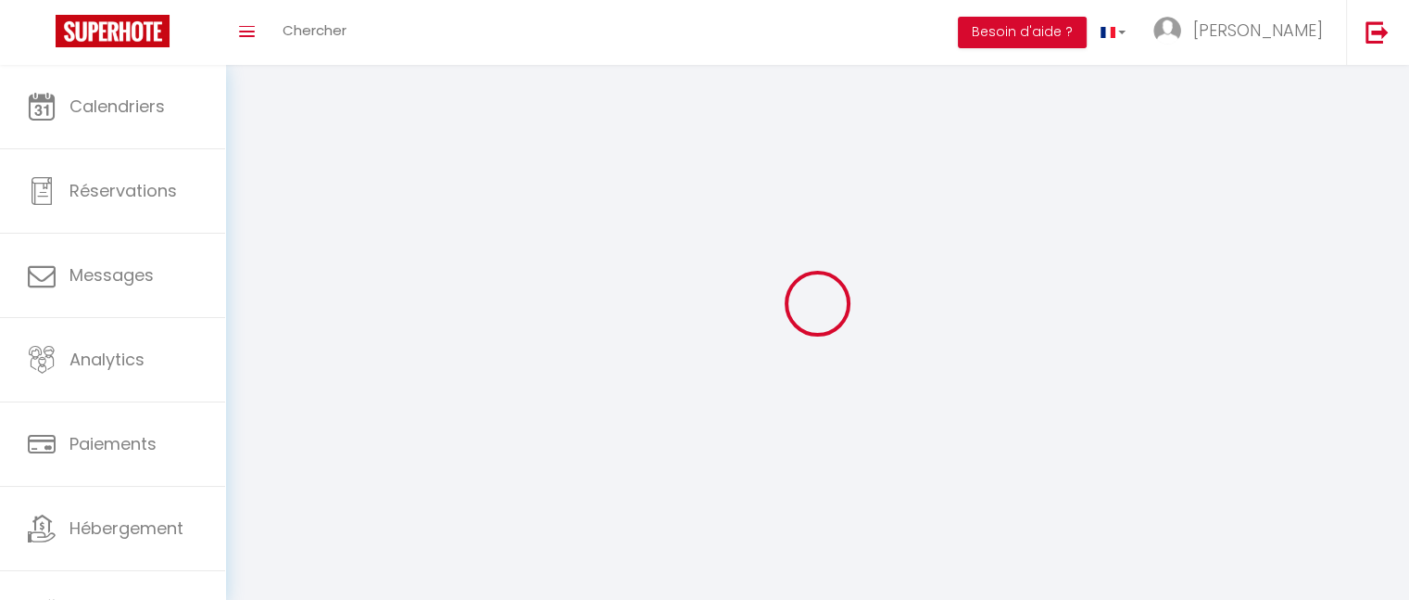
type input "DECINES CHARPIEU"
type input "uneW8qKzLcelDT6Wg2Z0Hhi14"
type input "2TiUyYl8kIGKsPTPEY1bHV7rx"
type input "[URL][DOMAIN_NAME]"
select select "28"
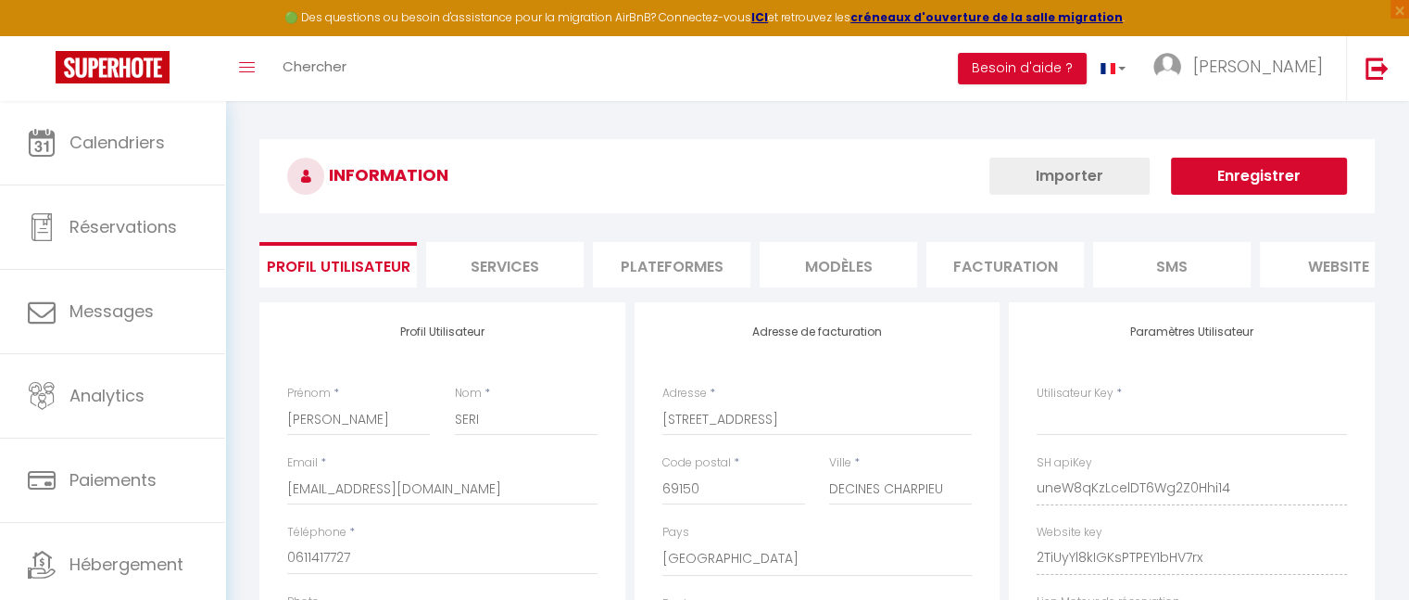
type input "uneW8qKzLcelDT6Wg2Z0Hhi14"
type input "2TiUyYl8kIGKsPTPEY1bHV7rx"
type input "[URL][DOMAIN_NAME]"
select select "fr"
click at [684, 266] on li "Plateformes" at bounding box center [672, 264] width 158 height 45
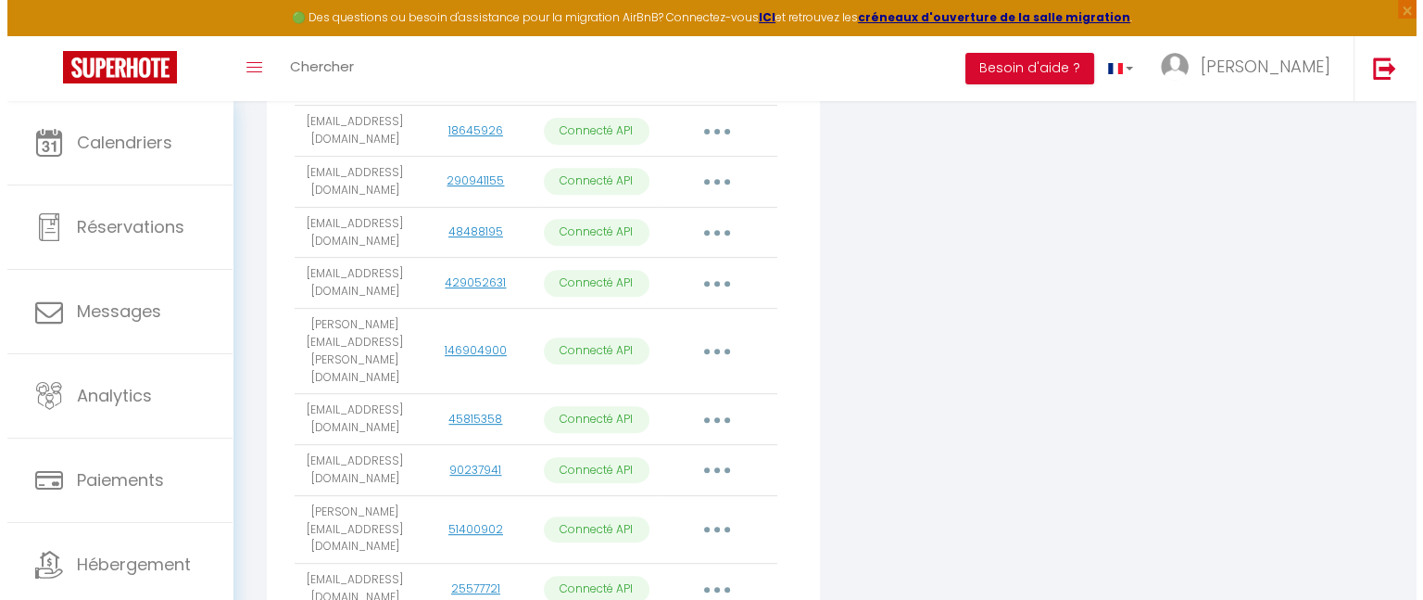
scroll to position [740, 0]
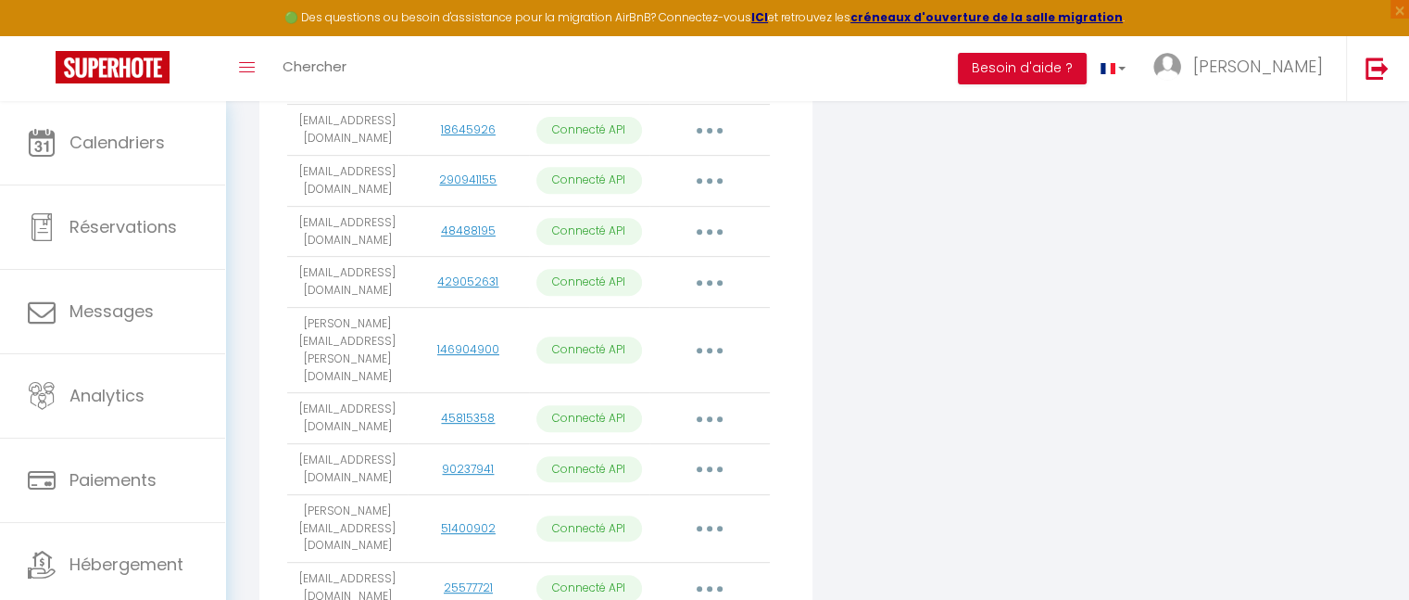
click at [659, 451] on td "Importer les appartements Supprimer Reconnecter le compte" at bounding box center [710, 469] width 120 height 51
drag, startPoint x: 659, startPoint y: 451, endPoint x: 708, endPoint y: 431, distance: 53.2
click at [708, 444] on td "Importer les appartements Supprimer Reconnecter le compte" at bounding box center [710, 469] width 120 height 51
click at [708, 466] on icon "button" at bounding box center [710, 469] width 6 height 6
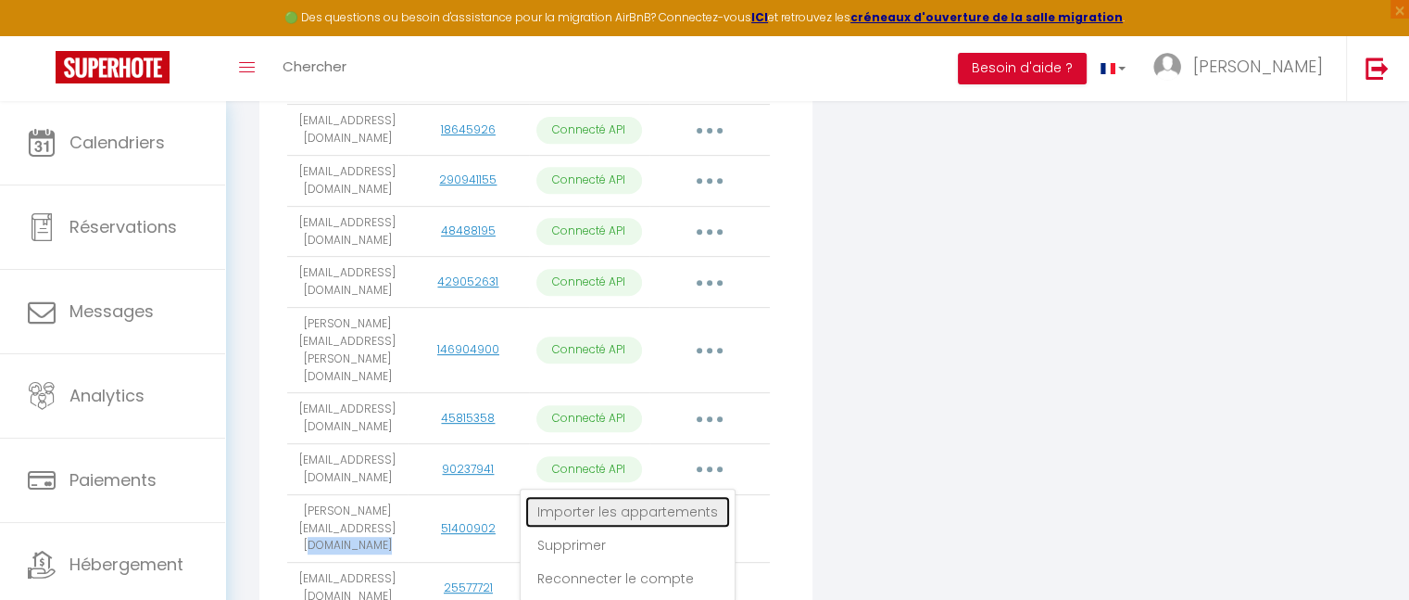
click at [631, 496] on link "Importer les appartements" at bounding box center [627, 512] width 205 height 32
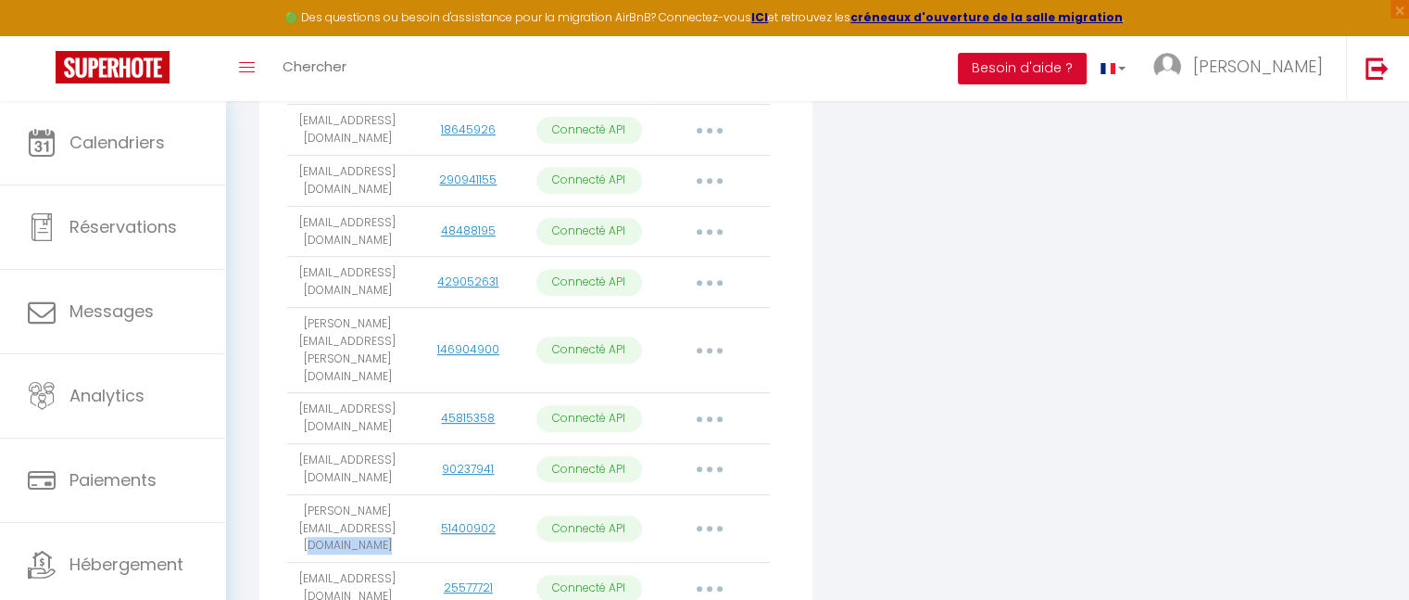
select select "70193"
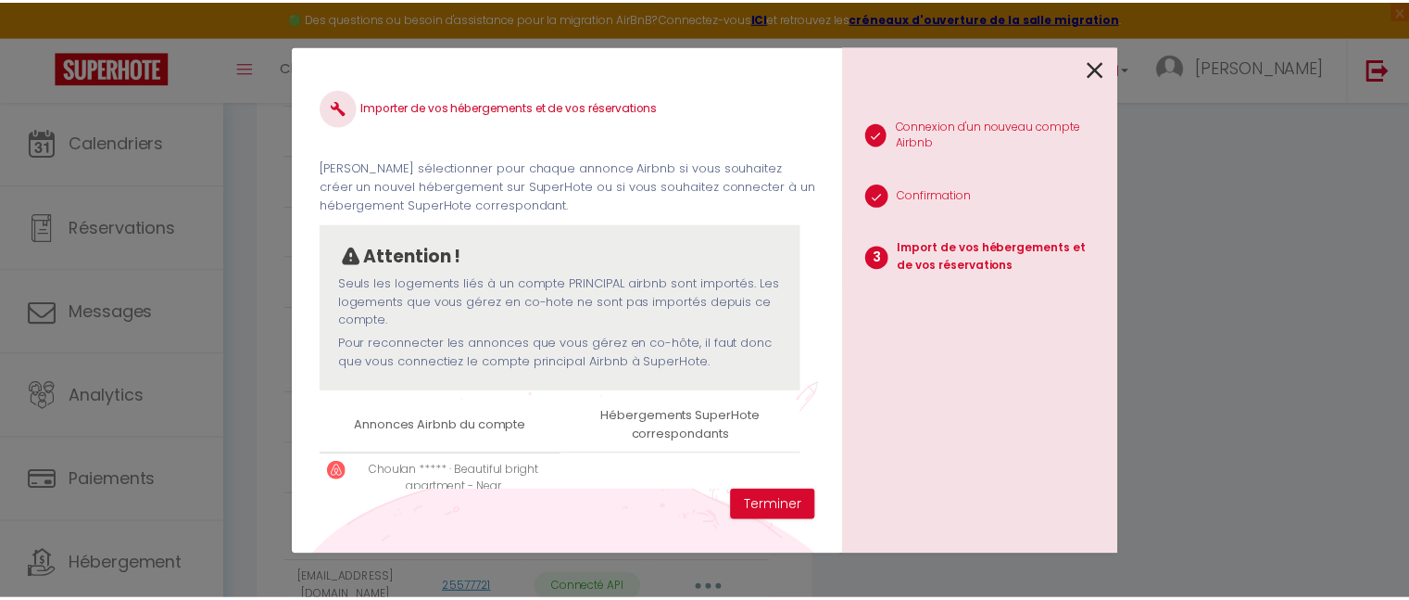
scroll to position [137, 0]
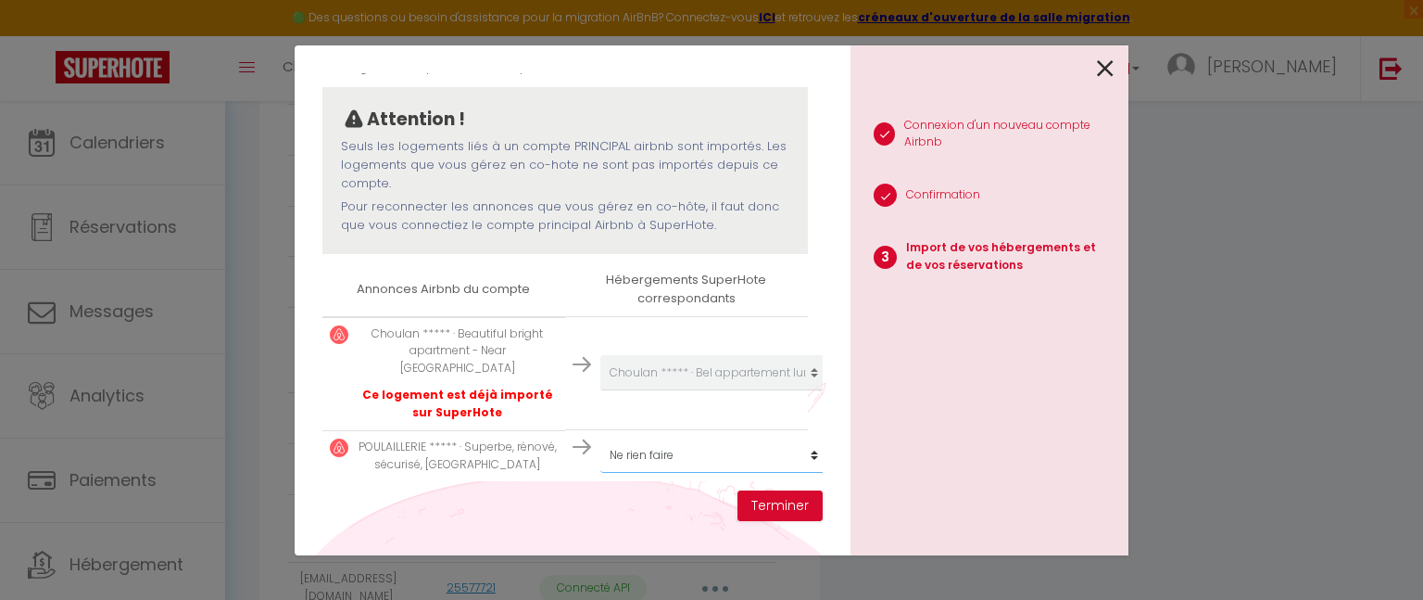
click at [667, 440] on select "Créer un nouvel hébergement Ne rien faire QUAI 1 · [GEOGRAPHIC_DATA] [PERSON_NA…" at bounding box center [714, 454] width 228 height 35
select select "62382"
click at [600, 437] on select "Créer un nouvel hébergement Ne rien faire QUAI 1 · [GEOGRAPHIC_DATA] [PERSON_NA…" at bounding box center [714, 454] width 228 height 35
click at [776, 507] on button "Terminer" at bounding box center [780, 506] width 85 height 32
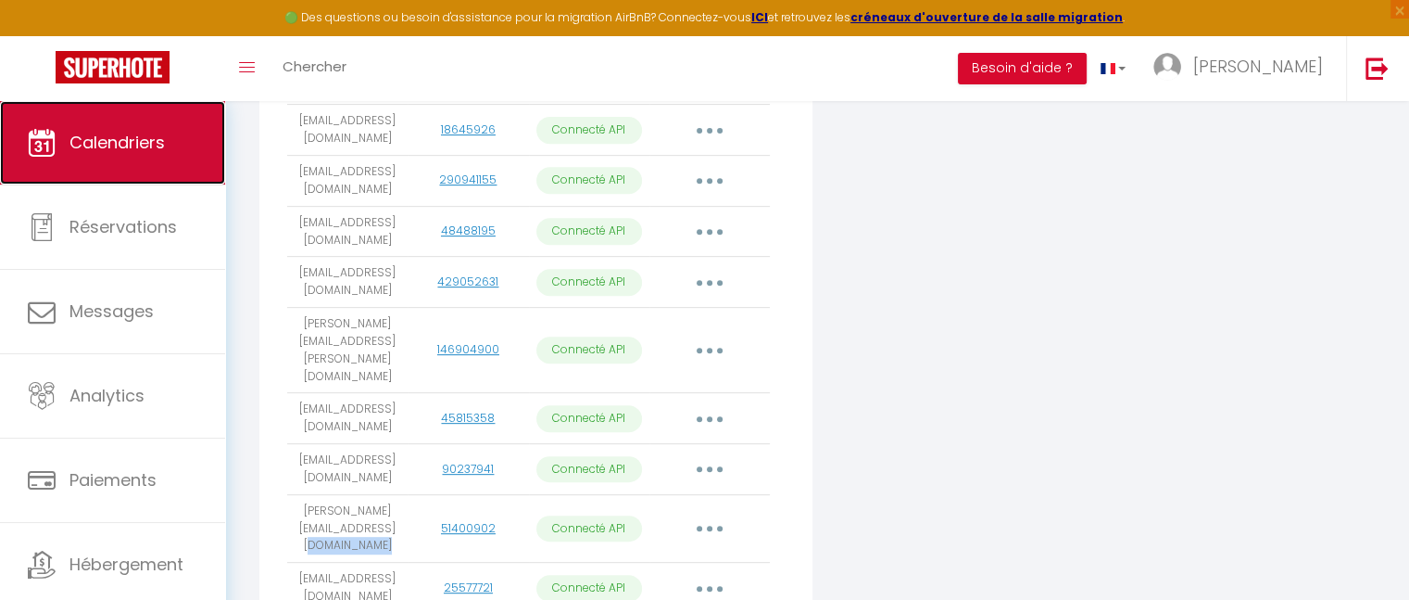
click at [117, 155] on link "Calendriers" at bounding box center [112, 142] width 225 height 83
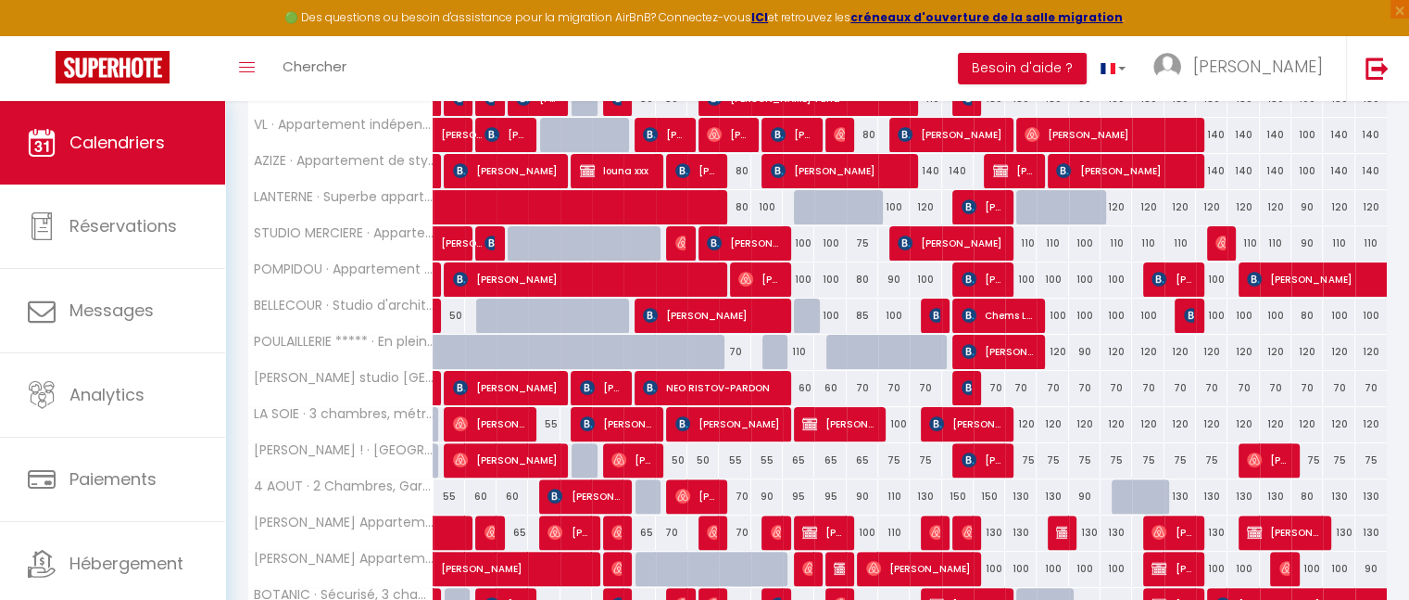
scroll to position [459, 0]
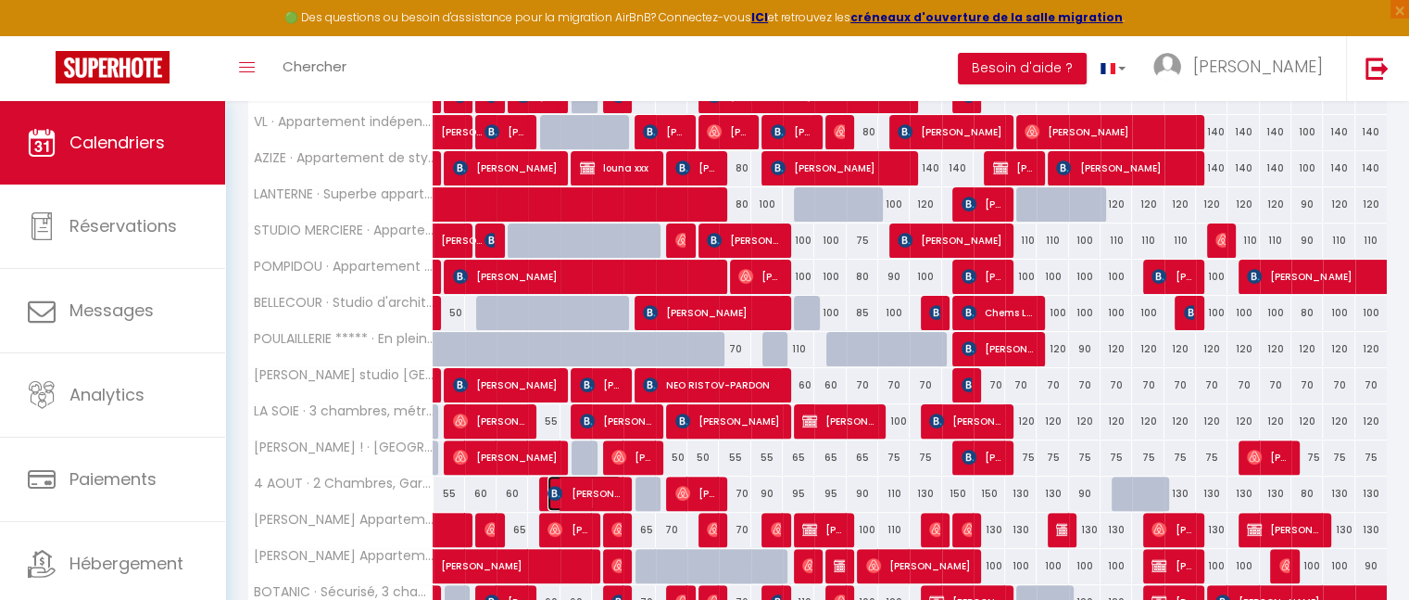
click at [592, 486] on span "[PERSON_NAME]" at bounding box center [584, 492] width 73 height 35
select select "OK"
select select "KO"
select select "0"
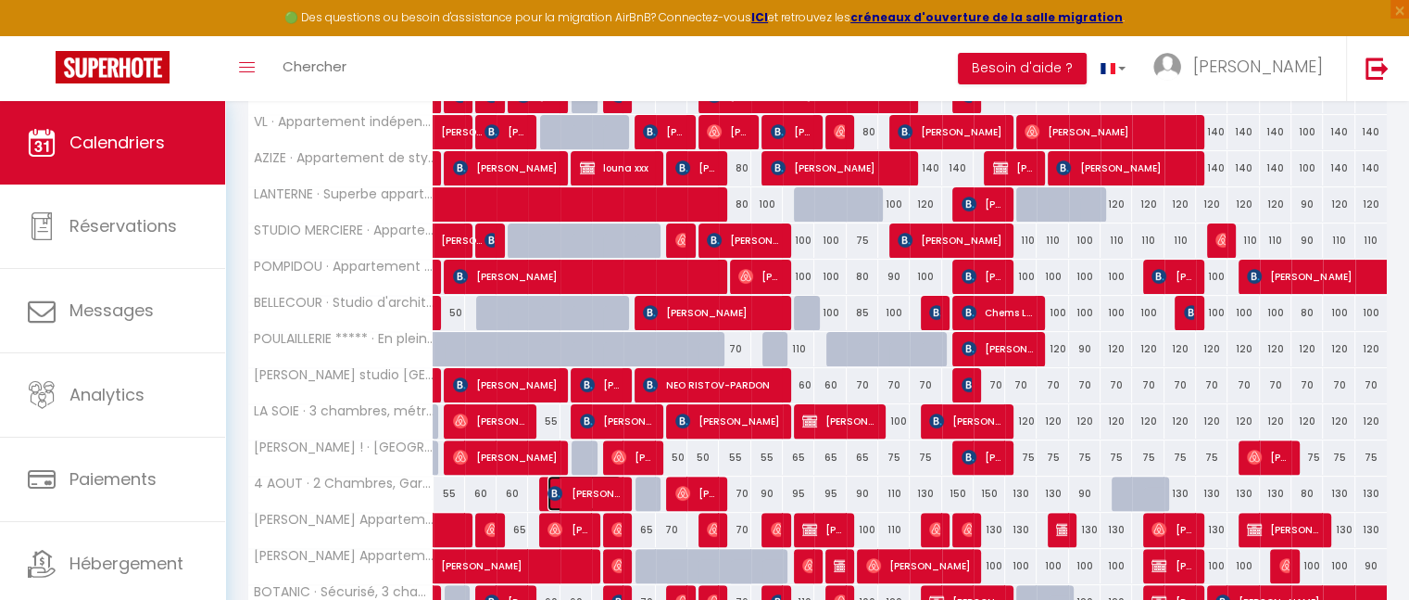
select select "1"
select select
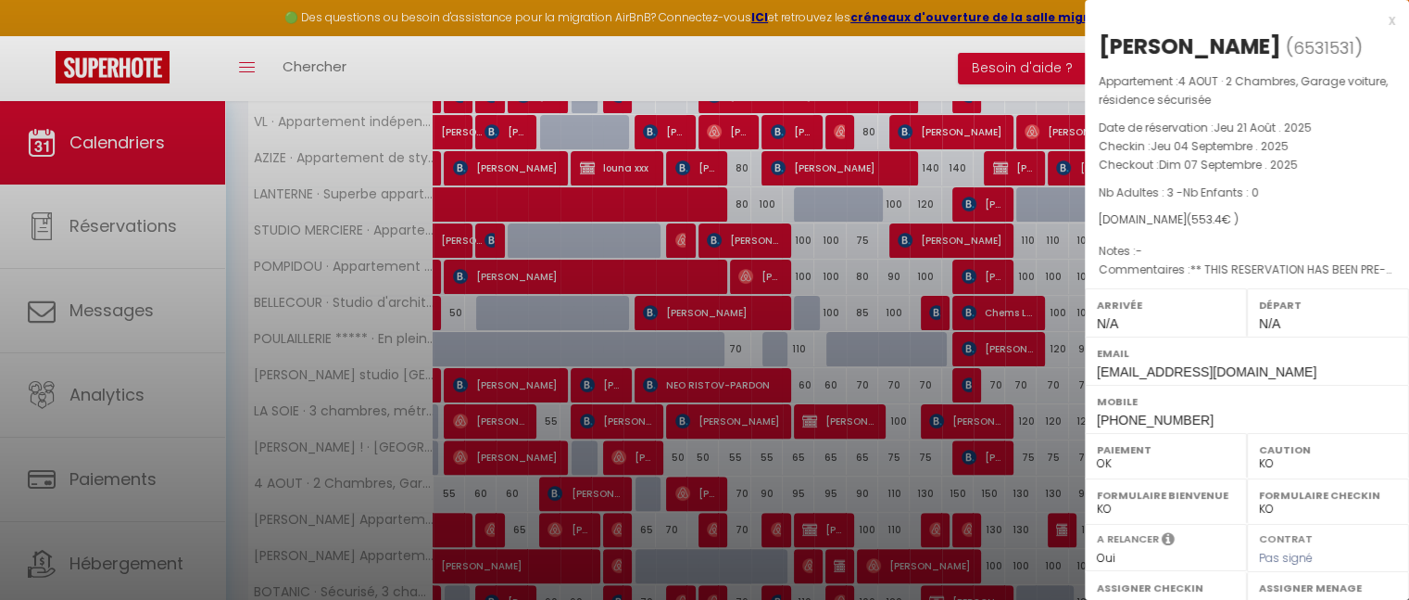
click at [1371, 16] on div "x" at bounding box center [1240, 20] width 310 height 22
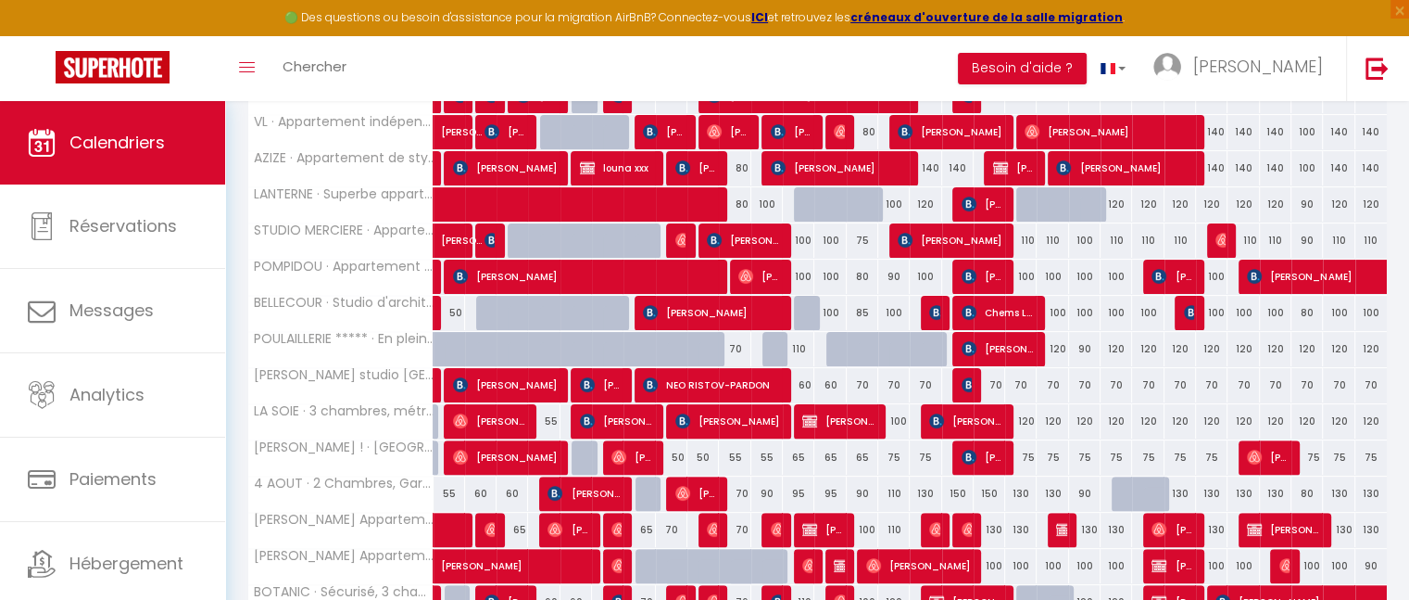
scroll to position [0, 0]
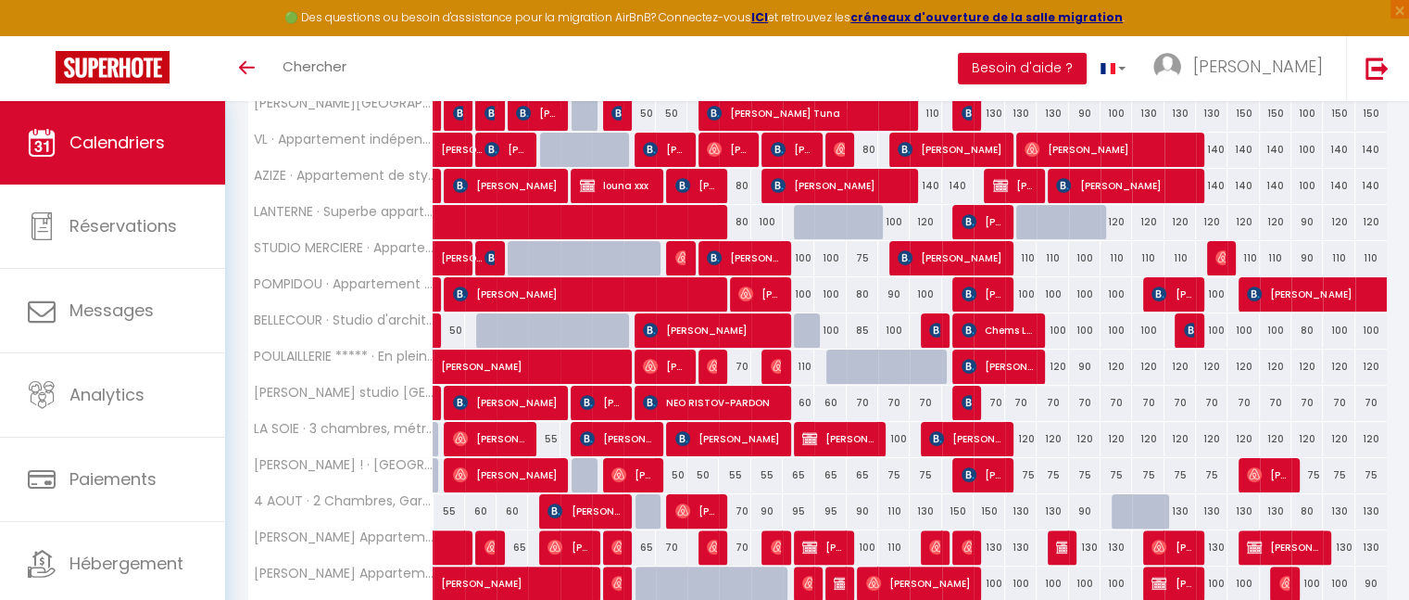
scroll to position [367, 0]
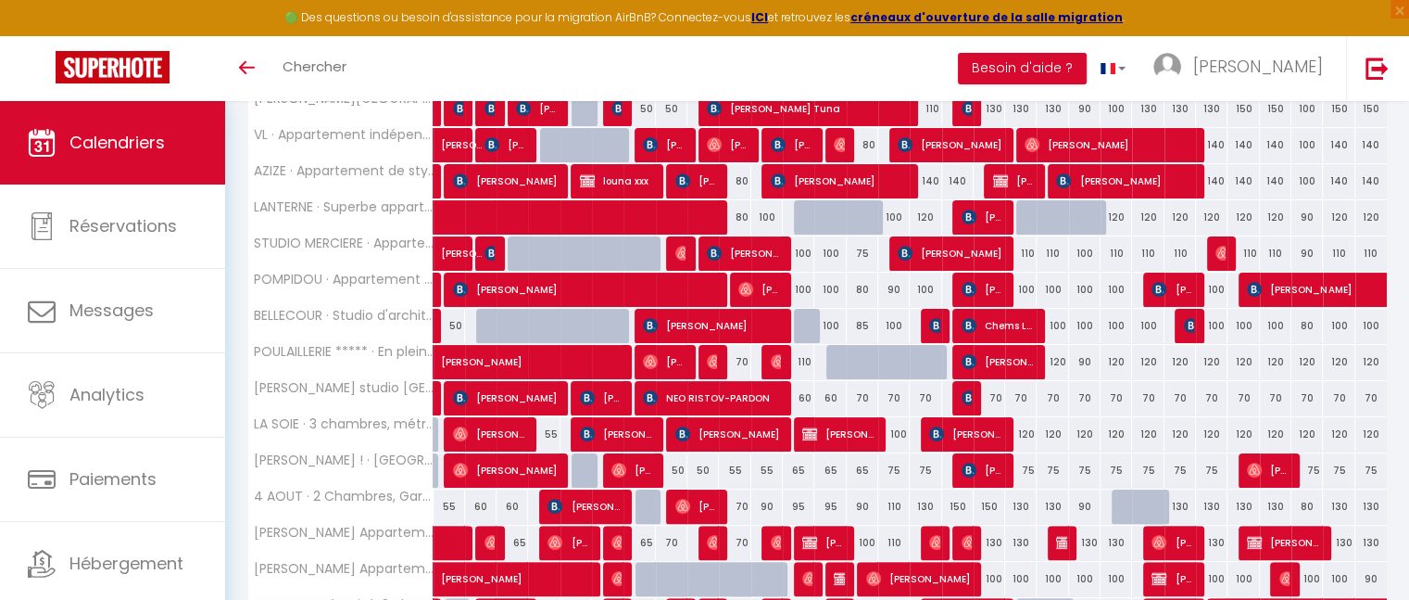
click at [738, 505] on div "70" at bounding box center [735, 506] width 32 height 34
type input "70"
type input "Mer 10 Septembre 2025"
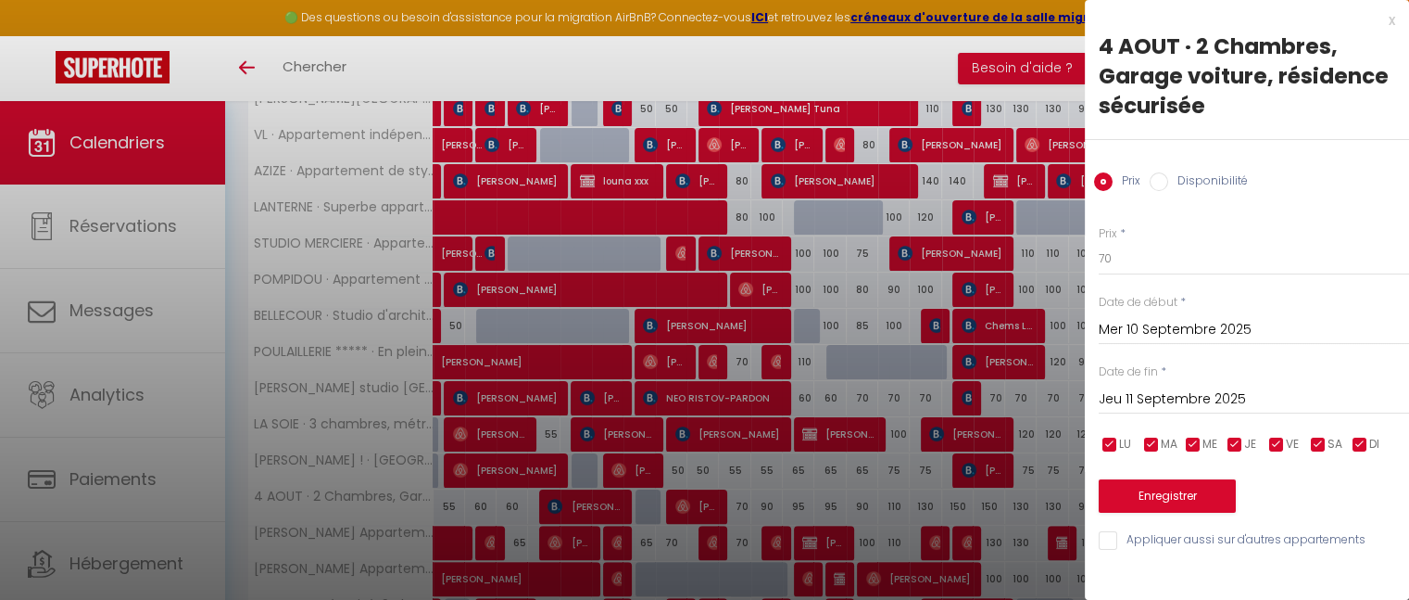
click at [1160, 396] on input "Jeu 11 Septembre 2025" at bounding box center [1254, 399] width 310 height 24
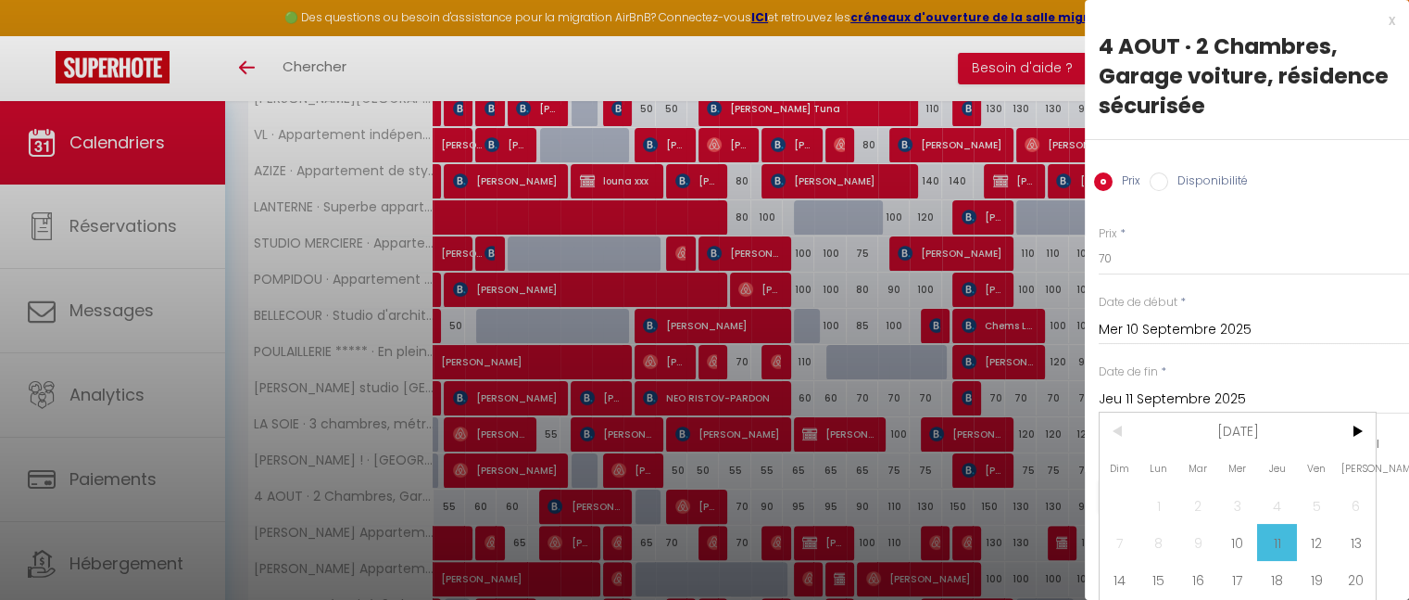
scroll to position [85, 0]
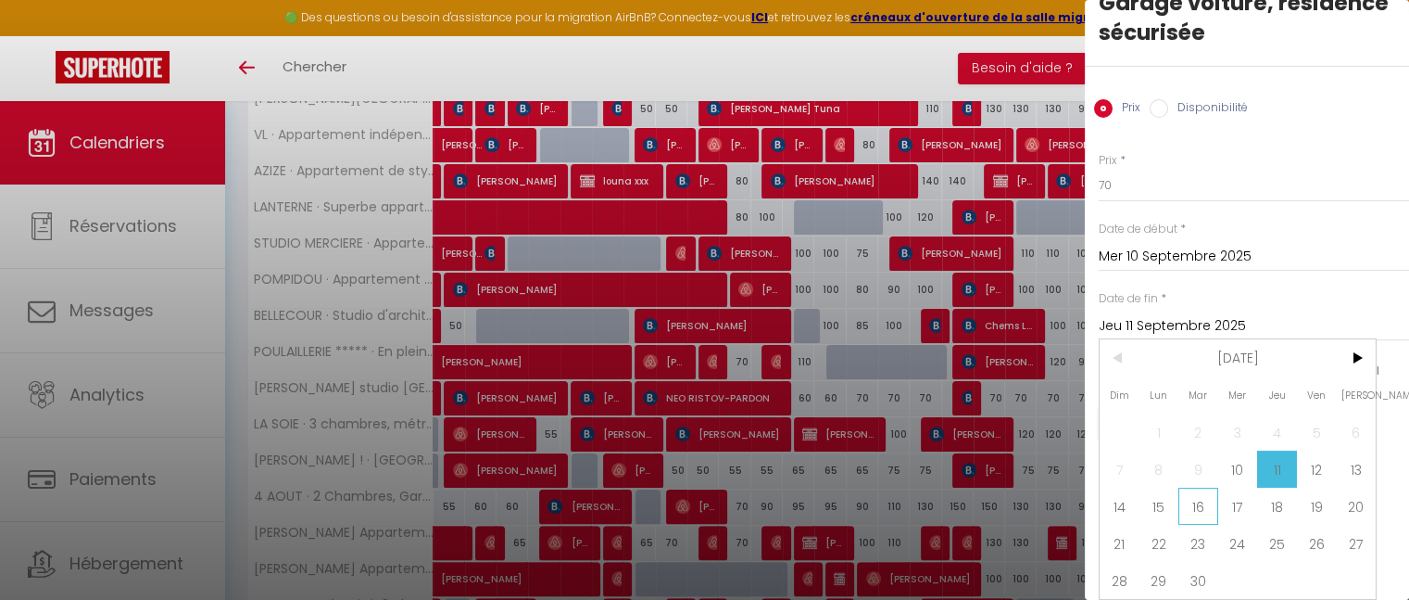
click at [1194, 488] on span "16" at bounding box center [1199, 505] width 40 height 37
type input "Mar 16 Septembre 2025"
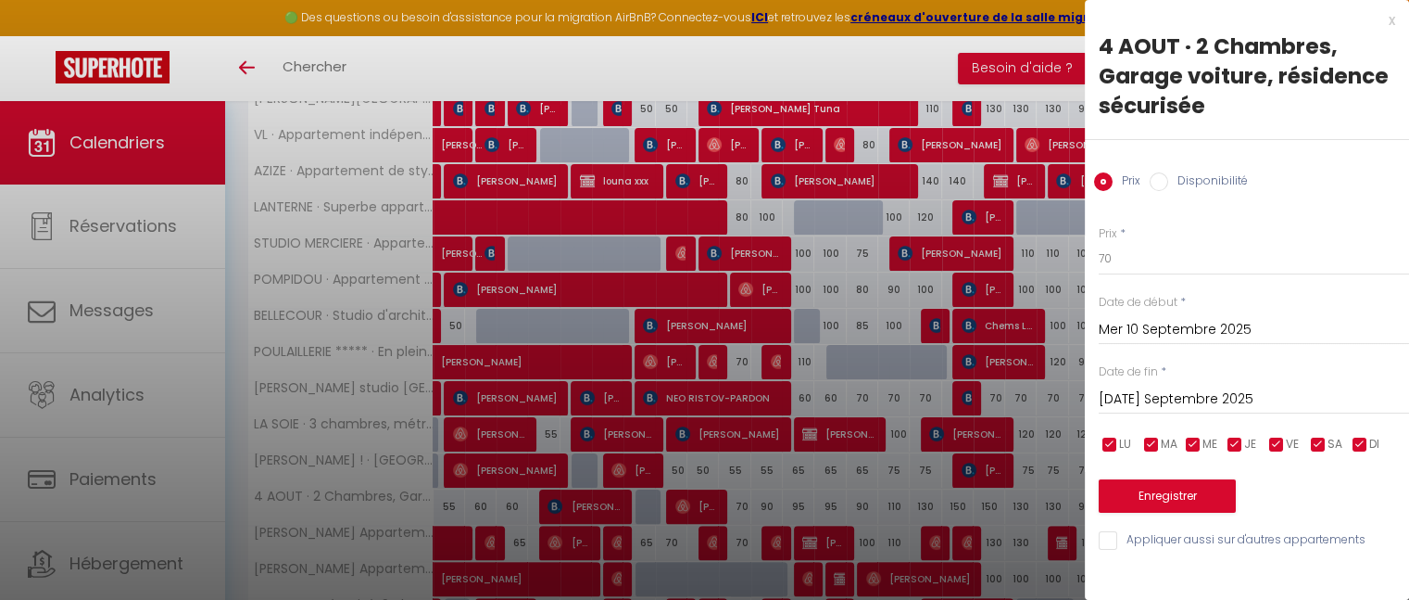
scroll to position [0, 0]
click at [1163, 176] on input "Disponibilité" at bounding box center [1159, 181] width 19 height 19
radio input "true"
radio input "false"
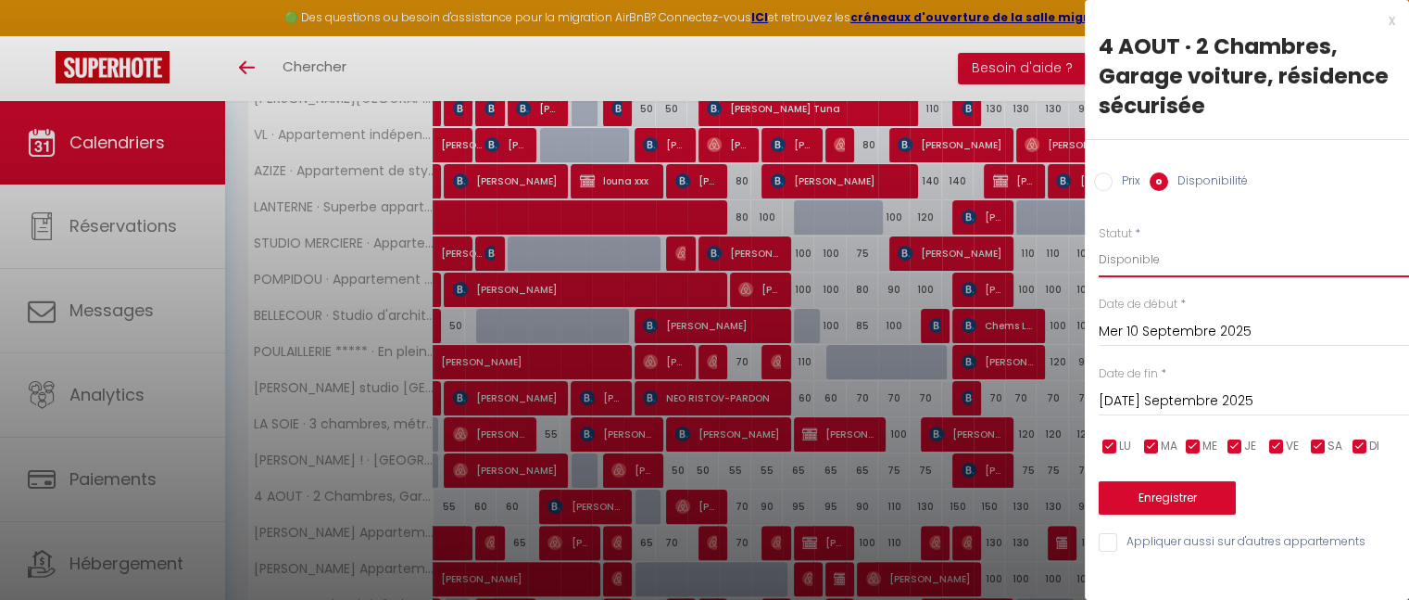
click at [1160, 248] on select "Disponible Indisponible" at bounding box center [1254, 259] width 310 height 35
select select "0"
click at [1099, 242] on select "Disponible Indisponible" at bounding box center [1254, 259] width 310 height 35
click at [1163, 484] on button "Enregistrer" at bounding box center [1167, 497] width 137 height 33
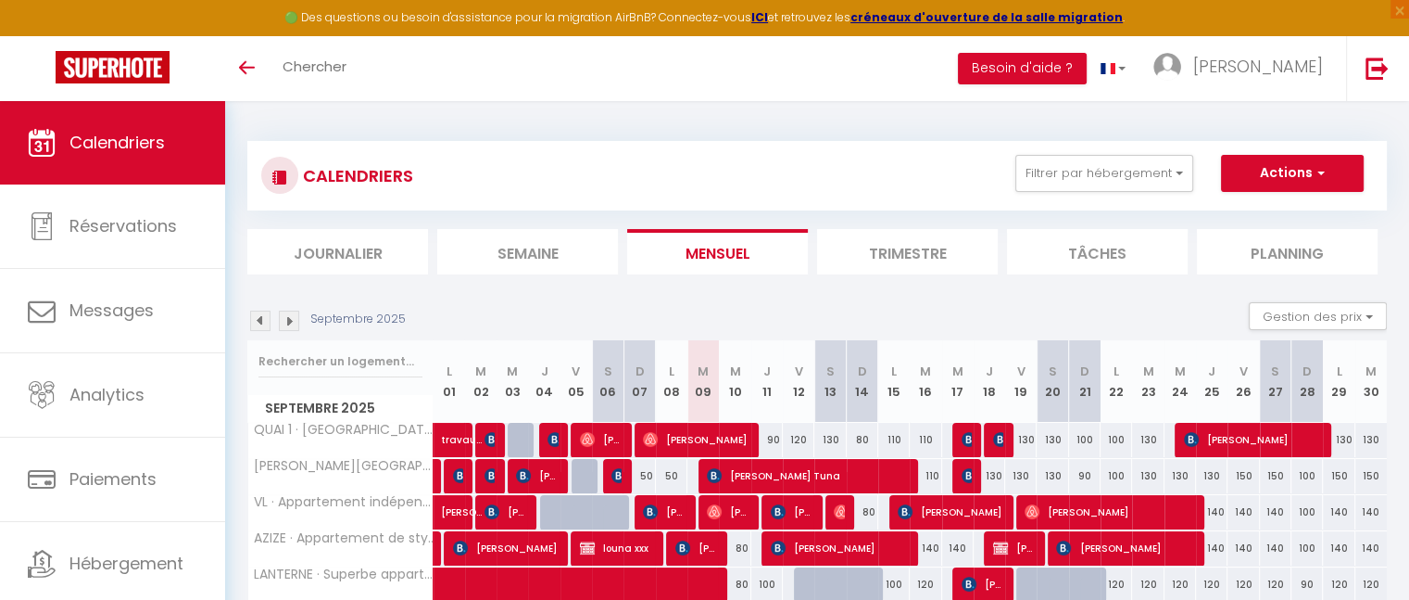
click at [259, 321] on img at bounding box center [260, 320] width 20 height 20
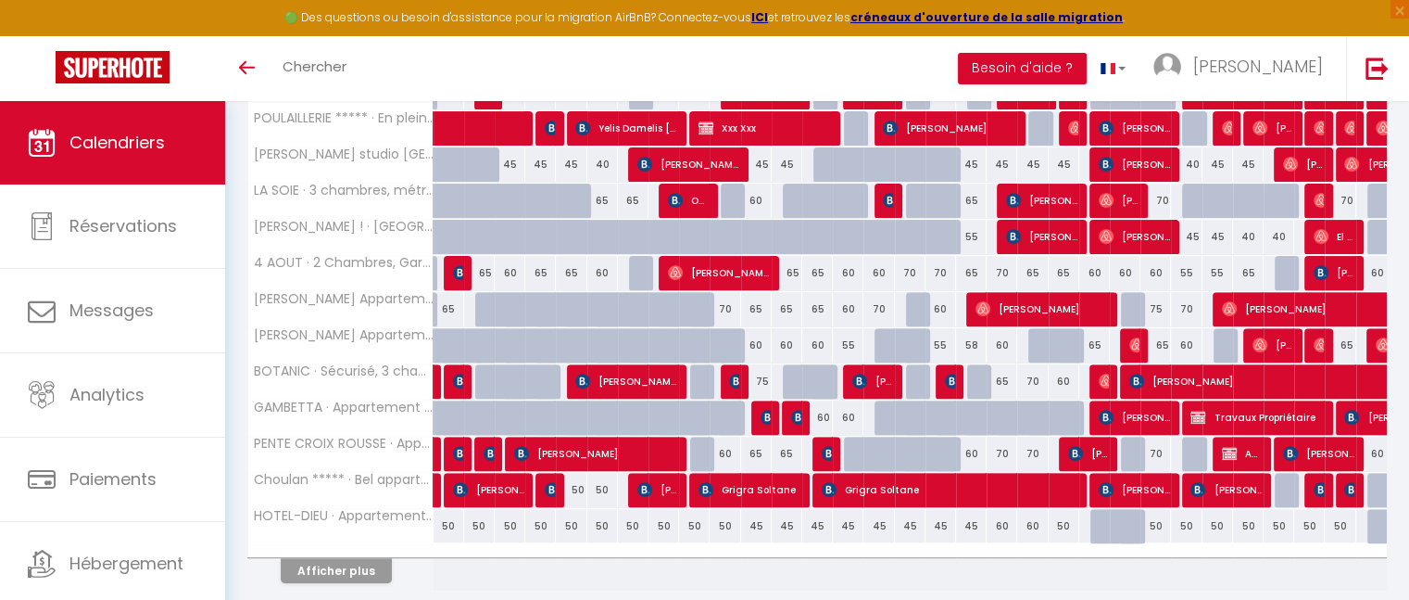
scroll to position [604, 0]
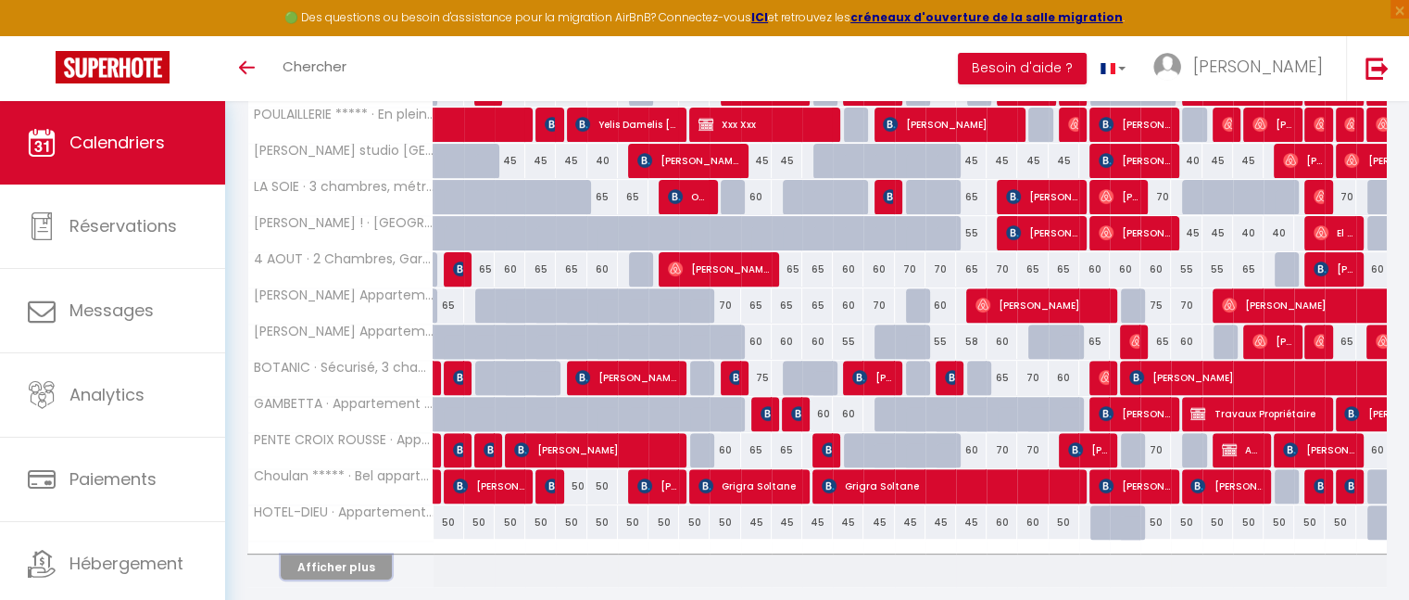
click at [348, 554] on button "Afficher plus" at bounding box center [336, 566] width 111 height 25
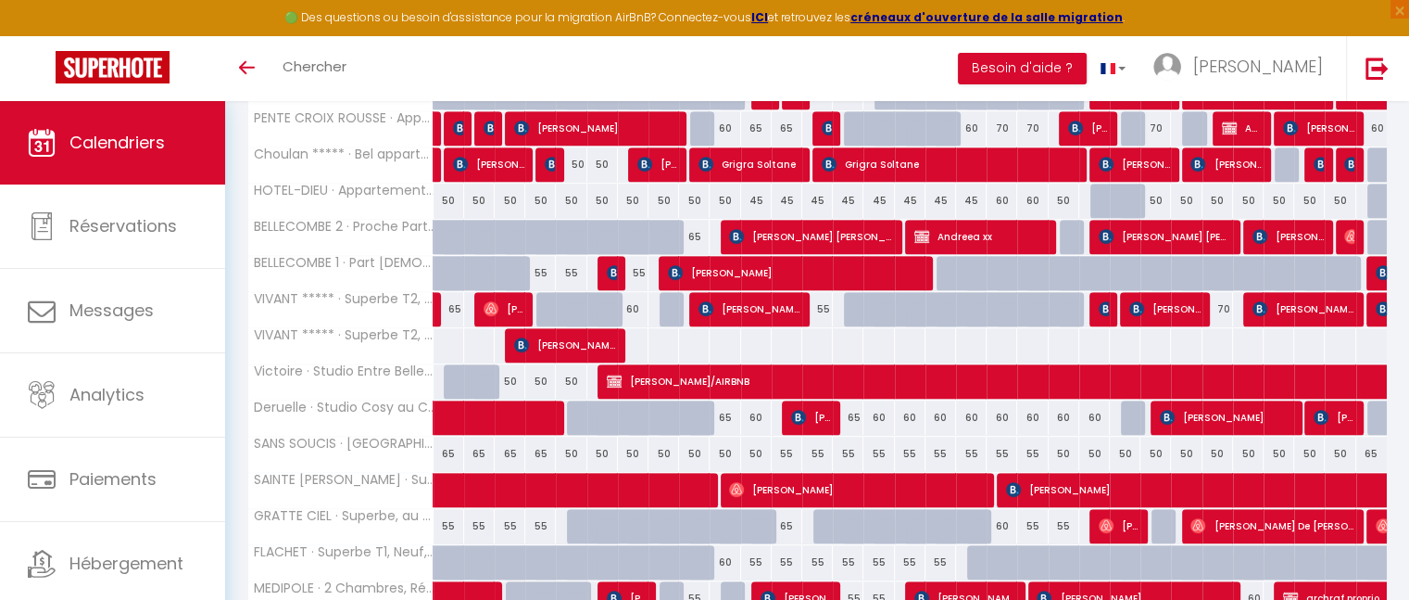
scroll to position [1381, 0]
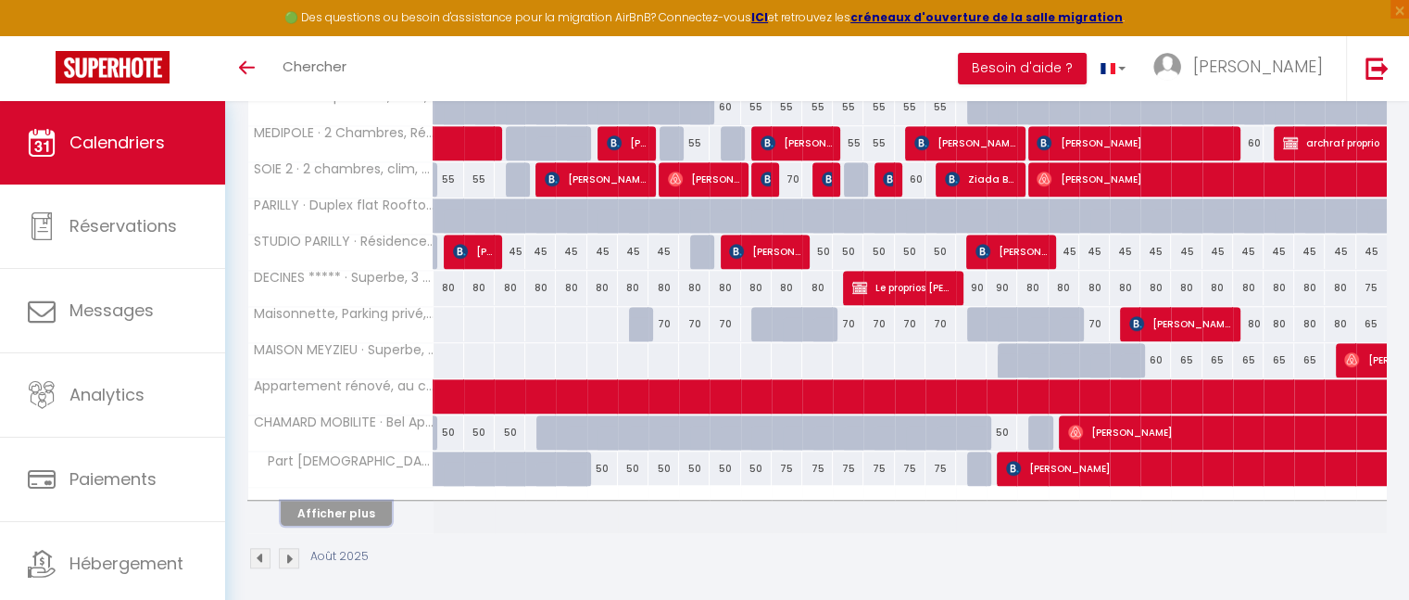
click at [348, 507] on button "Afficher plus" at bounding box center [336, 512] width 111 height 25
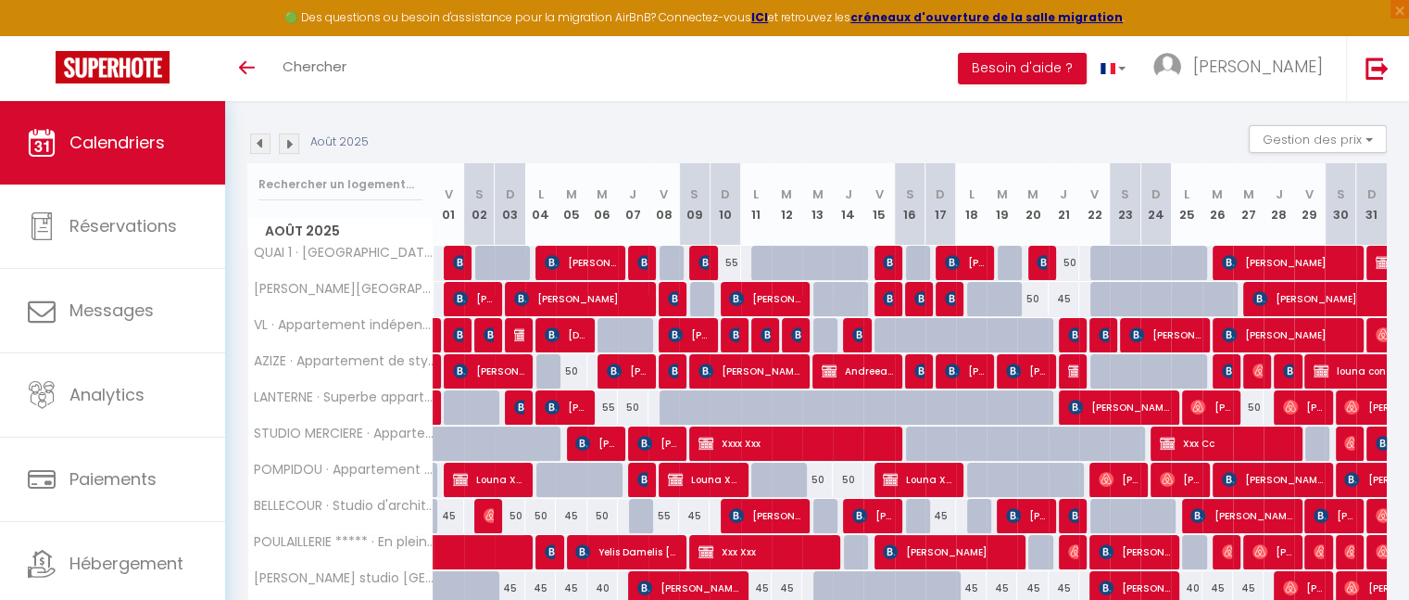
scroll to position [178, 0]
